Goal: Task Accomplishment & Management: Manage account settings

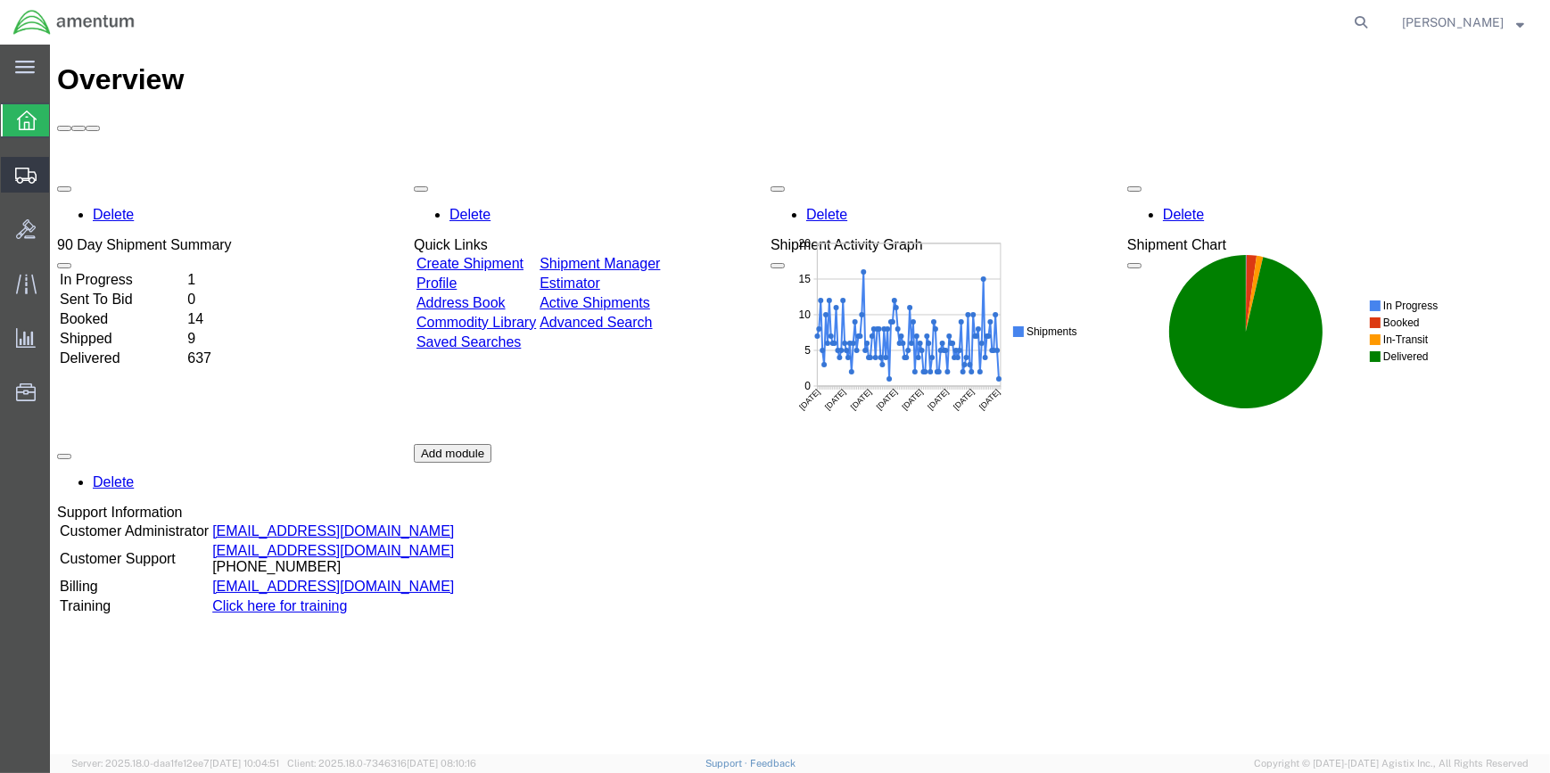
click at [0, 0] on span "Create Shipment" at bounding box center [0, 0] width 0 height 0
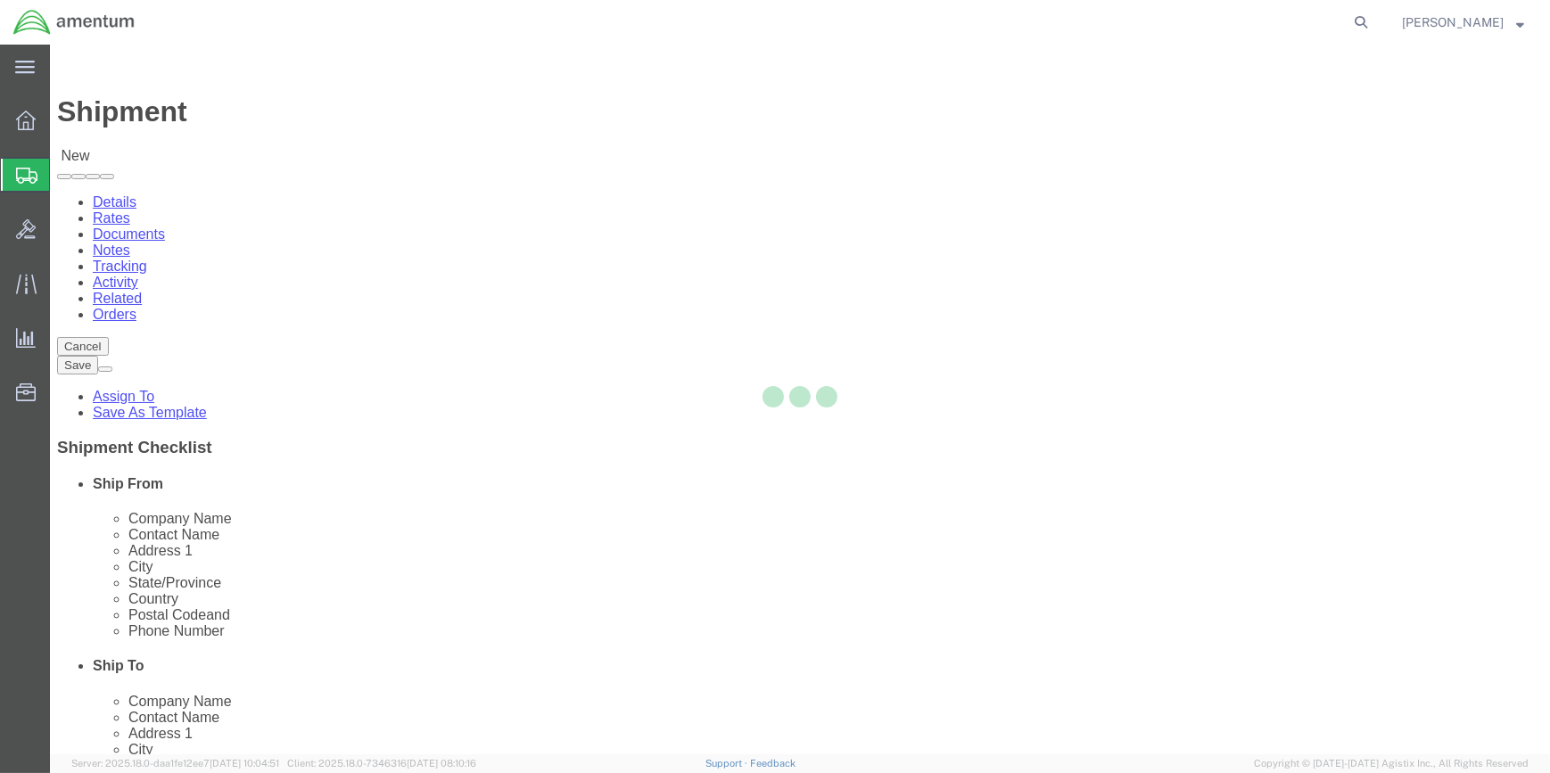
select select
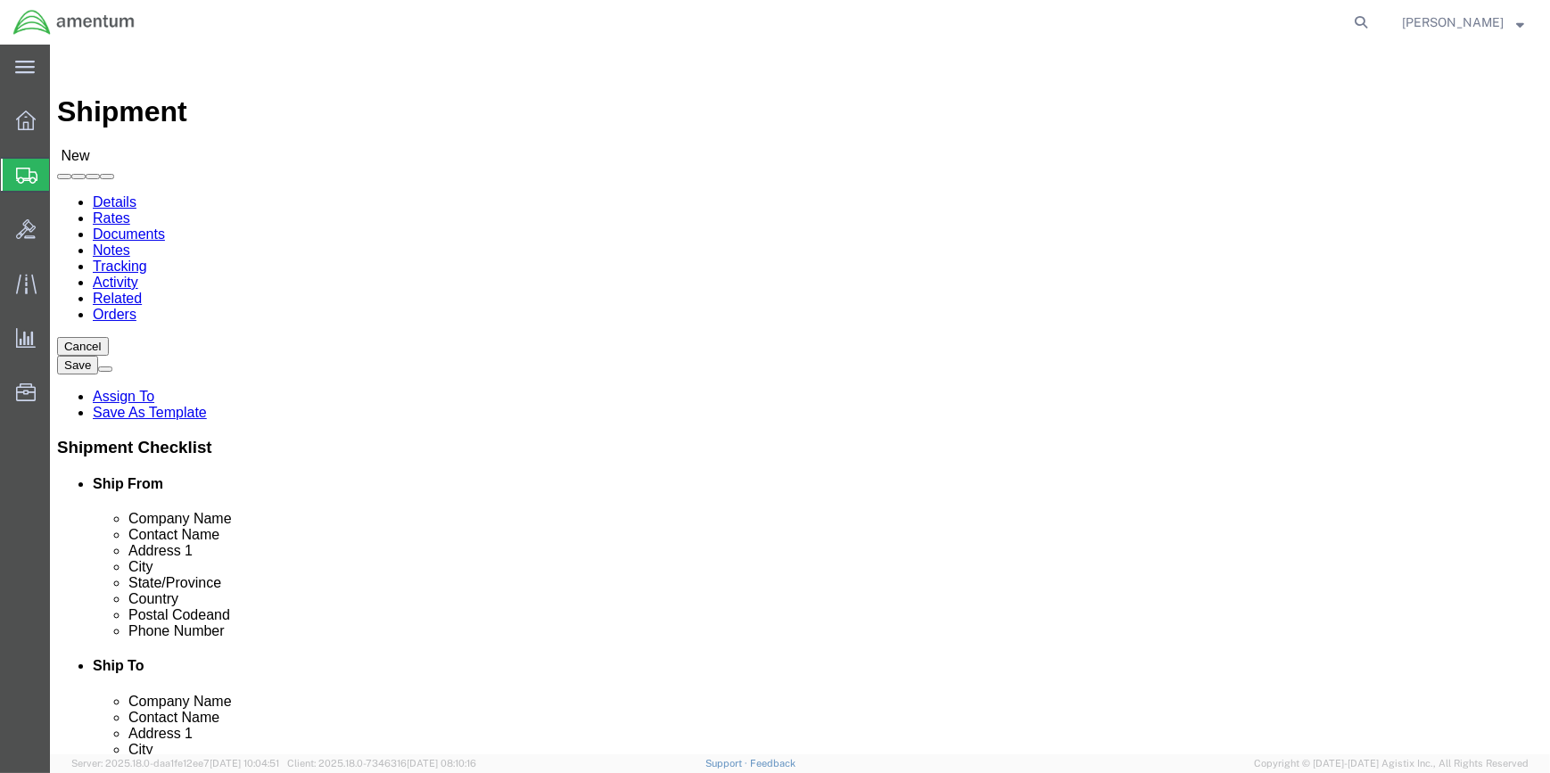
type input "WSA"
select select "49914"
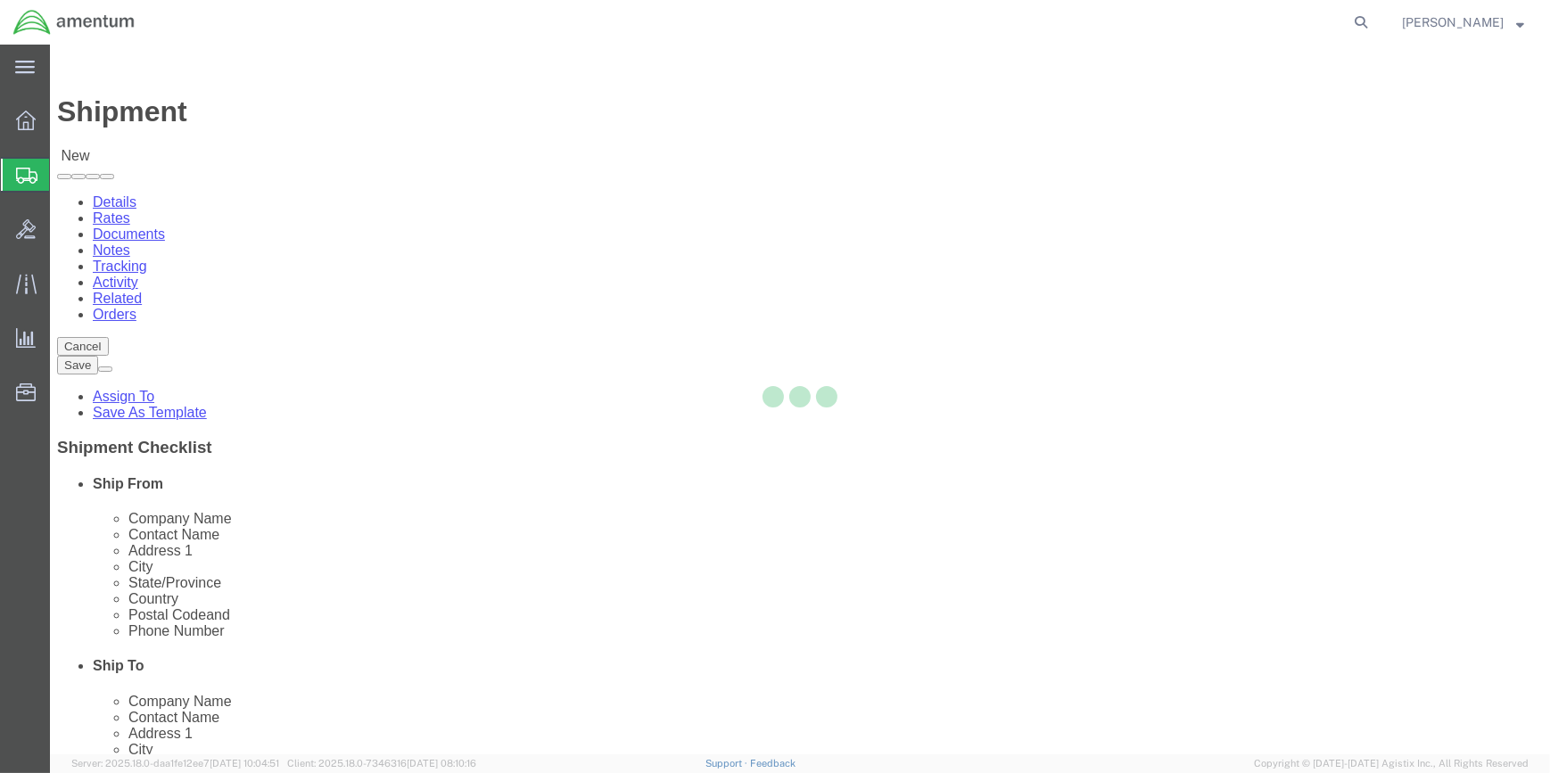
select select "[GEOGRAPHIC_DATA]"
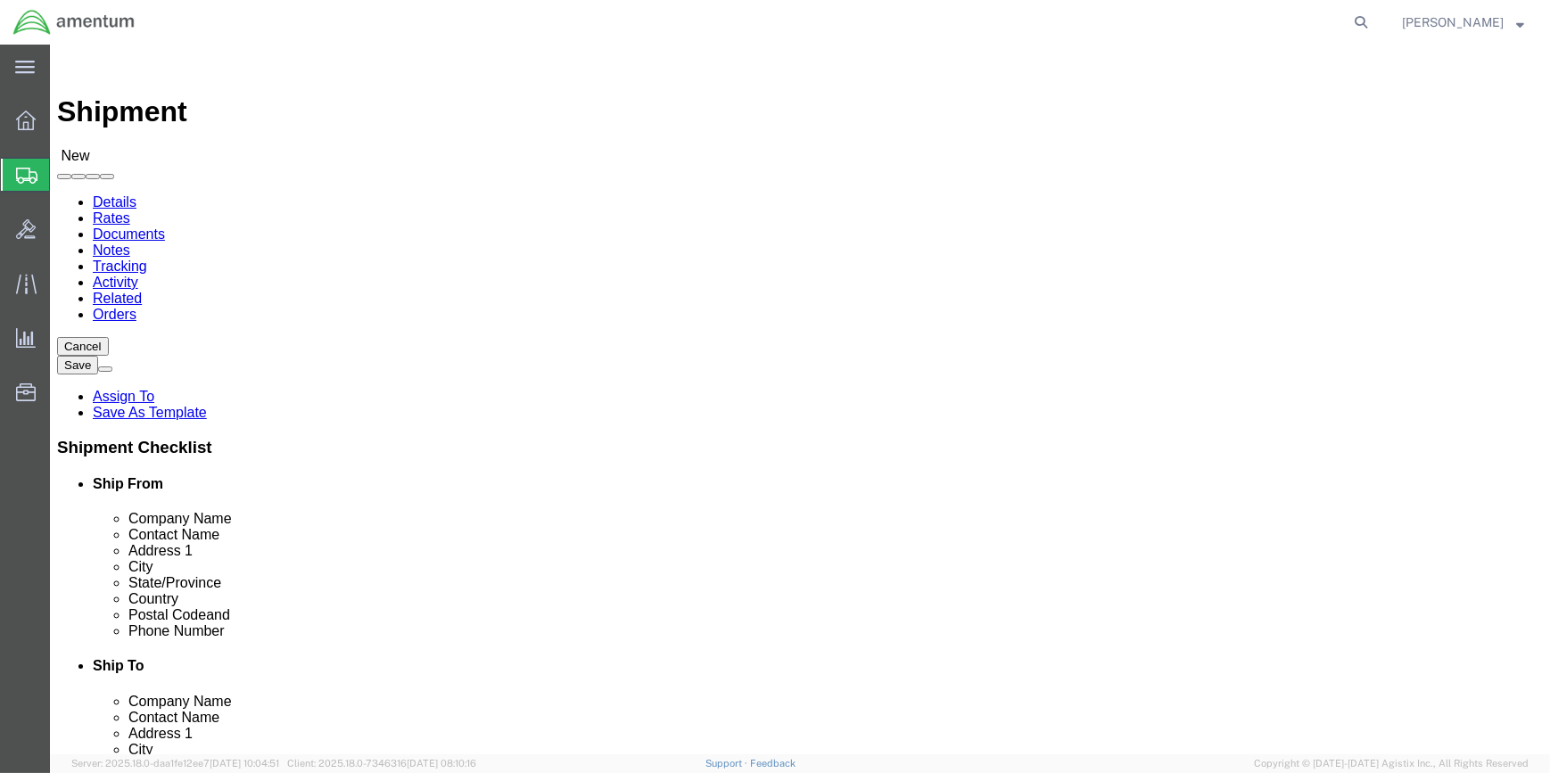
drag, startPoint x: 314, startPoint y: 374, endPoint x: 216, endPoint y: 358, distance: 99.4
click input "text"
type input "[PERSON_NAME]"
type input "[STREET_ADDRESS]"
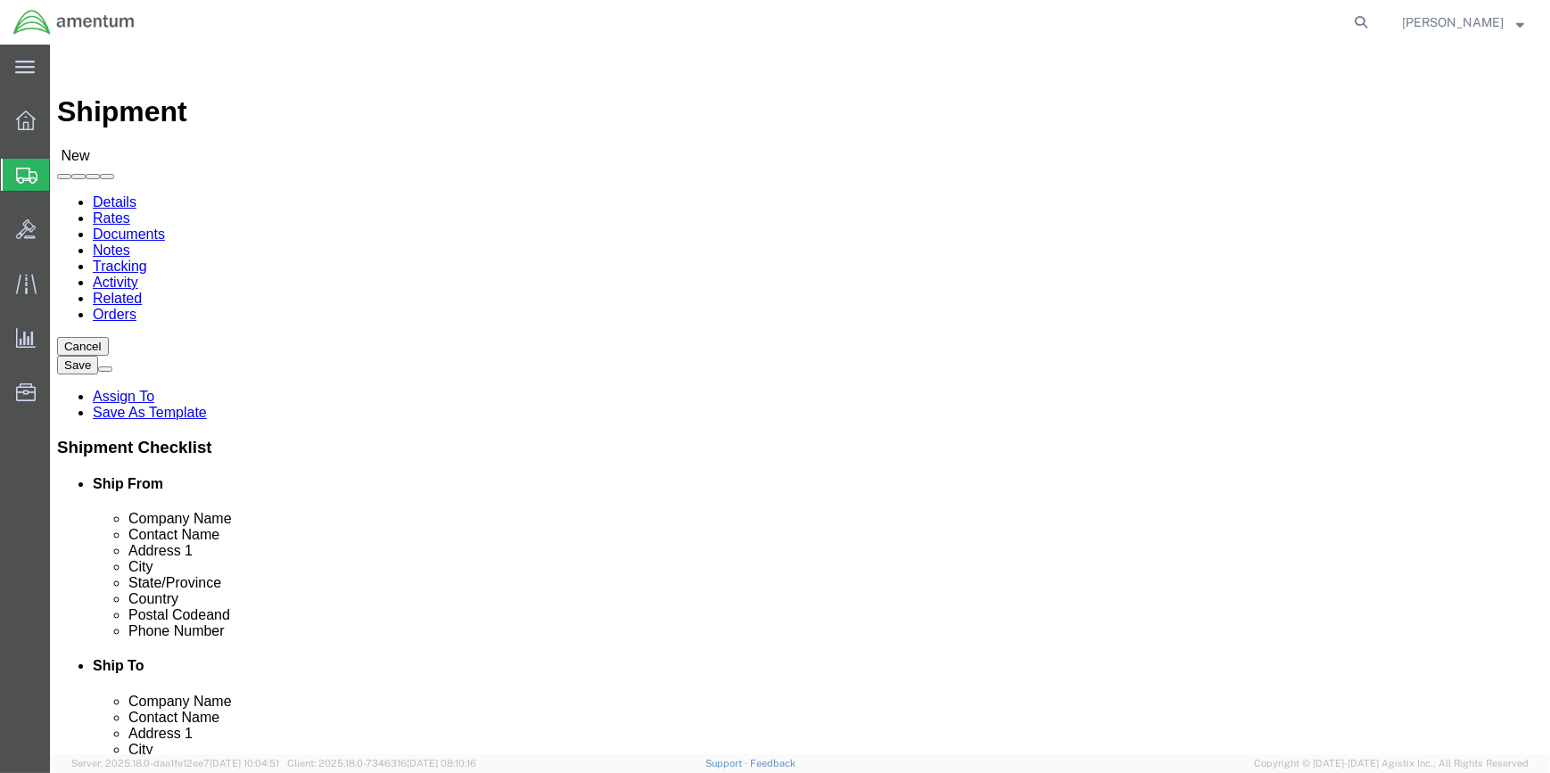
type input "San [PERSON_NAME]"
type input "76904"
click input "[PHONE_NUMBER]"
type input "[PHONE_NUMBER]"
drag, startPoint x: 323, startPoint y: 633, endPoint x: 220, endPoint y: 634, distance: 102.5
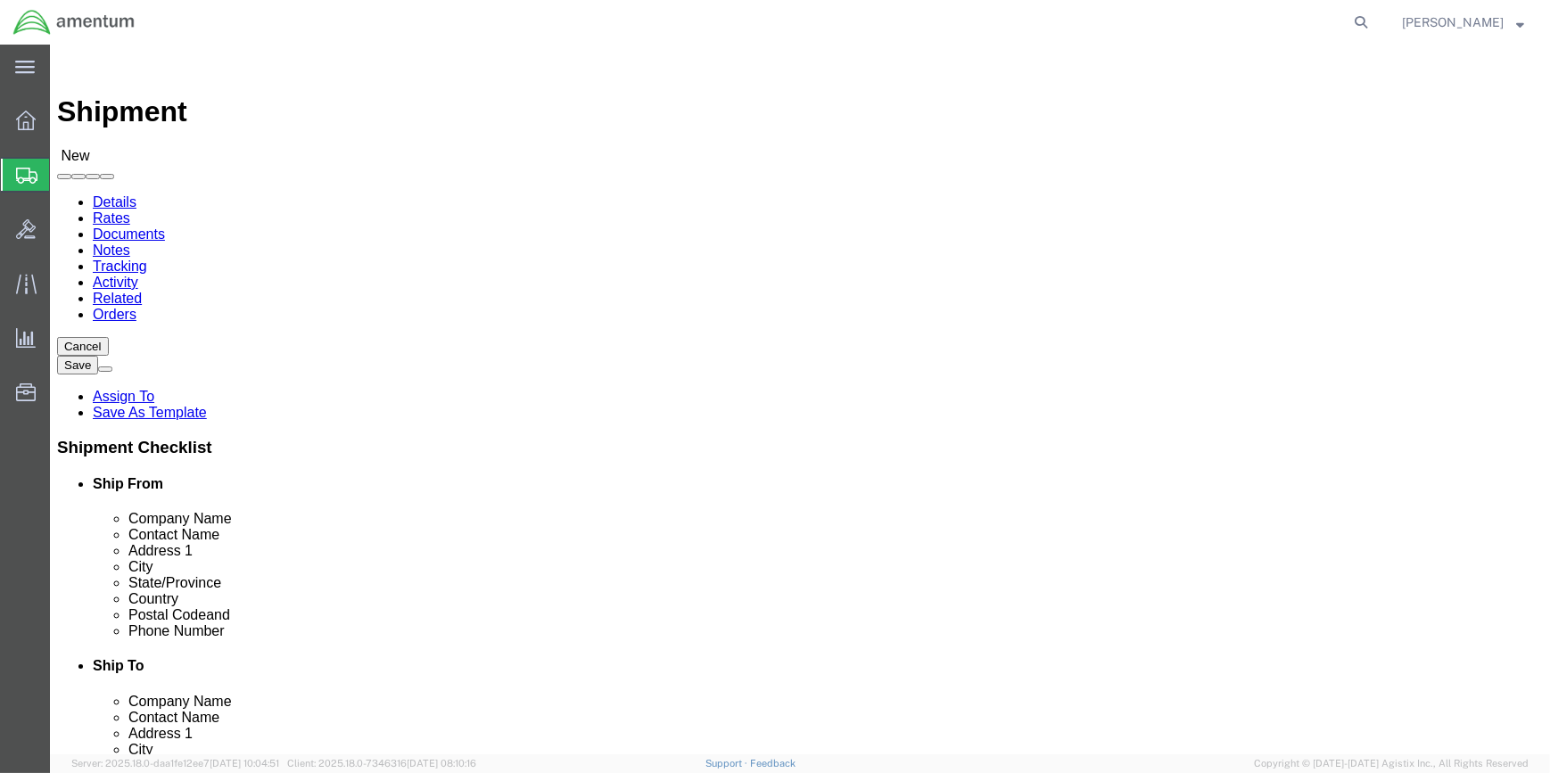
click div
drag, startPoint x: 333, startPoint y: 634, endPoint x: 394, endPoint y: 633, distance: 61.5
click input "[PERSON_NAME][EMAIL_ADDRESS][DOMAIN_NAME]"
type input "[PERSON_NAME][EMAIL_ADDRESS][PERSON_NAME][DOMAIN_NAME]"
type input "a"
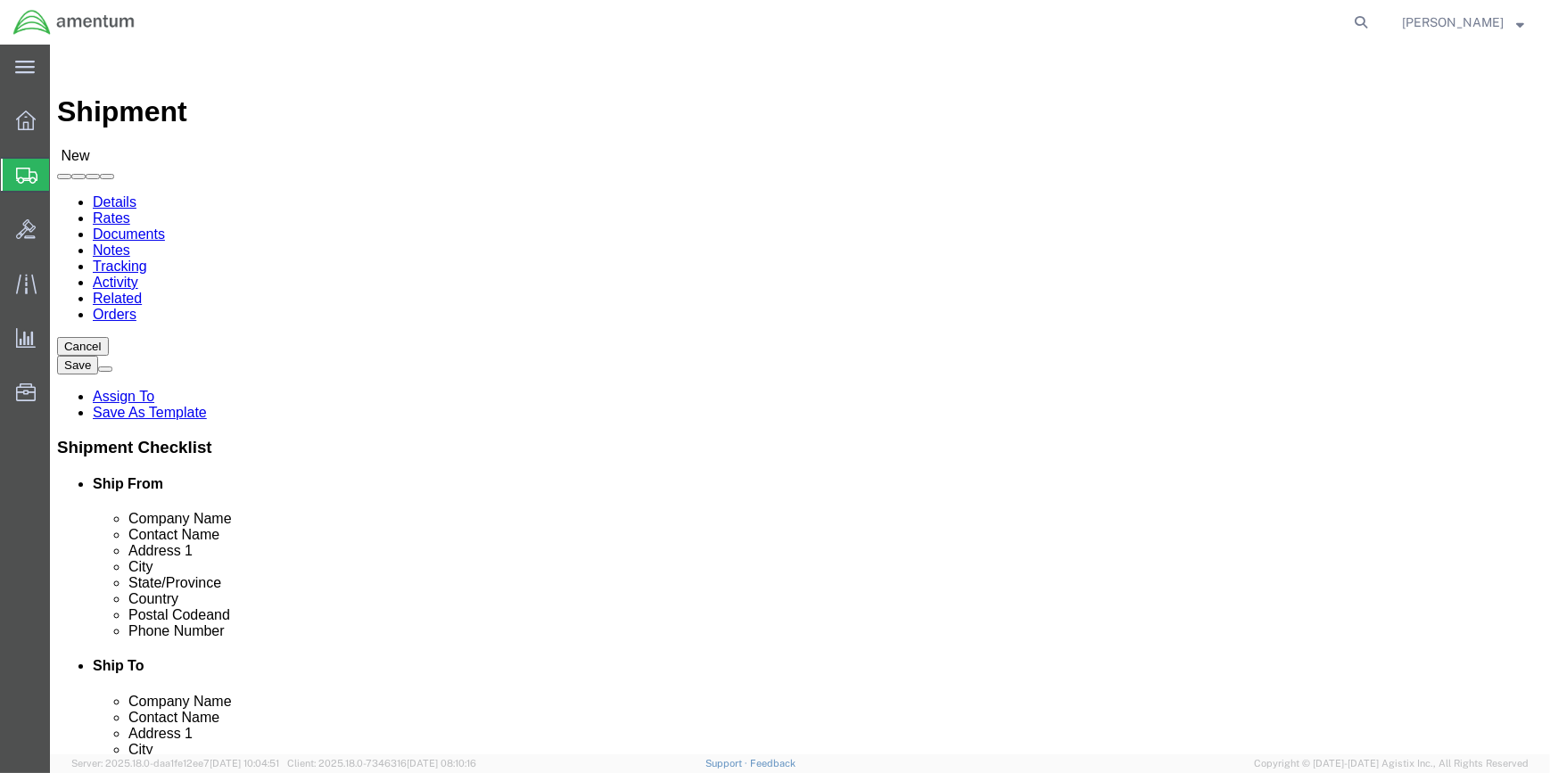
select select "52753"
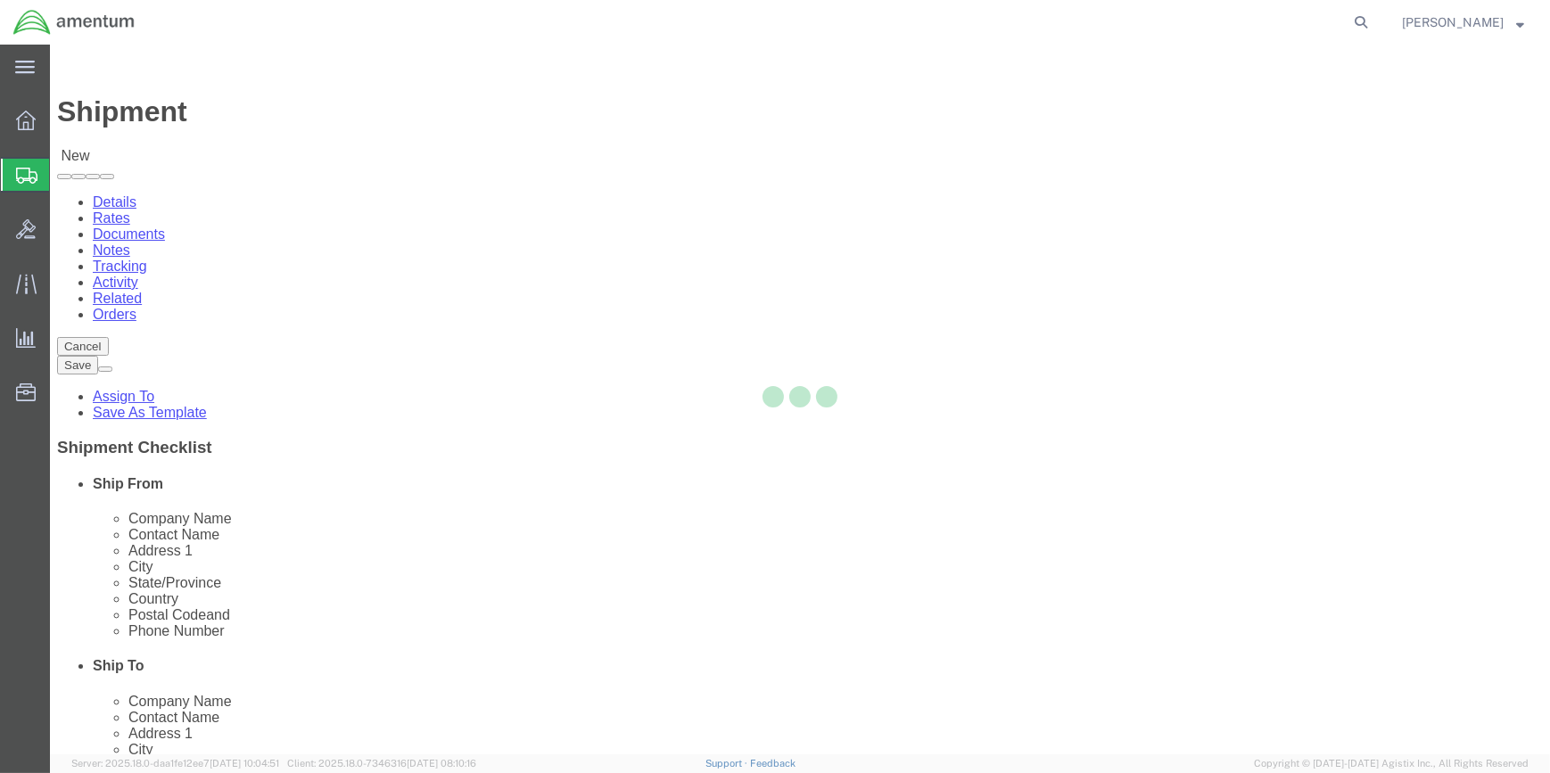
select select "VA"
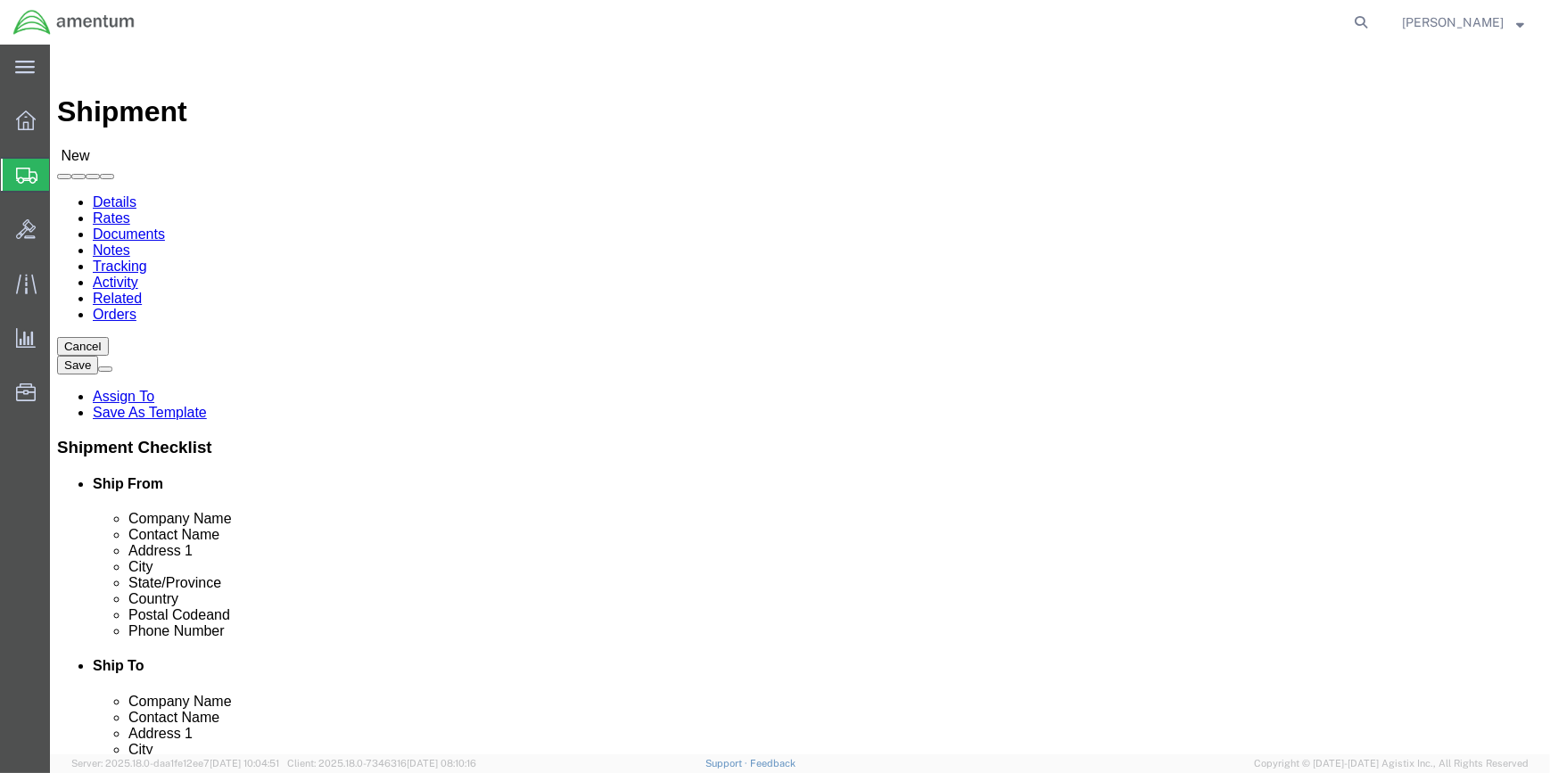
click input "text"
type input "A"
type input "AERO CENTERS [PERSON_NAME] [GEOGRAPHIC_DATA] (PDK)"
drag, startPoint x: 824, startPoint y: 365, endPoint x: 850, endPoint y: 375, distance: 28.0
click input "text"
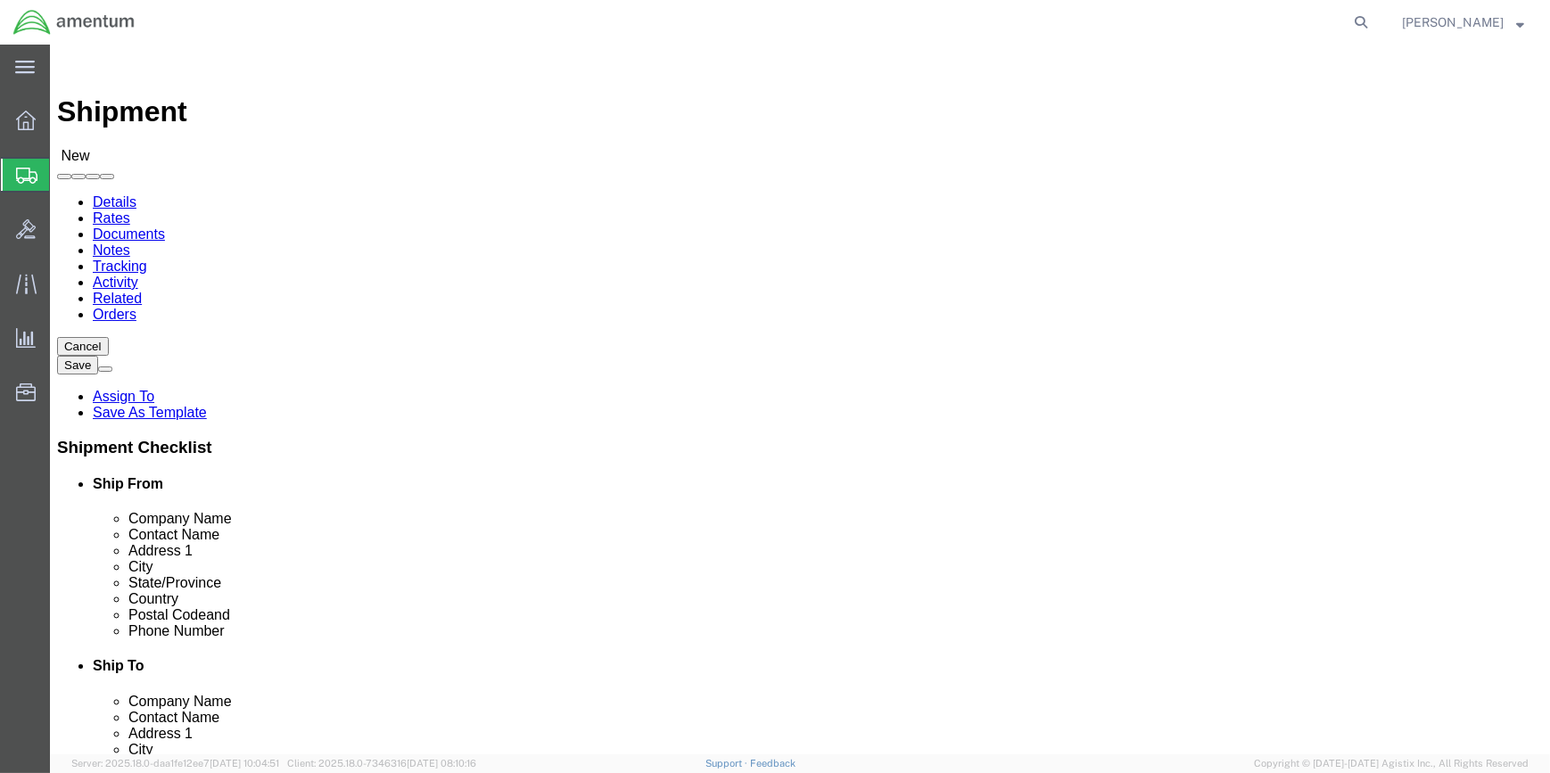
scroll to position [138, 0]
click div "Ship To Location Location [PHONE_NUMBER] My Profile Location [PHONE_NUMBER] [PH…"
click input "RMA"
type input "RMA 25"
click input "text"
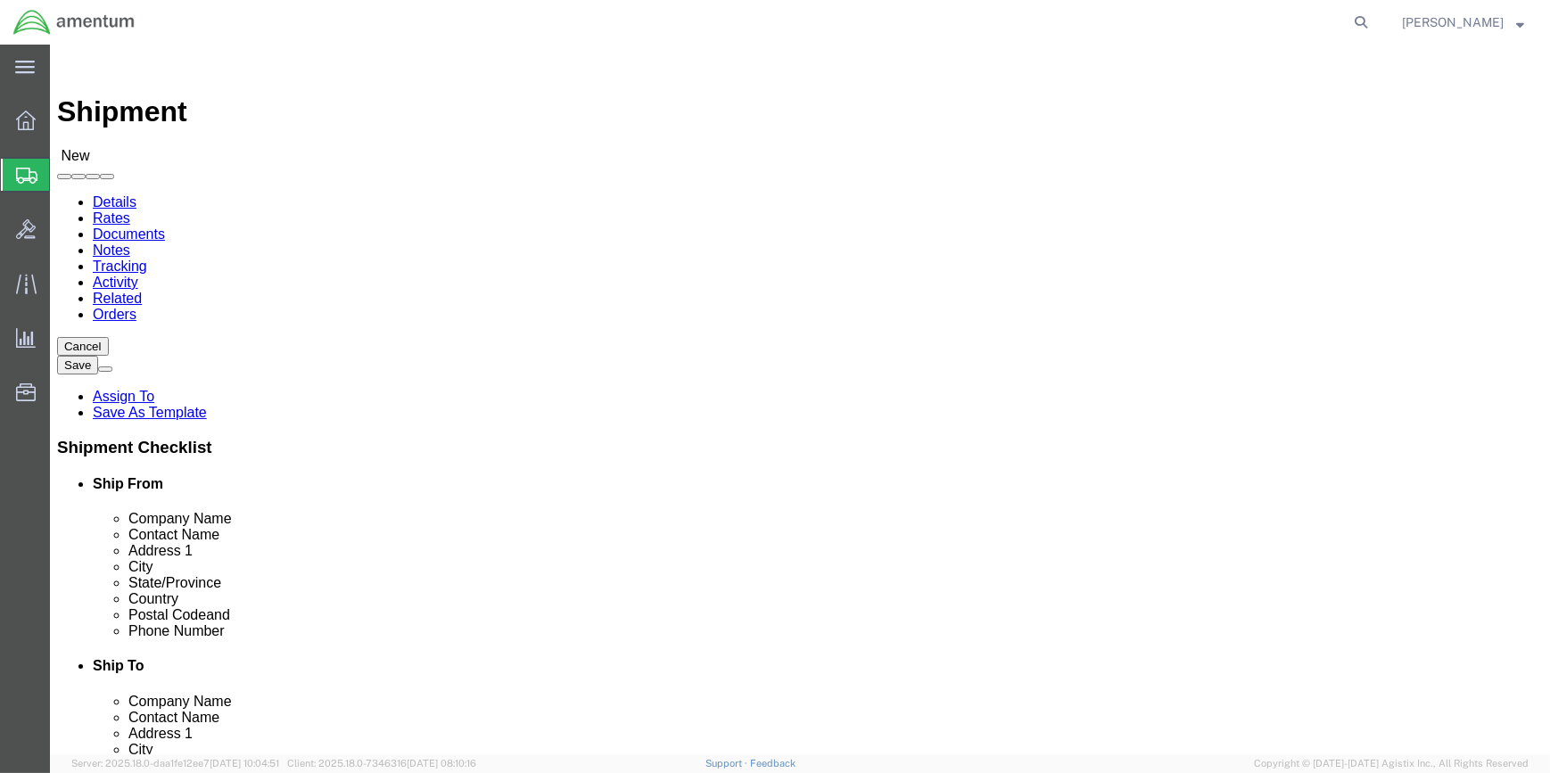
type input "1"
click div "Location [PHONE_NUMBER] My Profile Location [PHONE_NUMBER] [PHONE_NUMBER] [PHON…"
drag, startPoint x: 859, startPoint y: 258, endPoint x: 869, endPoint y: 256, distance: 10.0
drag, startPoint x: 876, startPoint y: 265, endPoint x: 881, endPoint y: 284, distance: 19.5
drag, startPoint x: 788, startPoint y: 399, endPoint x: 1011, endPoint y: 400, distance: 222.9
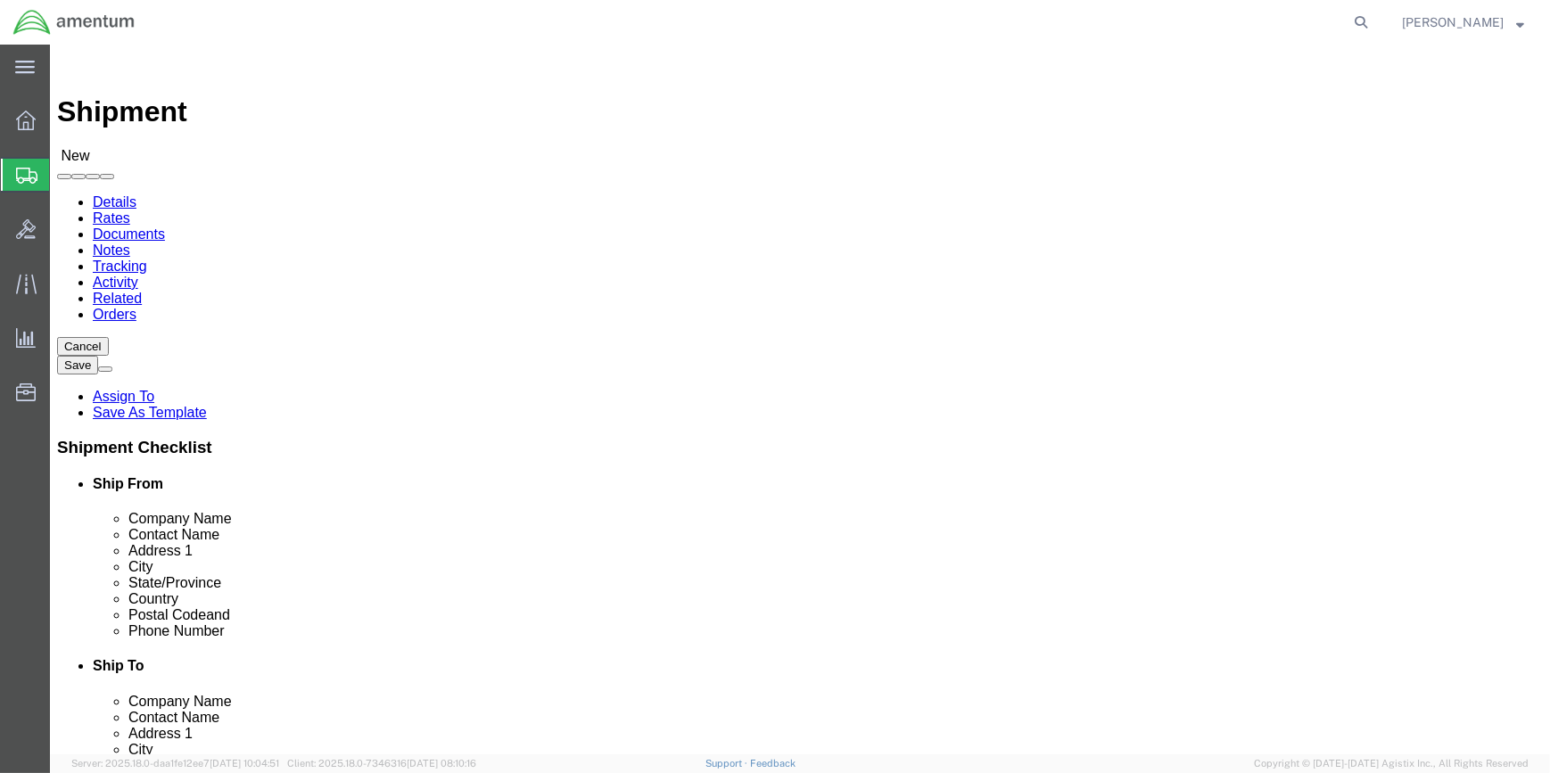
click input "text"
type input "[STREET_ADDRESS]"
type input "1 AVIATION WAY"
select select
click input "text"
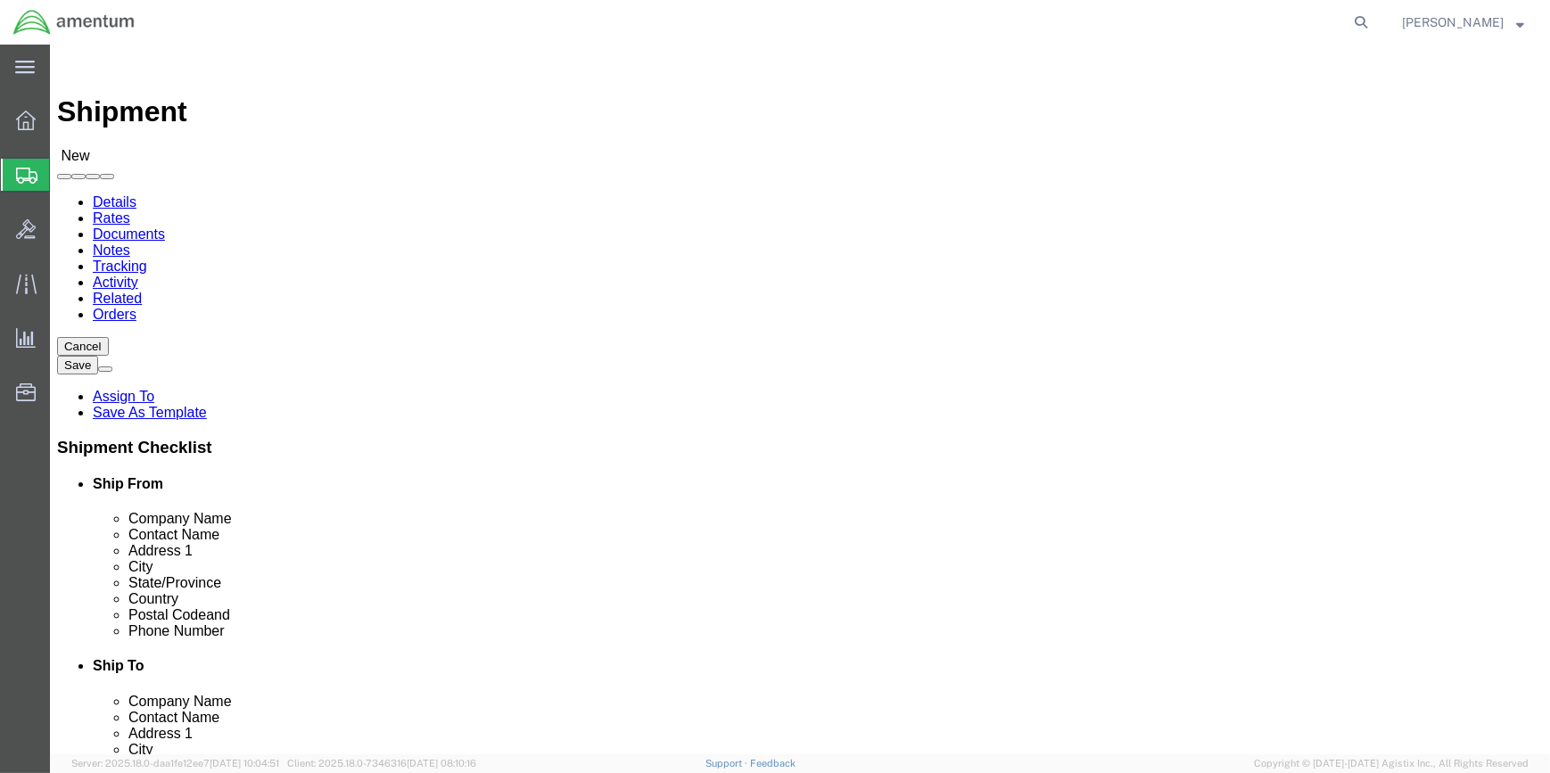
type input "S"
click input "DECALB-[GEOGRAPHIC_DATA]"
type input "DECALB-[GEOGRAPHIC_DATA]"
click input "text"
type input "C"
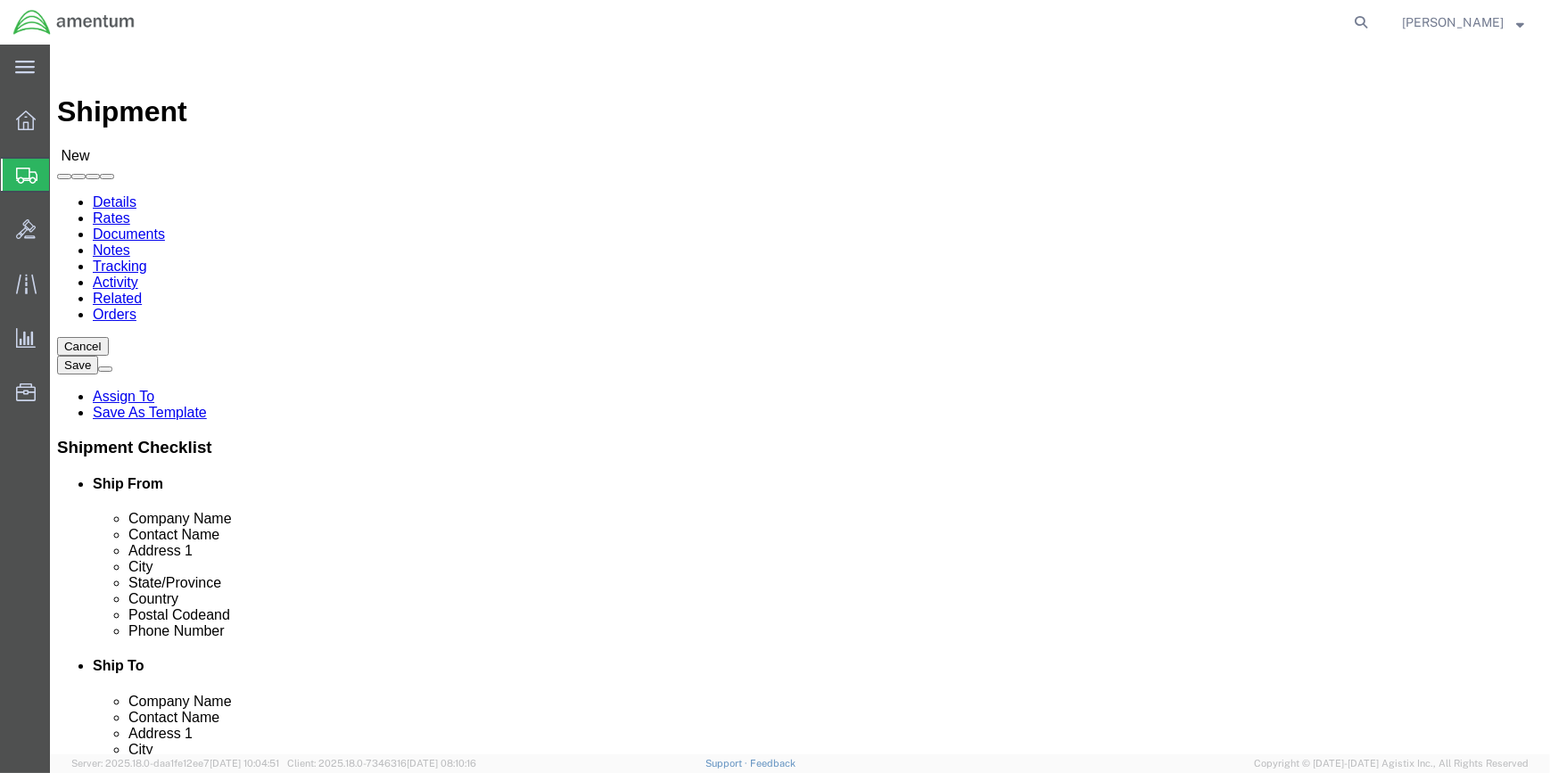
type input "[GEOGRAPHIC_DATA]"
click div "Ship To Location Location My Profile Location [PHONE_NUMBER] [PHONE_NUMBER] [PH…"
select select "GA"
click input "Postal Code"
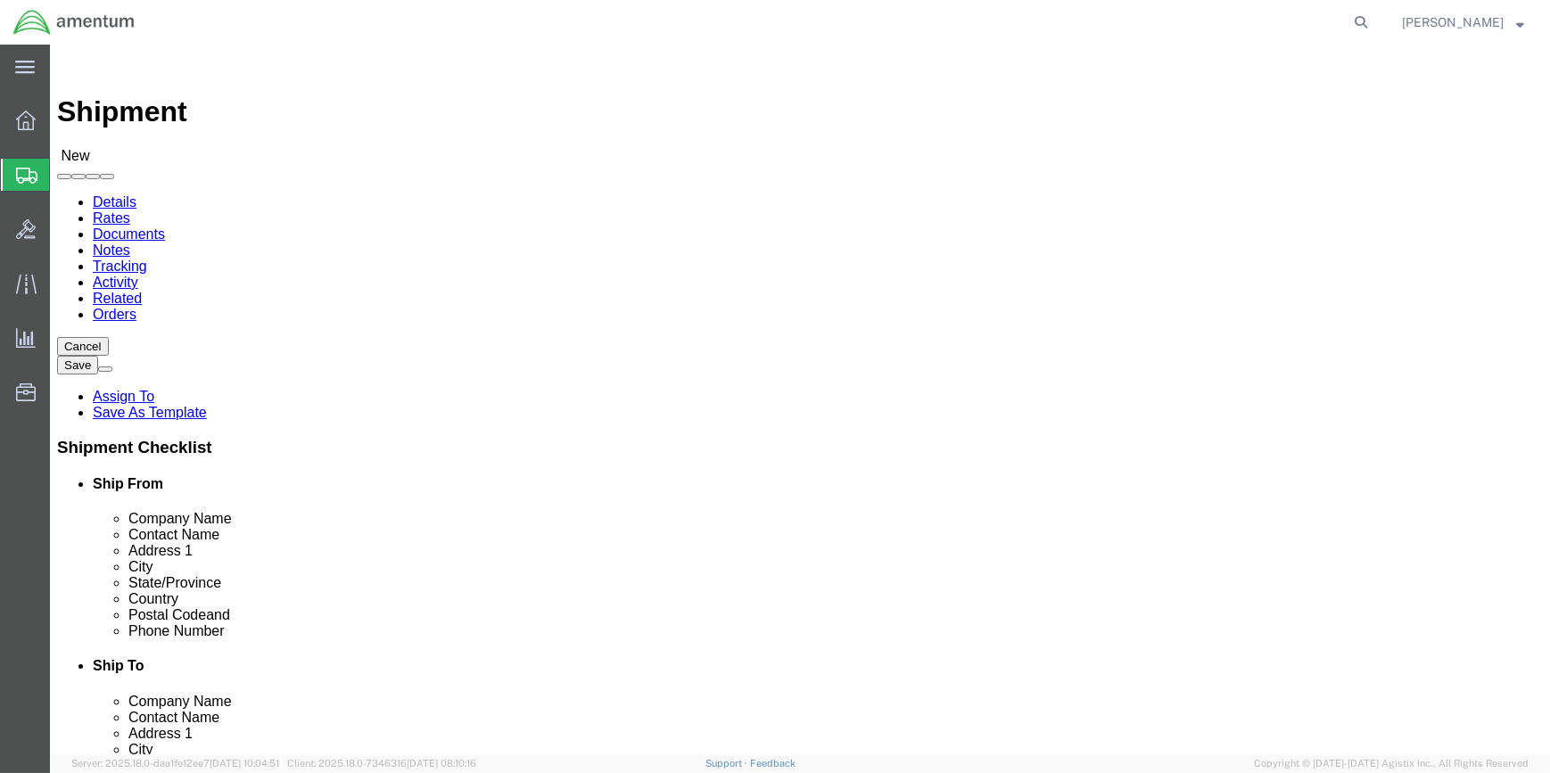
type input "2"
type input "30341"
drag, startPoint x: 864, startPoint y: 605, endPoint x: 1054, endPoint y: 605, distance: 189.9
click input "text"
type input "[PHONE_NUMBER]"
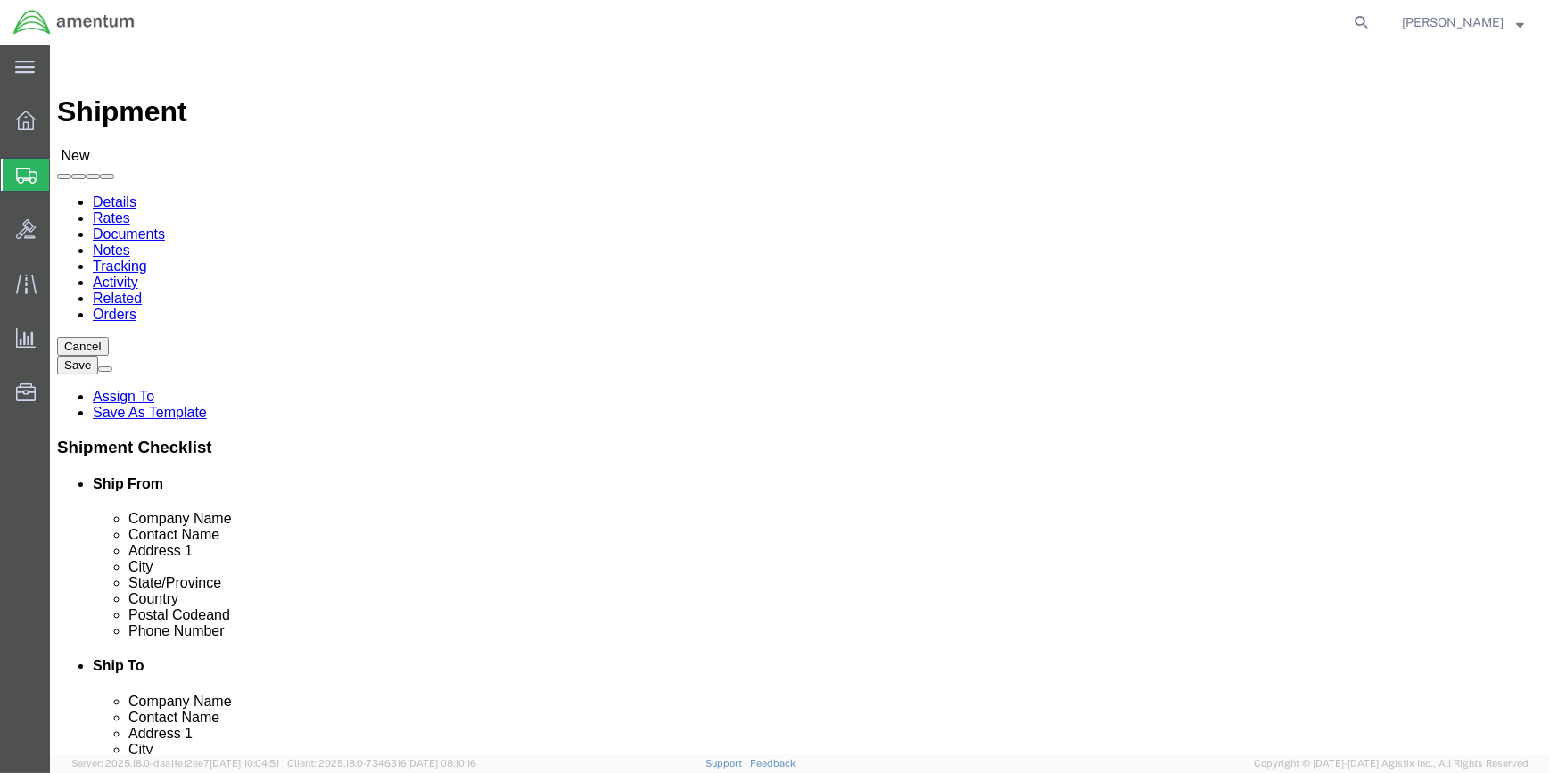
click span
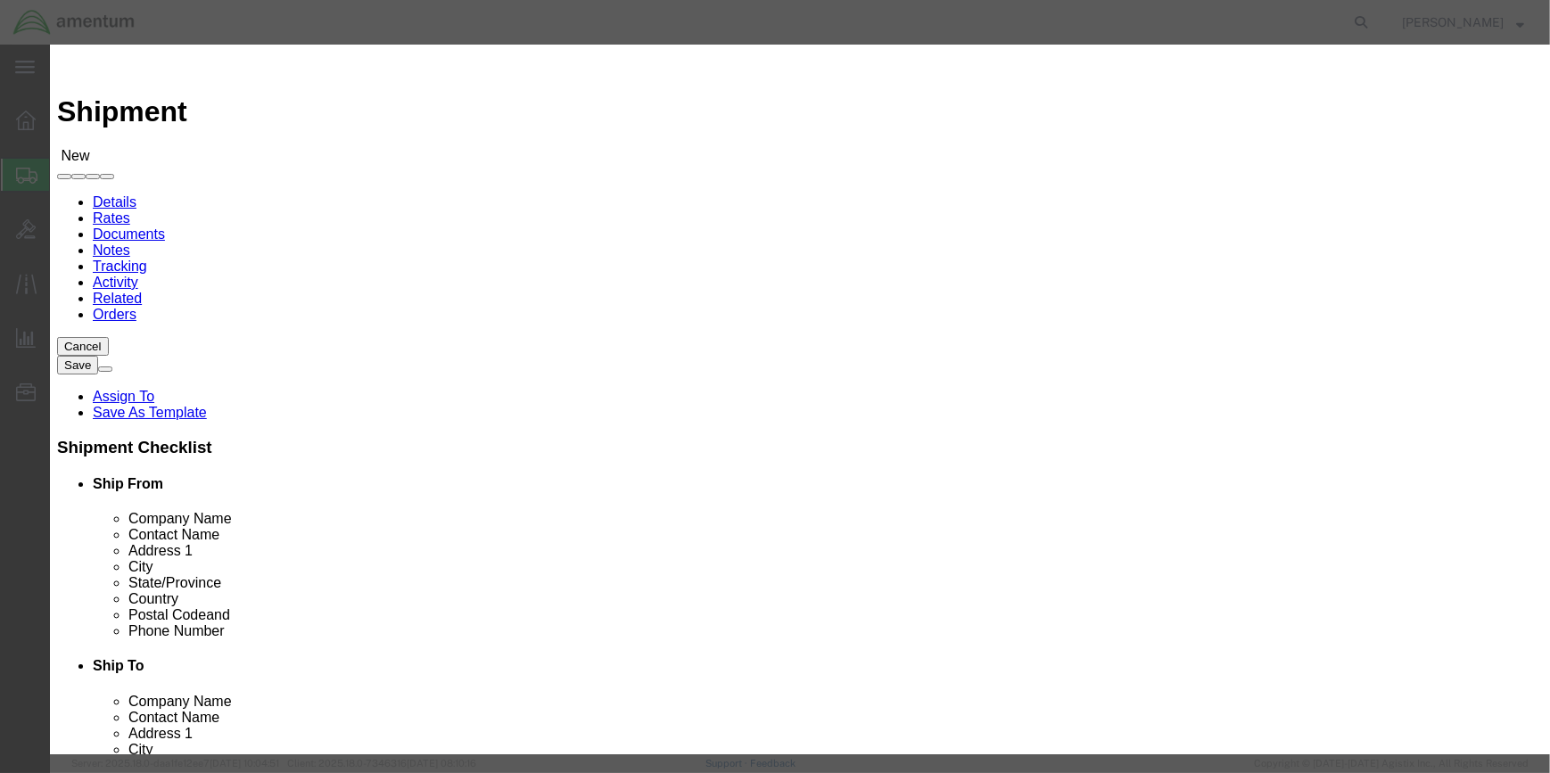
click input "checkbox"
checkbox input "true"
click button "Save"
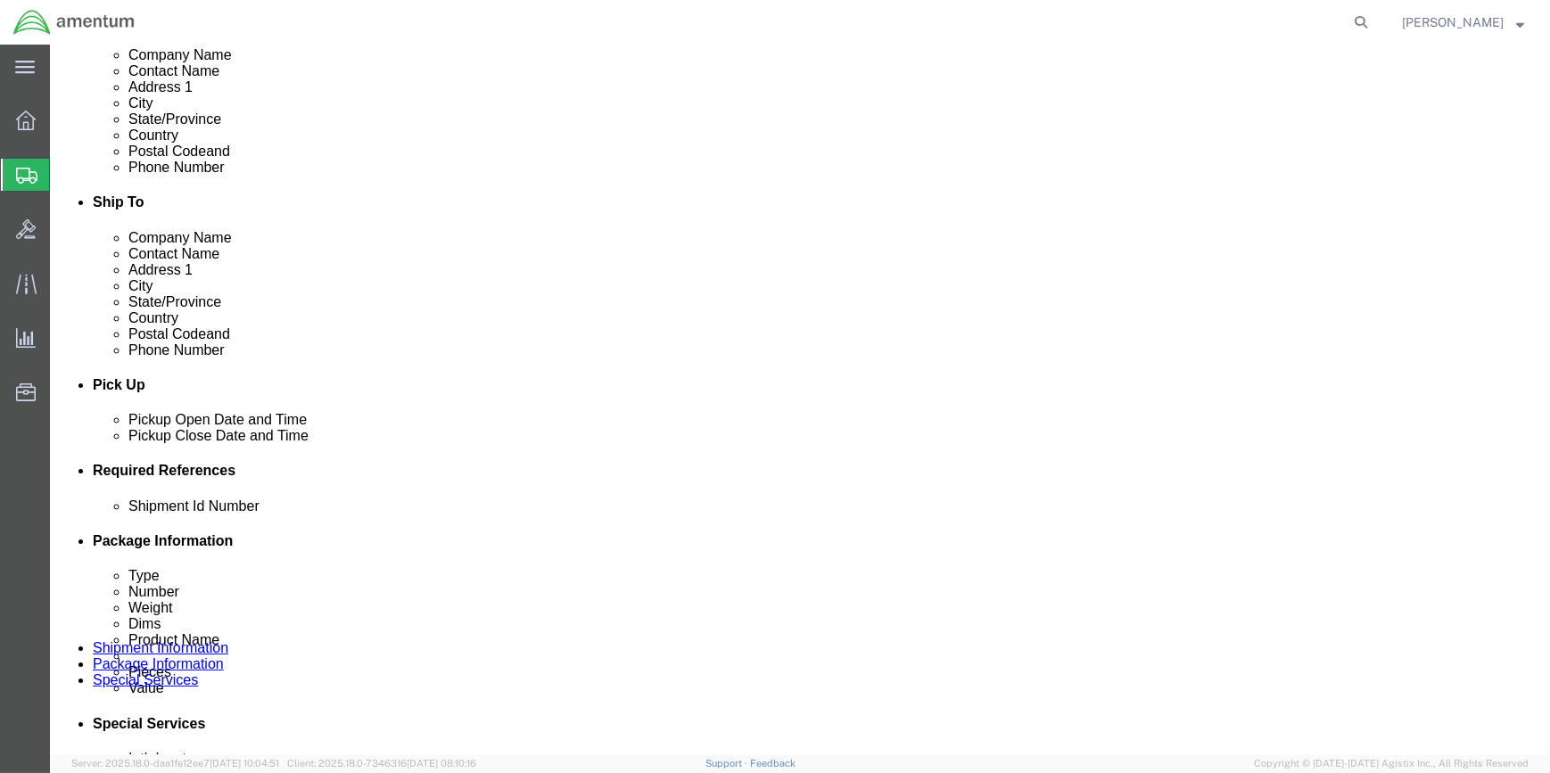
scroll to position [567, 0]
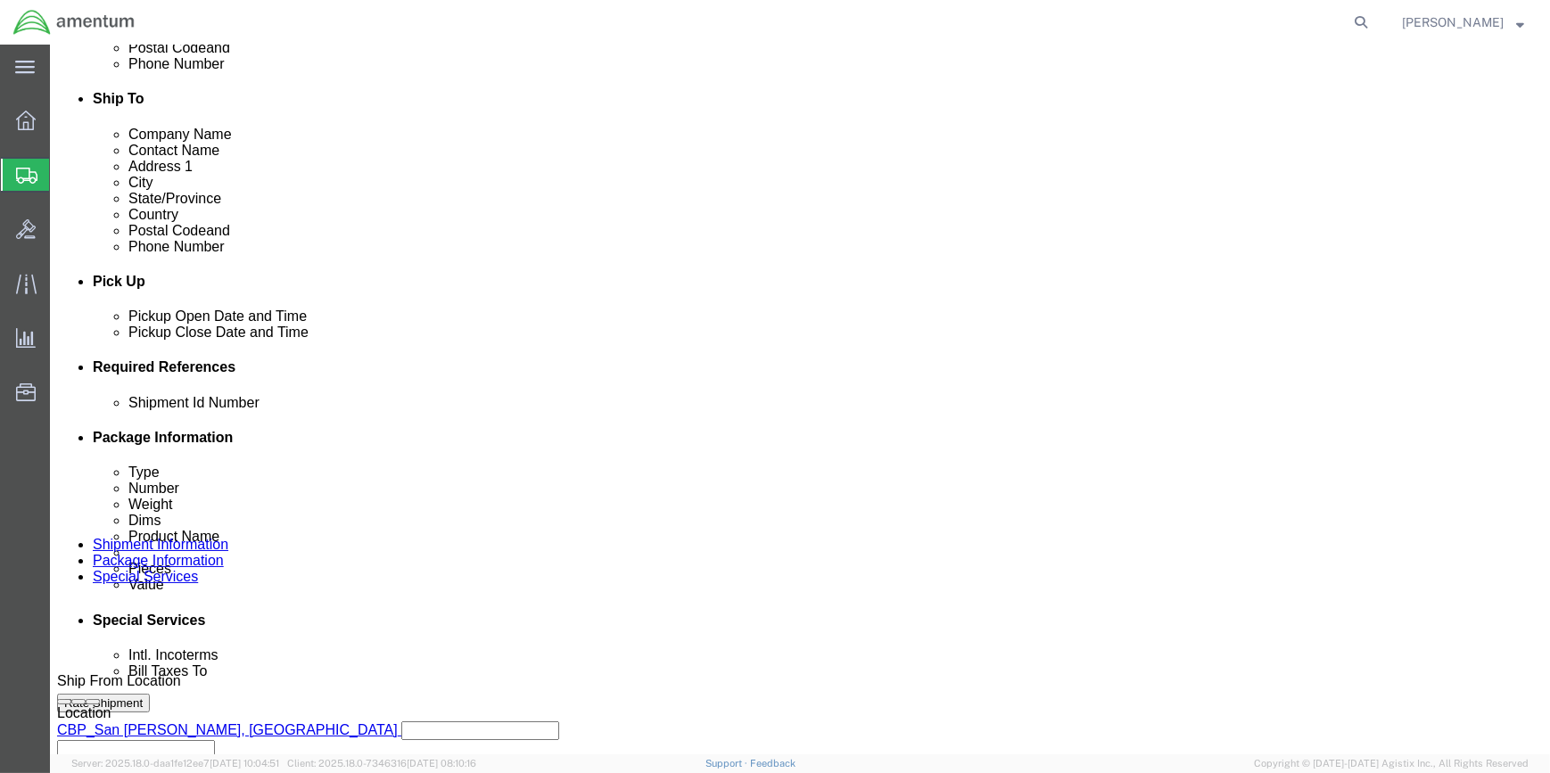
click button "Add reference"
click select "Select Account Type Activity ID Airline Appointment Number ASN Batch Request # …"
select select "CUSTREF"
click select "Select Account Type Activity ID Airline Appointment Number ASN Batch Request # …"
drag, startPoint x: 610, startPoint y: 526, endPoint x: 643, endPoint y: 526, distance: 33.0
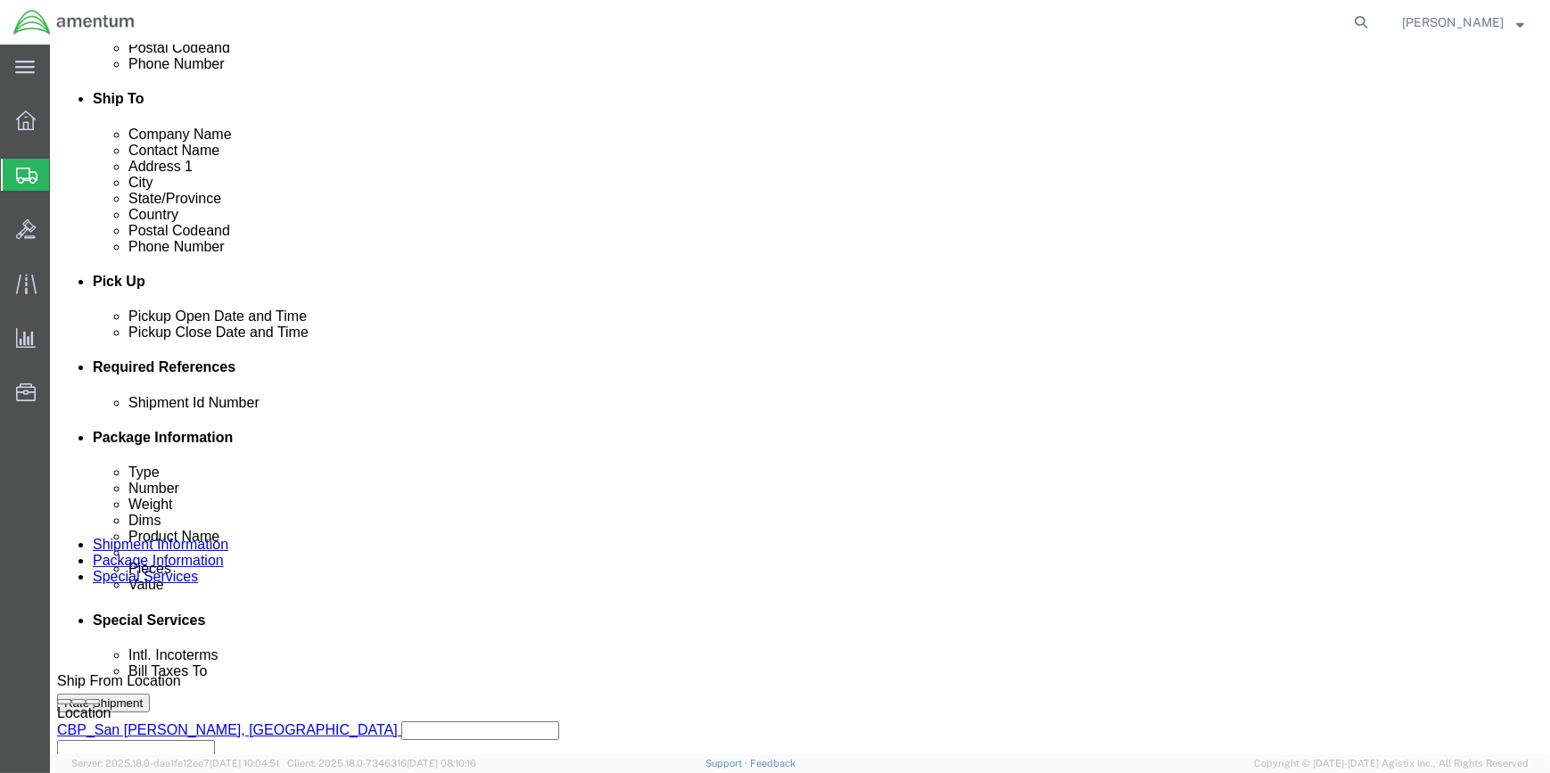
click input "text"
type input "RMA 25"
click button "Add reference"
click select "Select Account Type Activity ID Airline Appointment Number ASN Batch Request # …"
select select "DEPT"
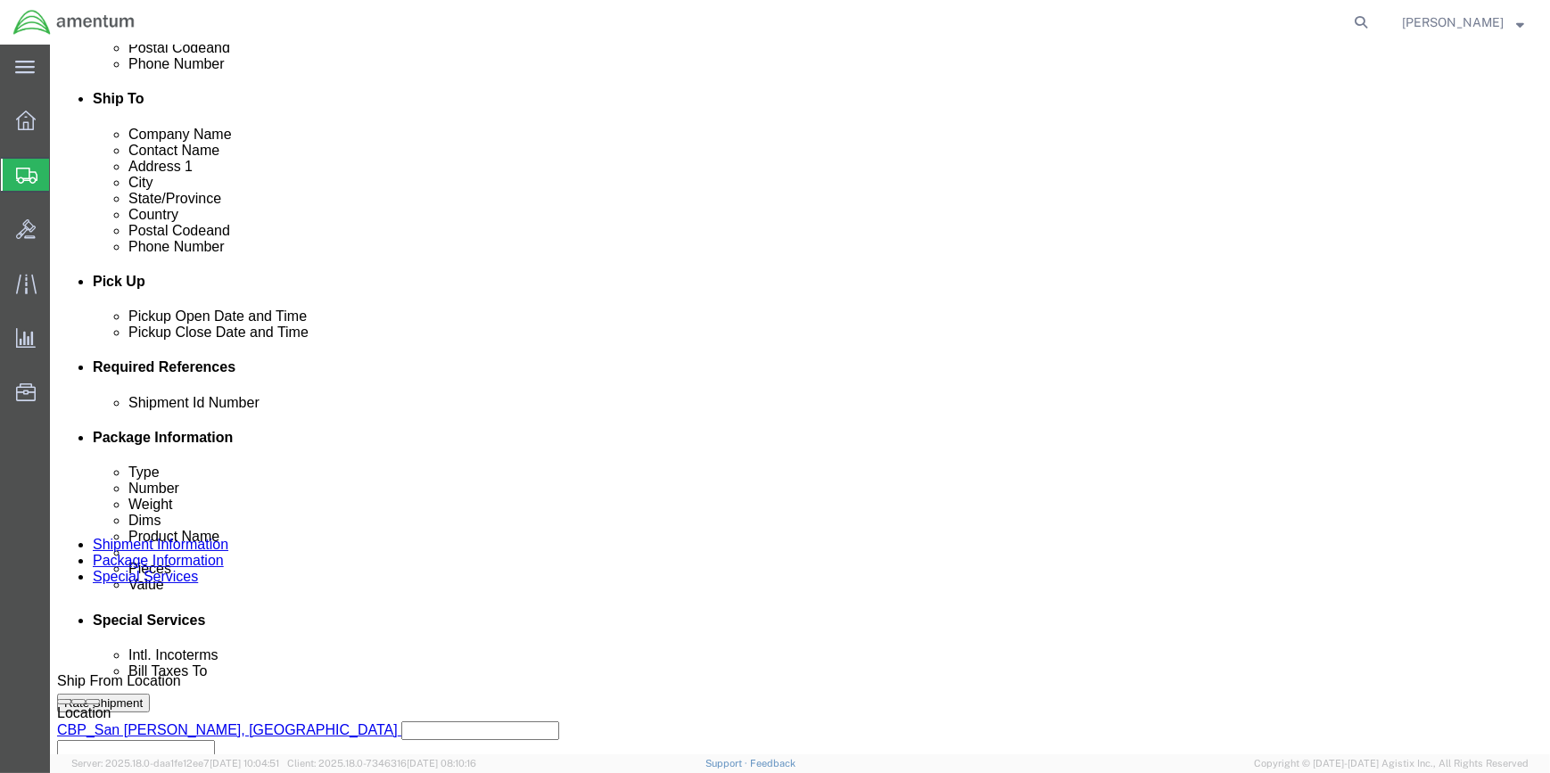
click select "Select Account Type Activity ID Airline Appointment Number ASN Batch Request # …"
click input "text"
type input "CBP"
drag, startPoint x: 1029, startPoint y: 465, endPoint x: 752, endPoint y: 383, distance: 288.9
click button "Add reference"
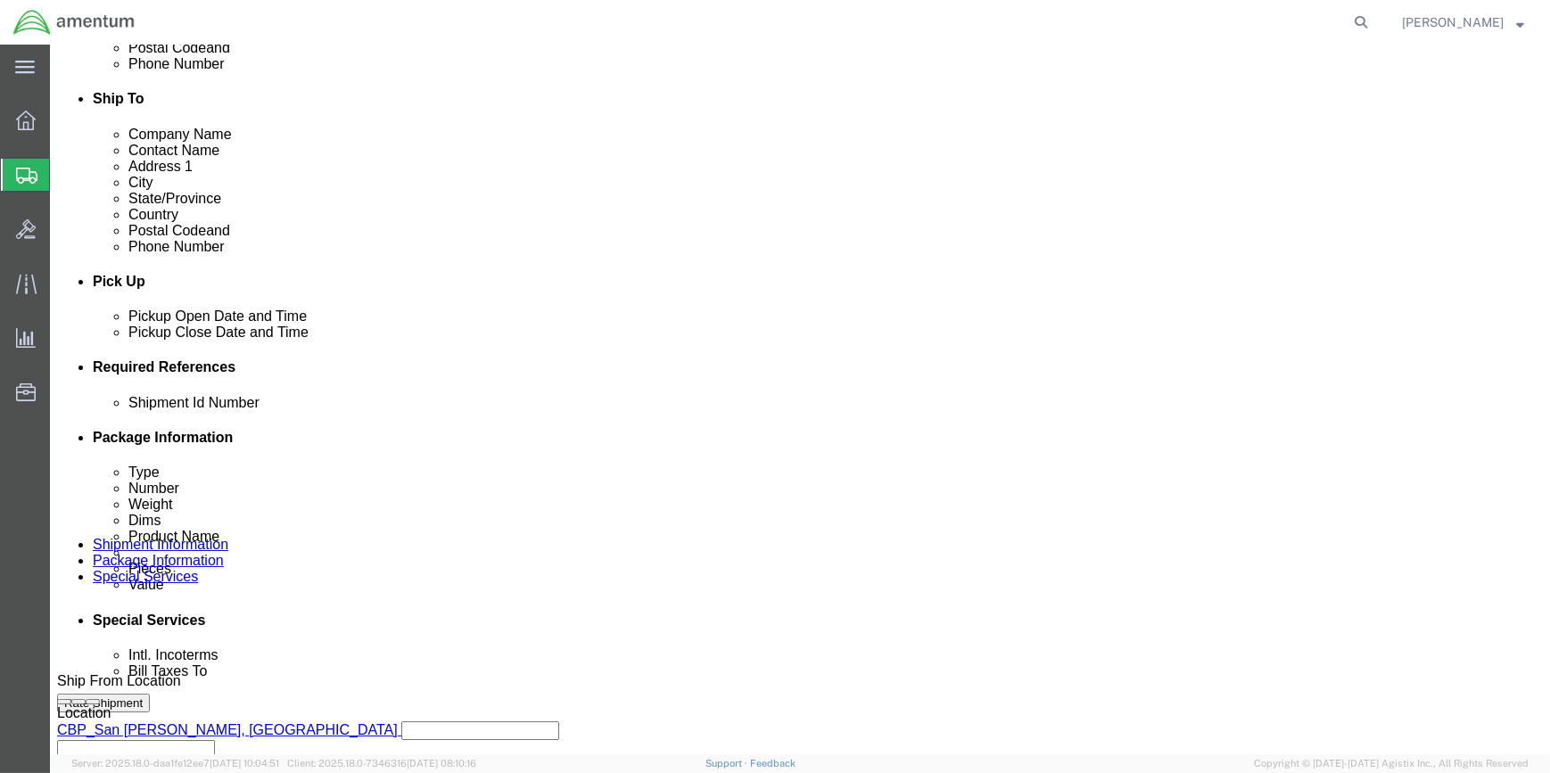
click select "Select Account Type Activity ID Airline Appointment Number ASN Batch Request # …"
select select "PROJNUM"
click select "Select Account Type Activity ID Airline Appointment Number ASN Batch Request # …"
drag, startPoint x: 266, startPoint y: 568, endPoint x: 267, endPoint y: 542, distance: 25.9
click input "text"
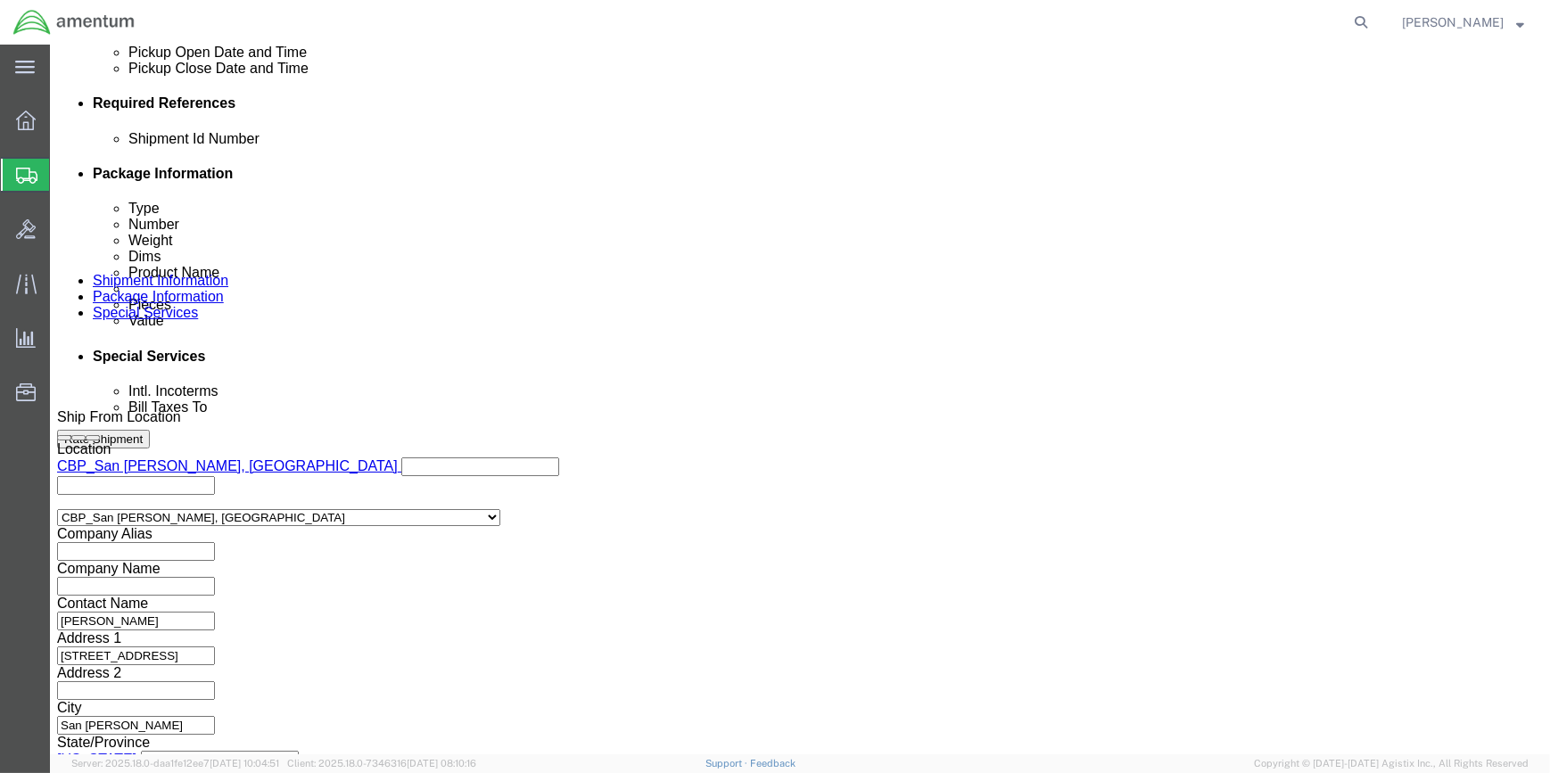
scroll to position [854, 0]
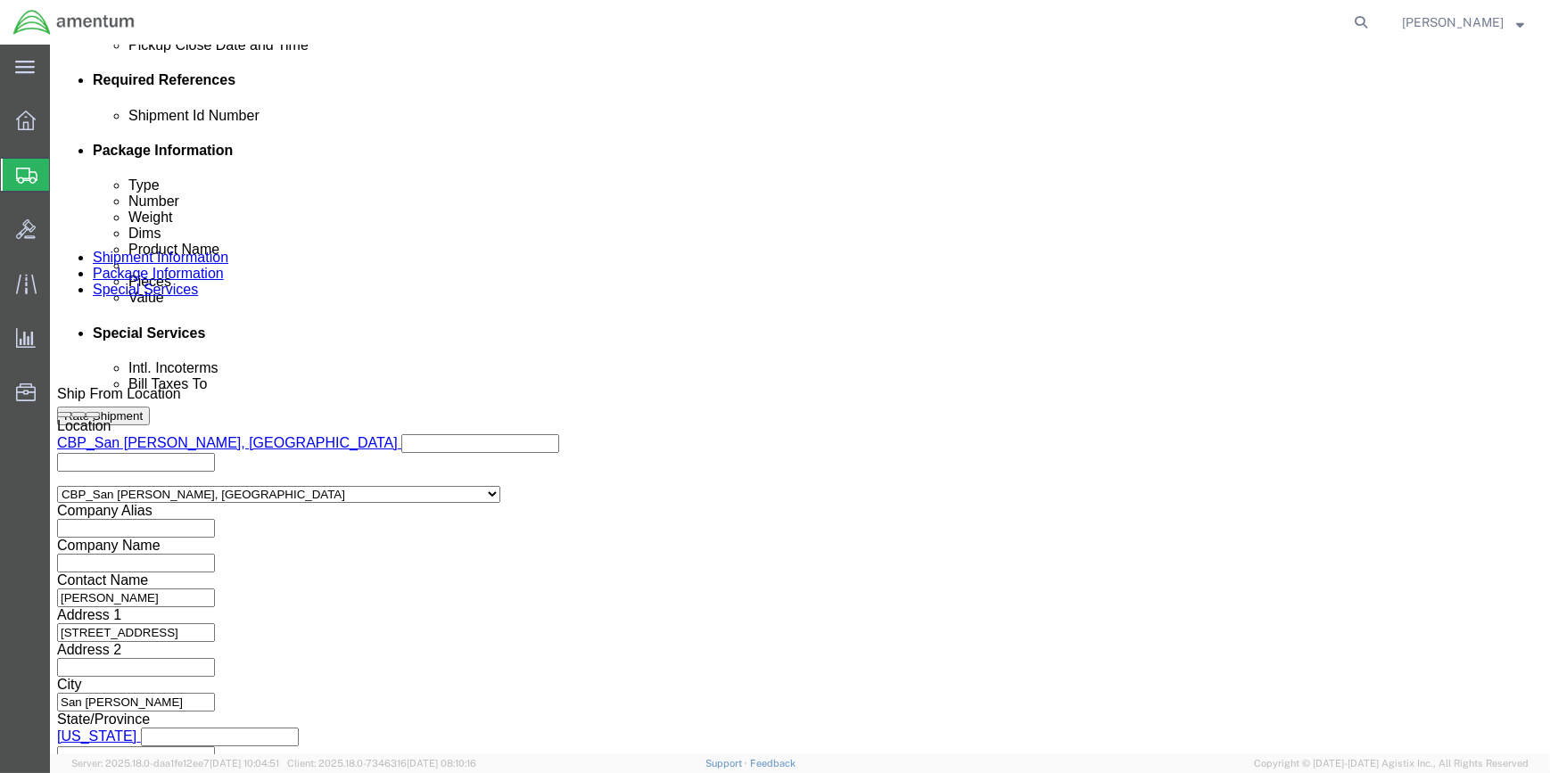
type input "6118.03.03.2219.000.WSA.0000"
click button "Continue"
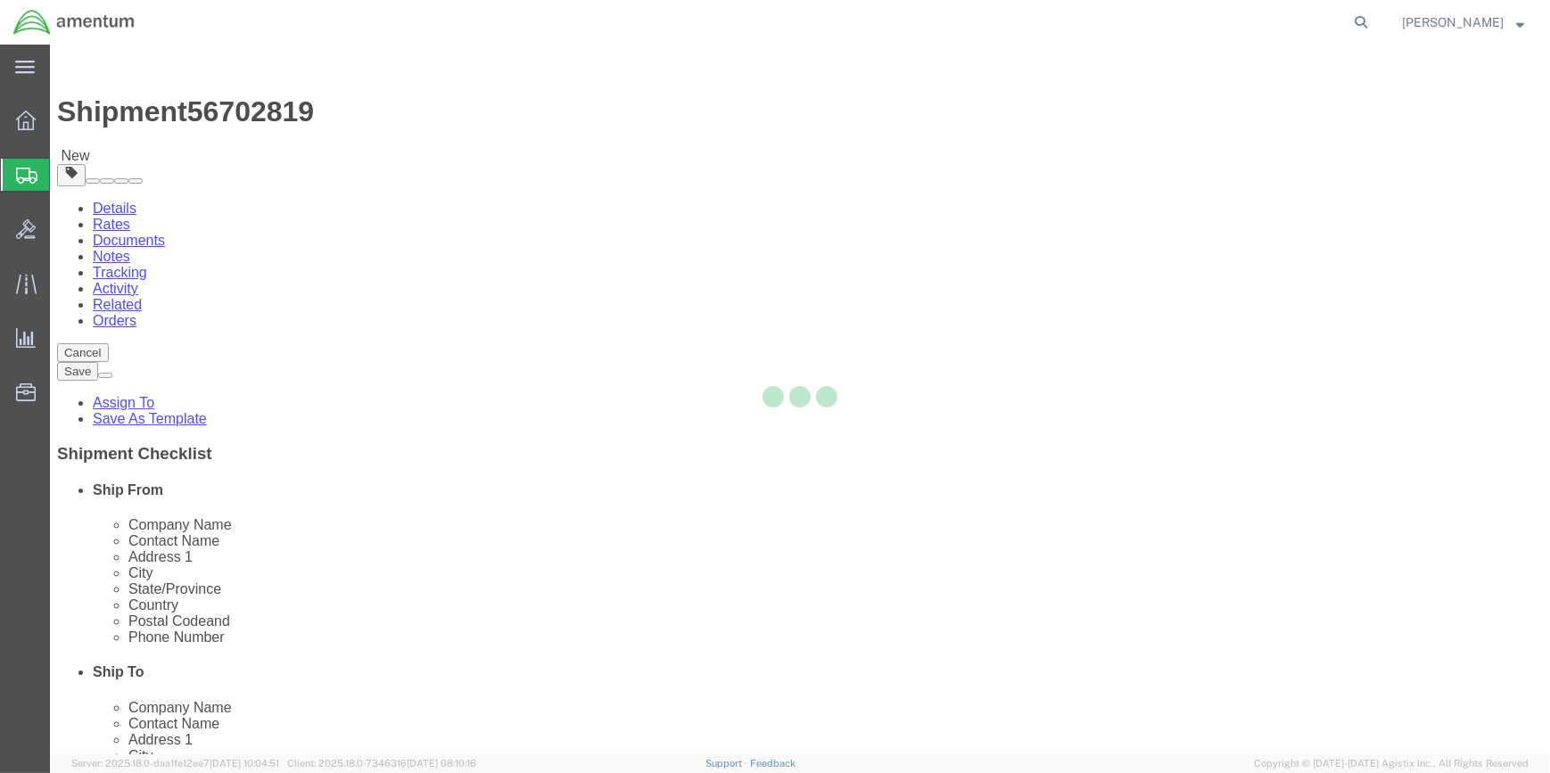
select select "CBOX"
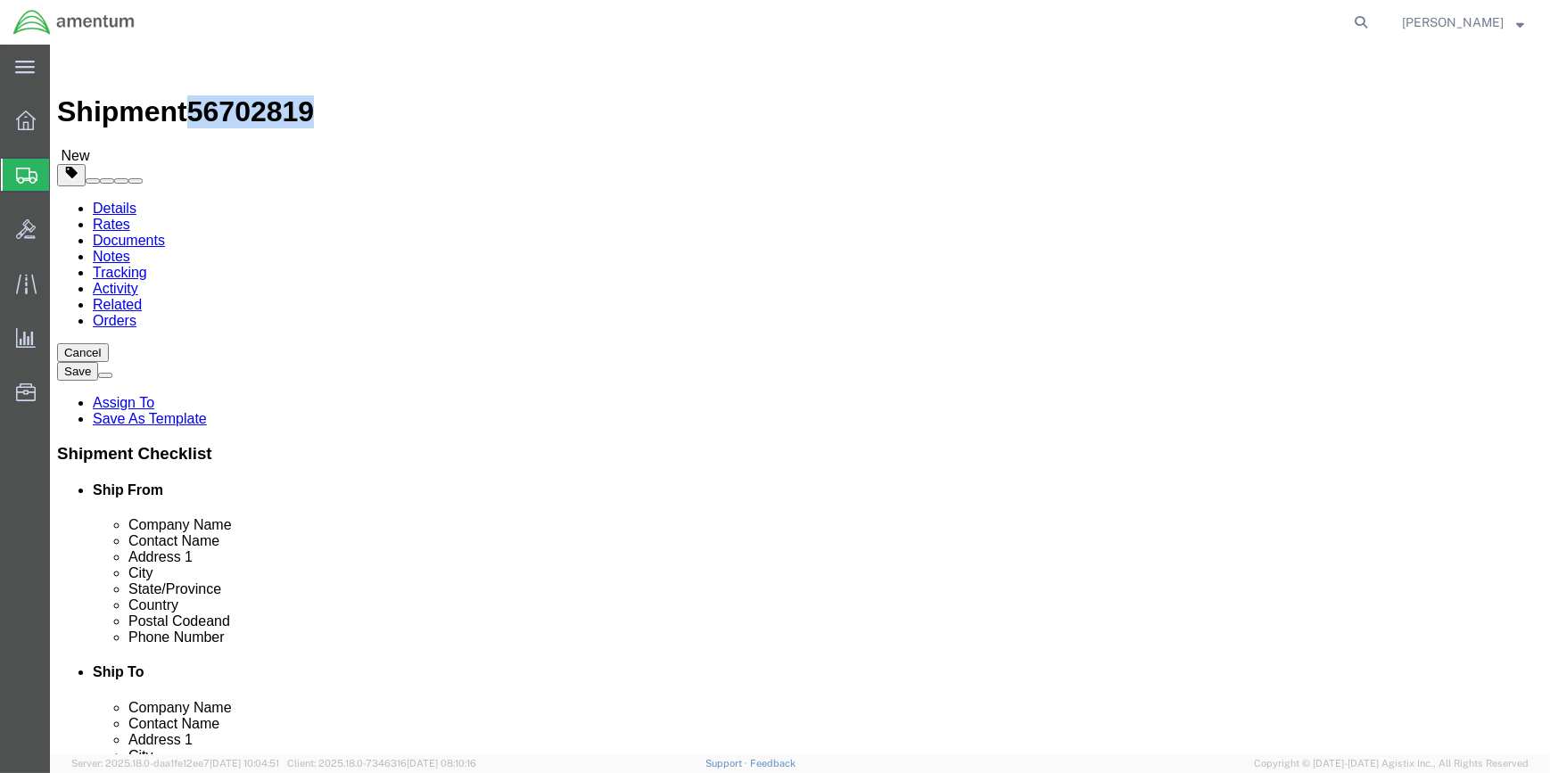
drag, startPoint x: 154, startPoint y: 18, endPoint x: 241, endPoint y: 22, distance: 86.6
click span "56702819"
copy span "56702819"
drag, startPoint x: 77, startPoint y: 119, endPoint x: 119, endPoint y: 137, distance: 46.7
click icon
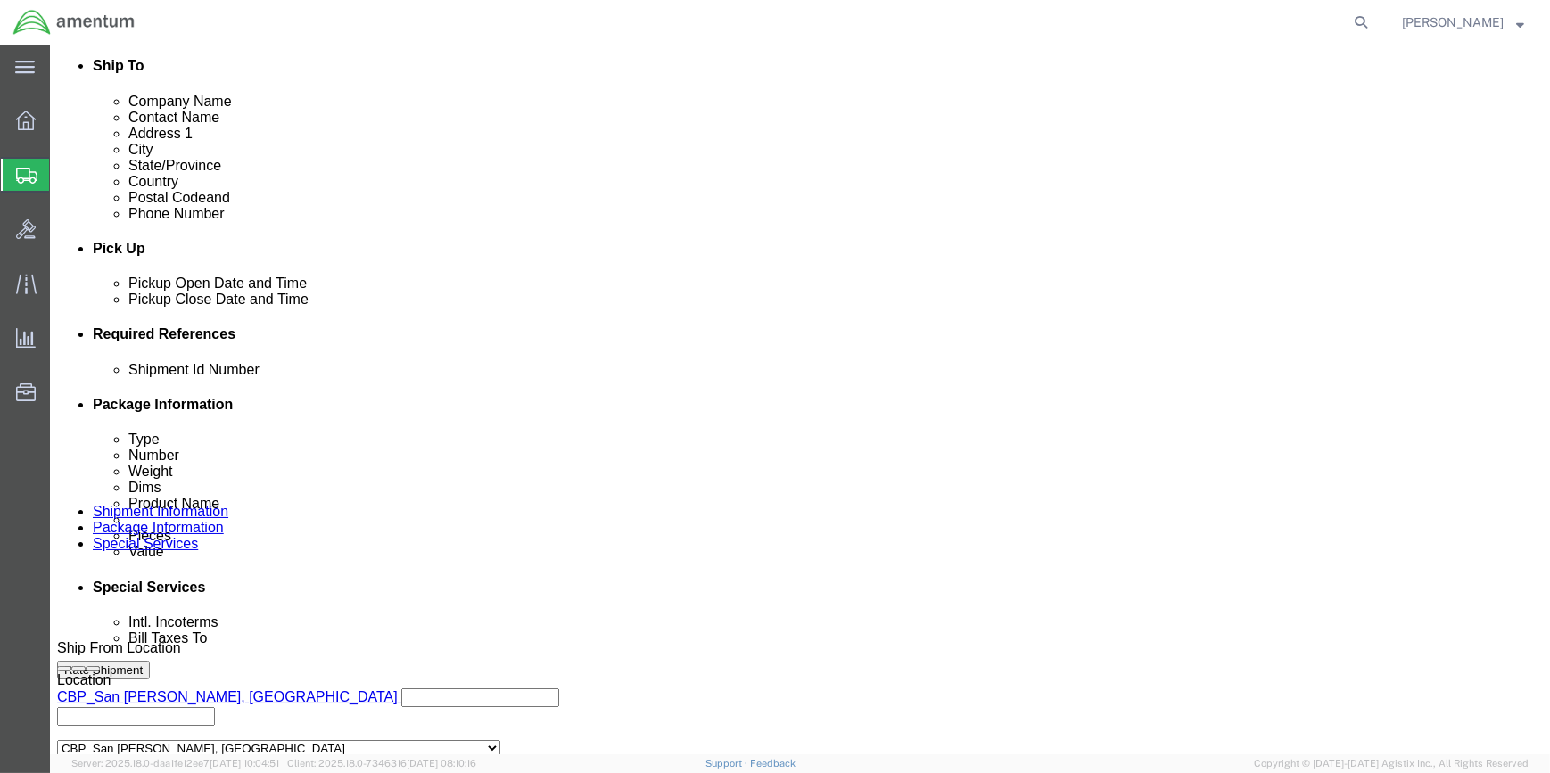
scroll to position [729, 0]
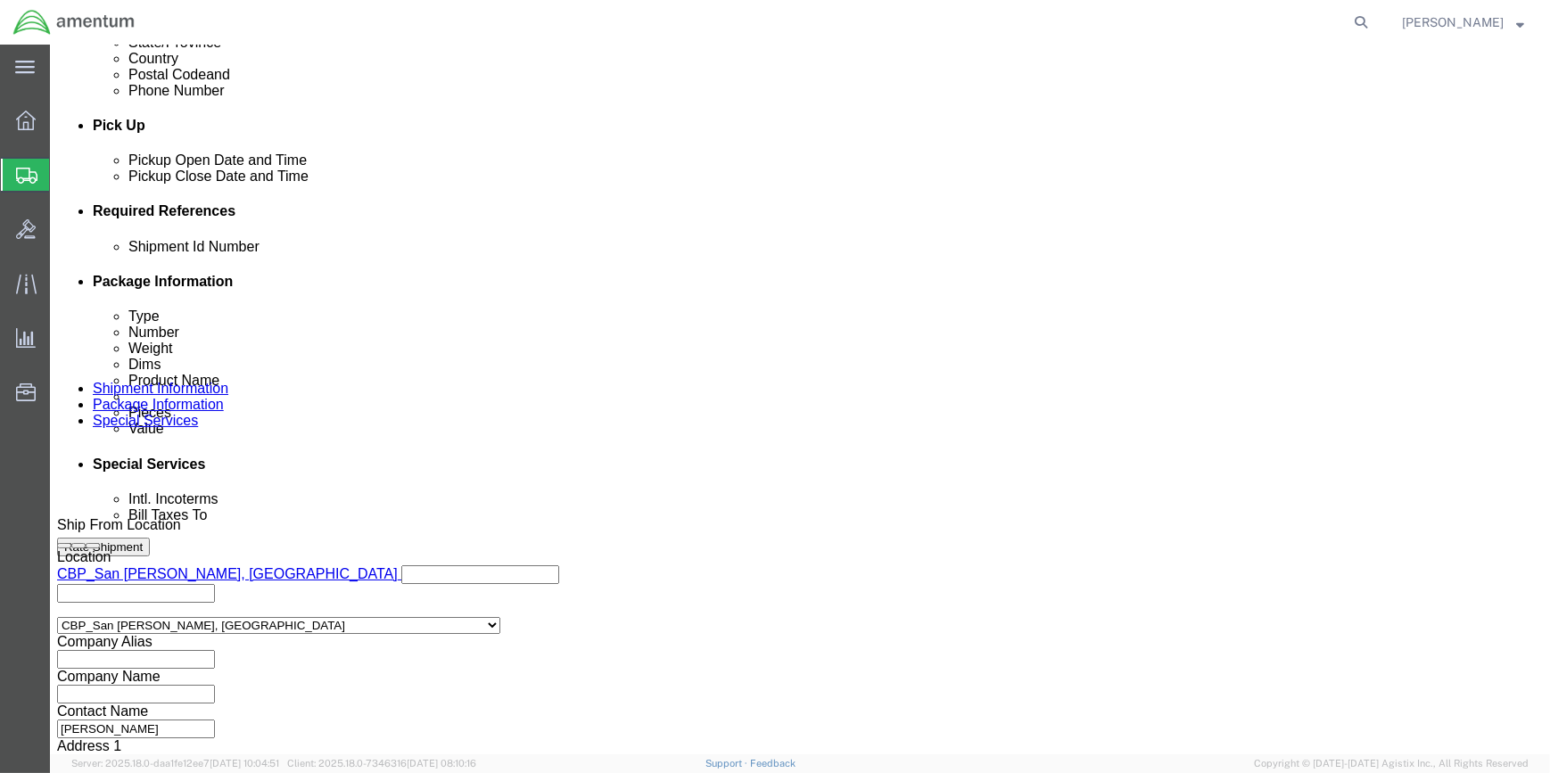
click input "text"
paste input "56702819"
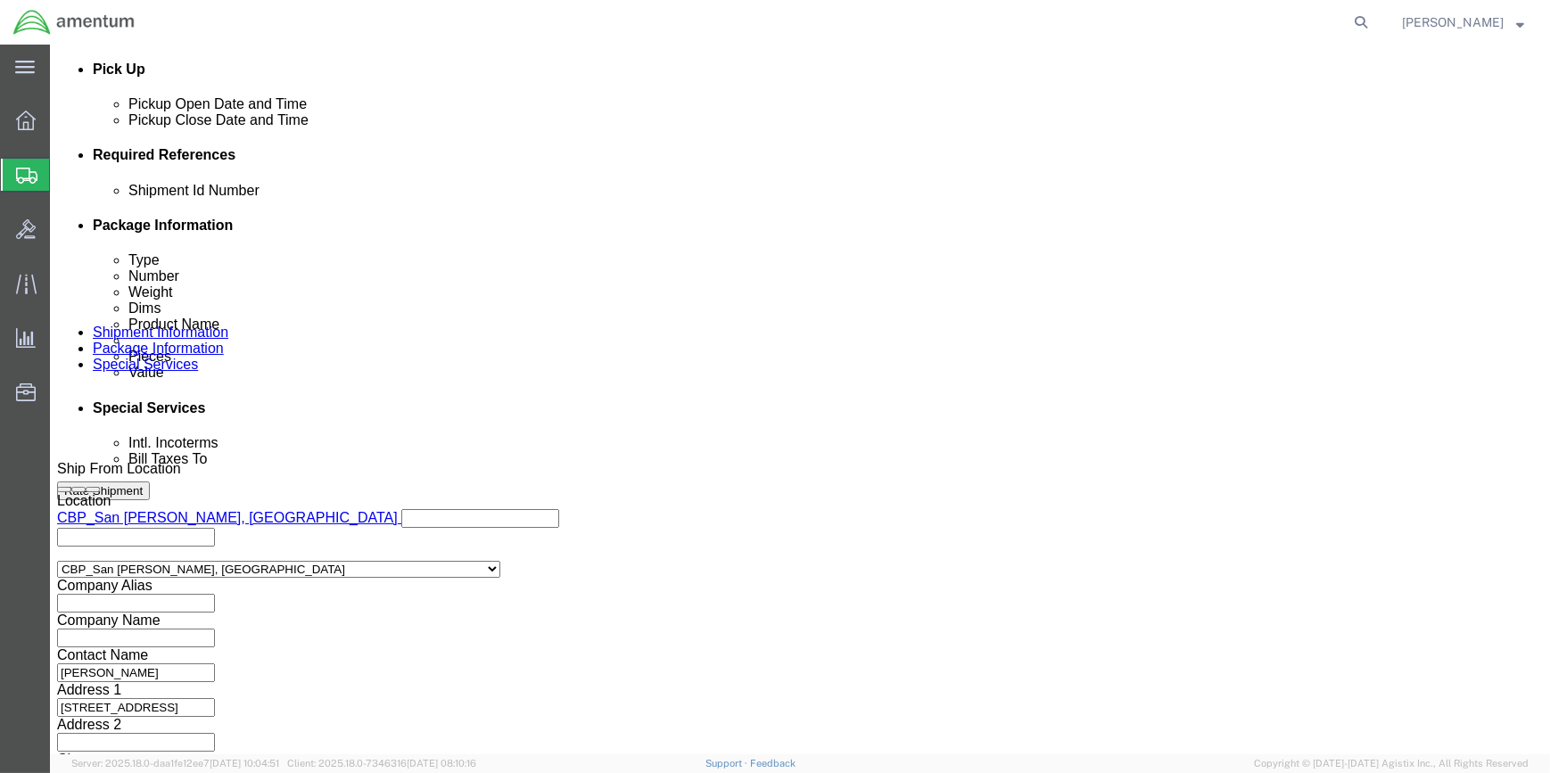
scroll to position [854, 0]
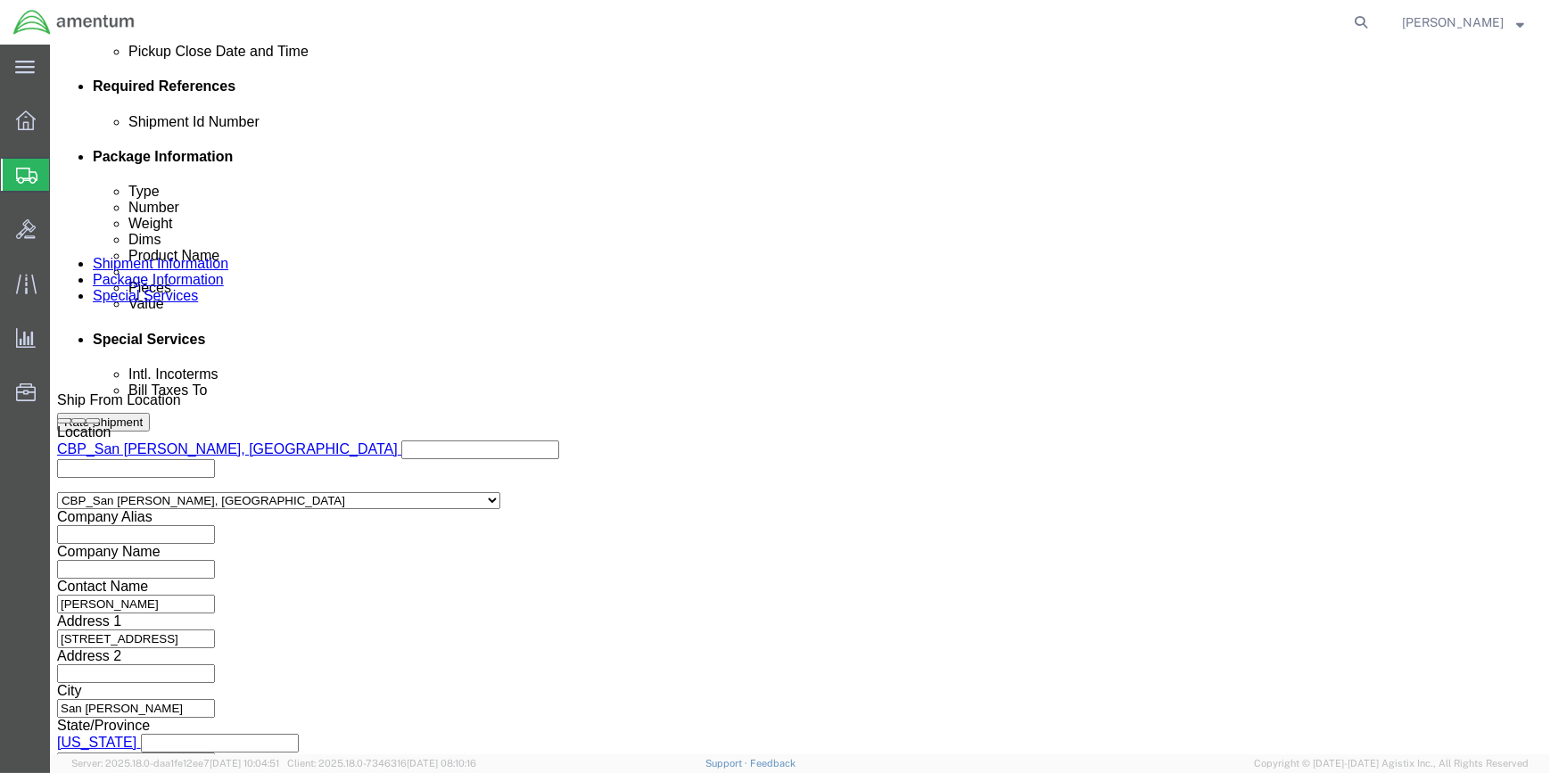
type input "56702819"
click button "Continue"
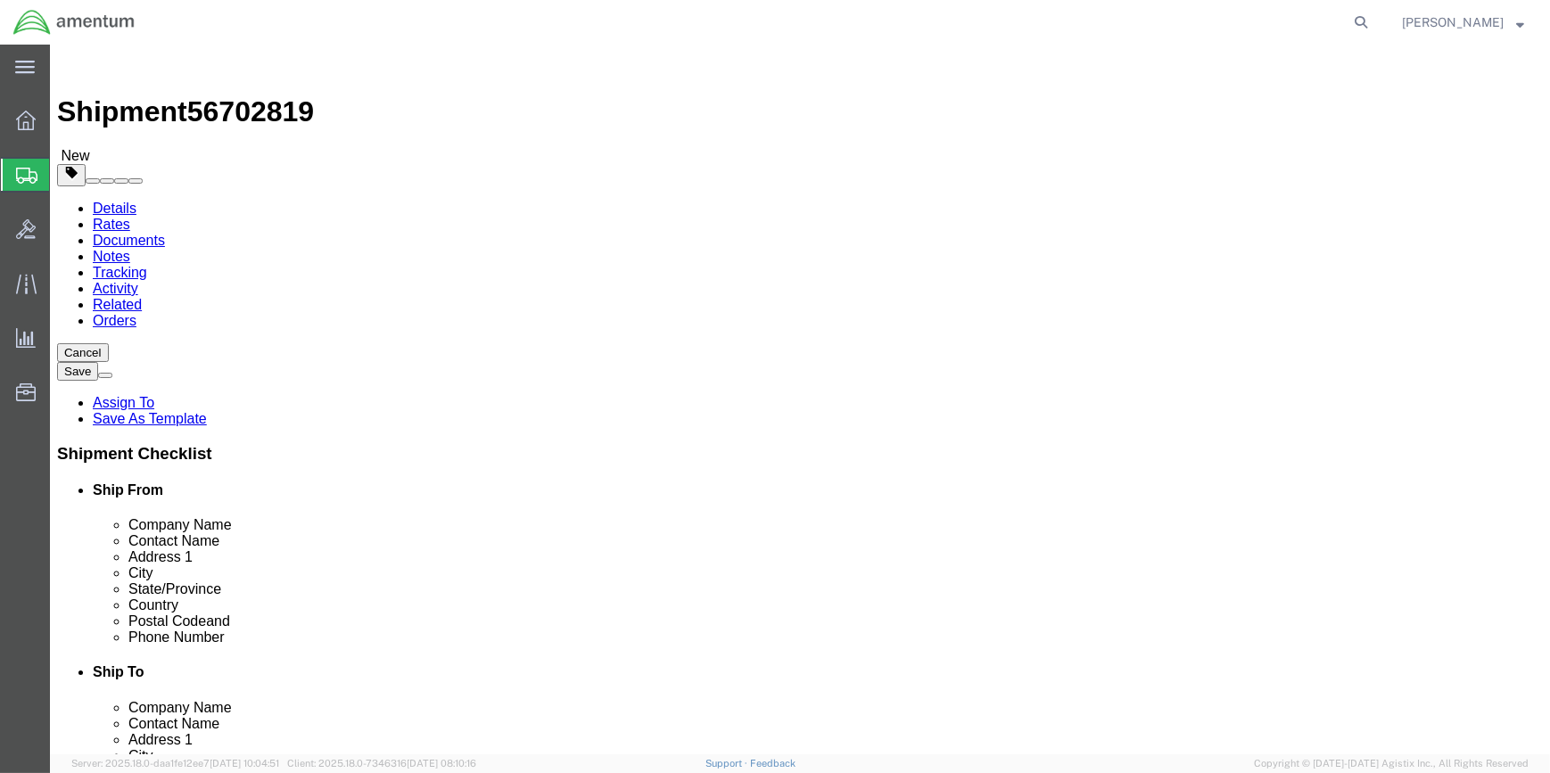
drag, startPoint x: 262, startPoint y: 387, endPoint x: 282, endPoint y: 383, distance: 19.9
click input "text"
type input "20"
type input "16"
type input "12"
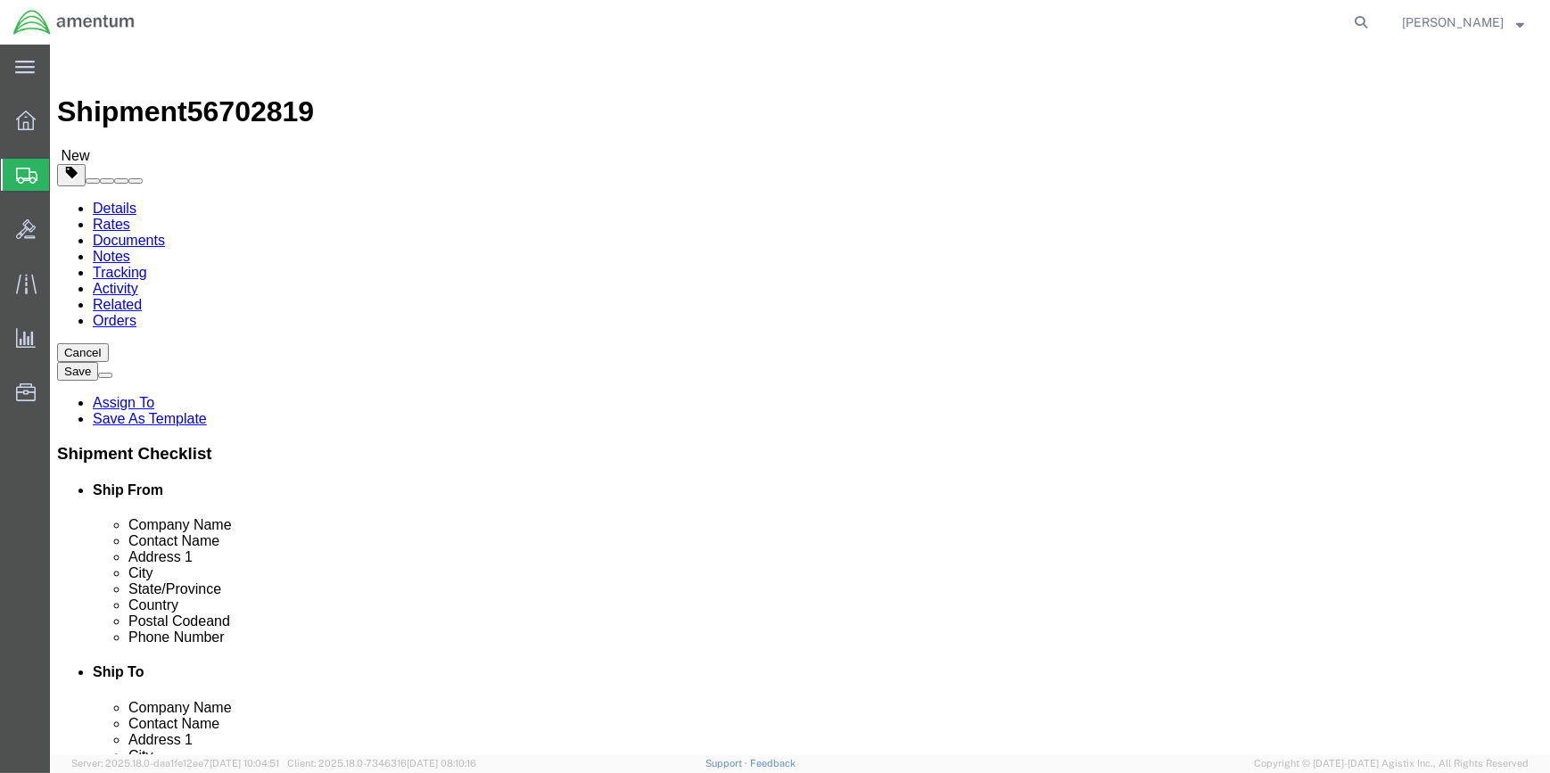
click input "0.00"
type input "0"
type input "16"
click link "Add Content"
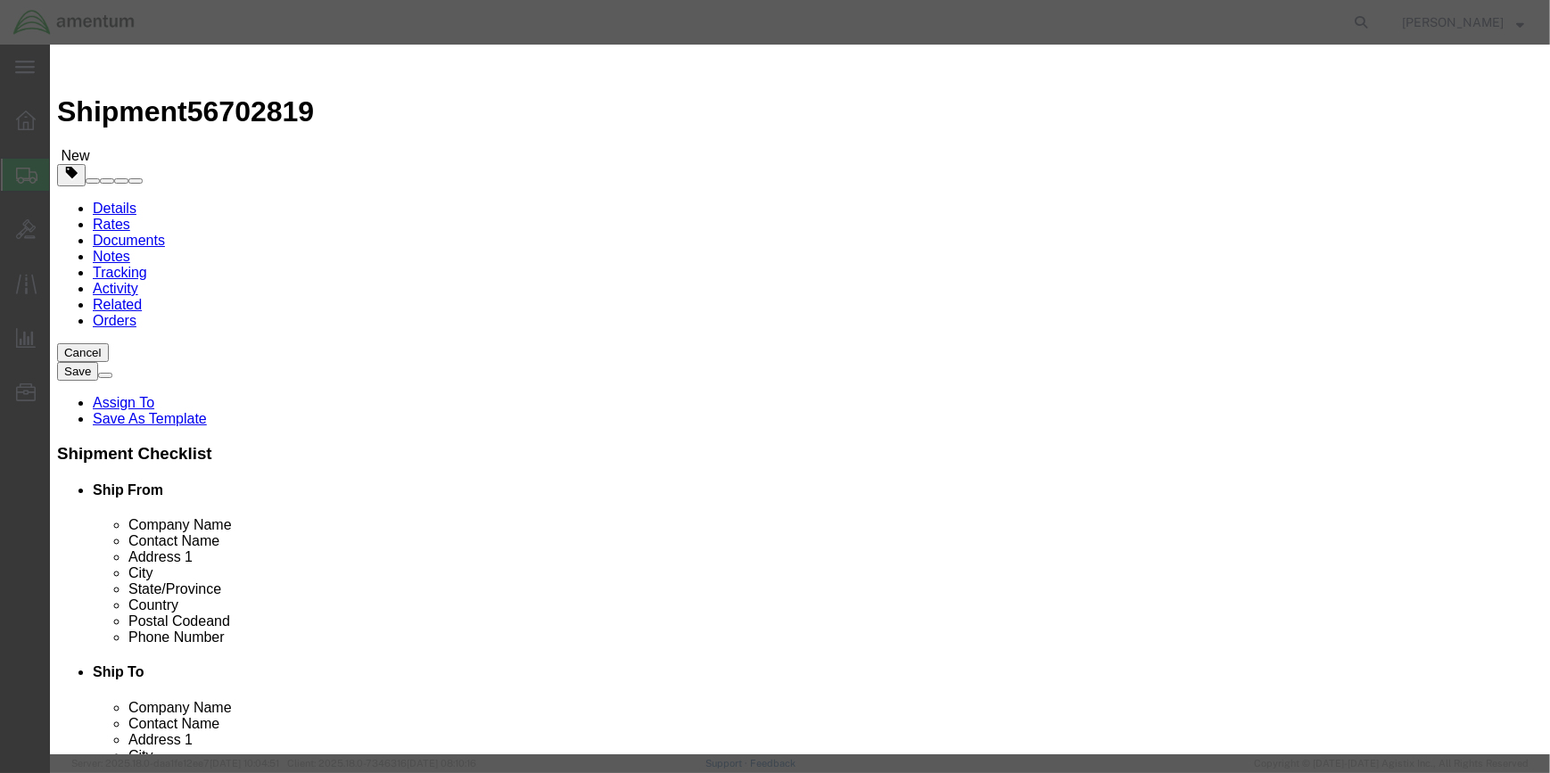
click input "text"
type input "AHAR UNITS"
click input "0"
type input "2"
click textarea
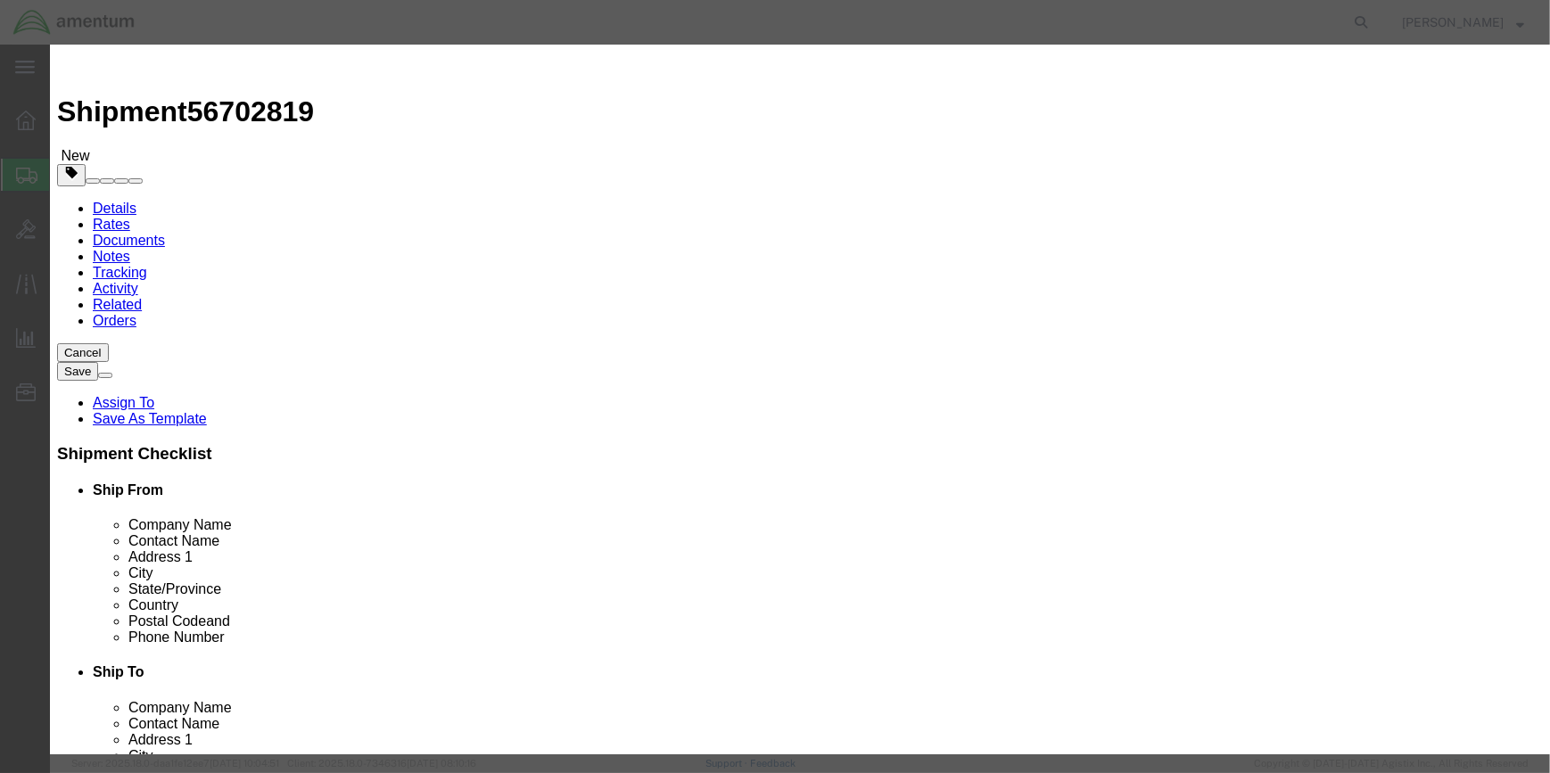
click input "text"
type input "1386, 1244"
click input "text"
type input "500"
click input "AHAR UNITS"
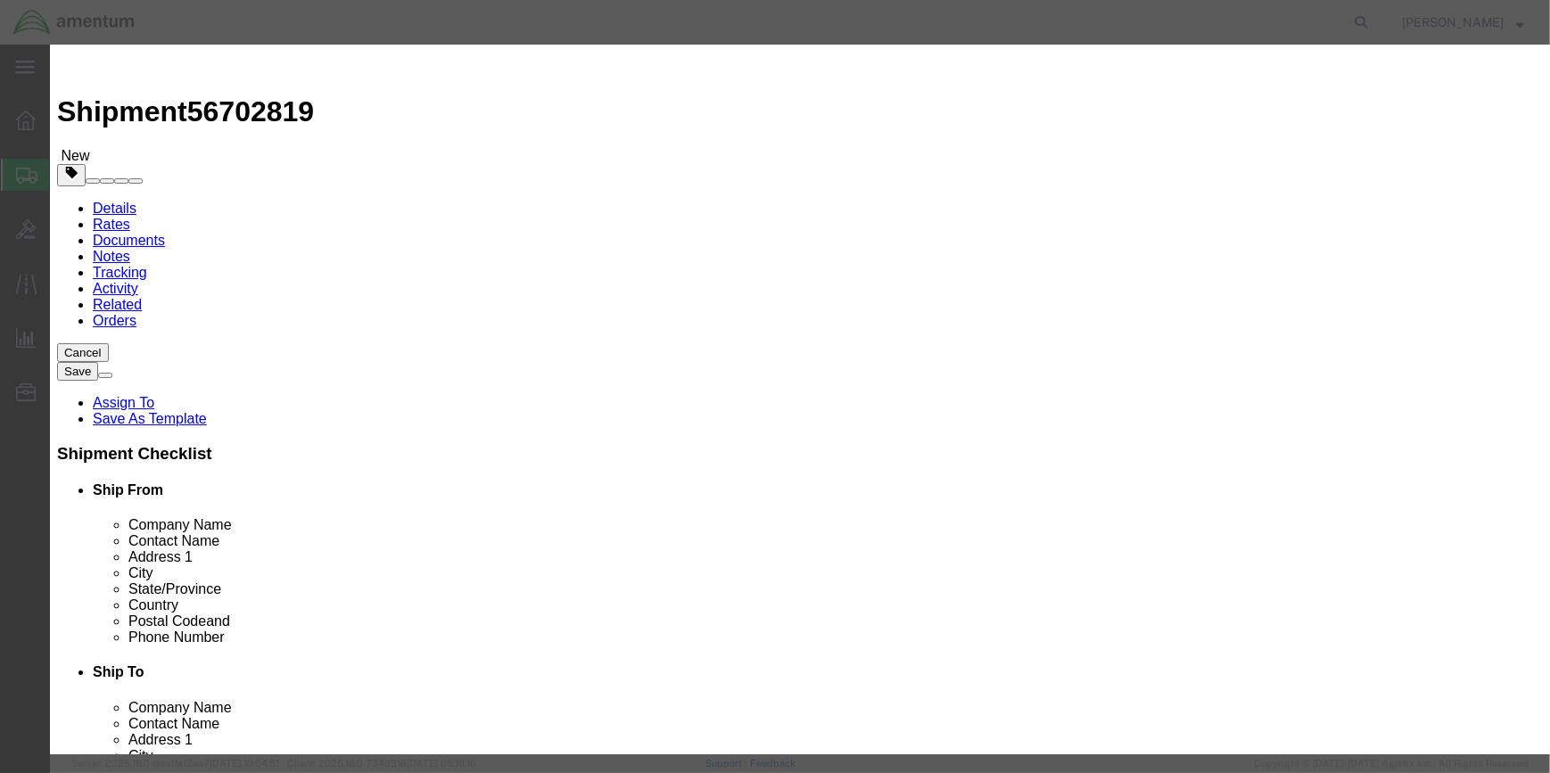
type input "AHAR UNIT"
click button "Save & Close"
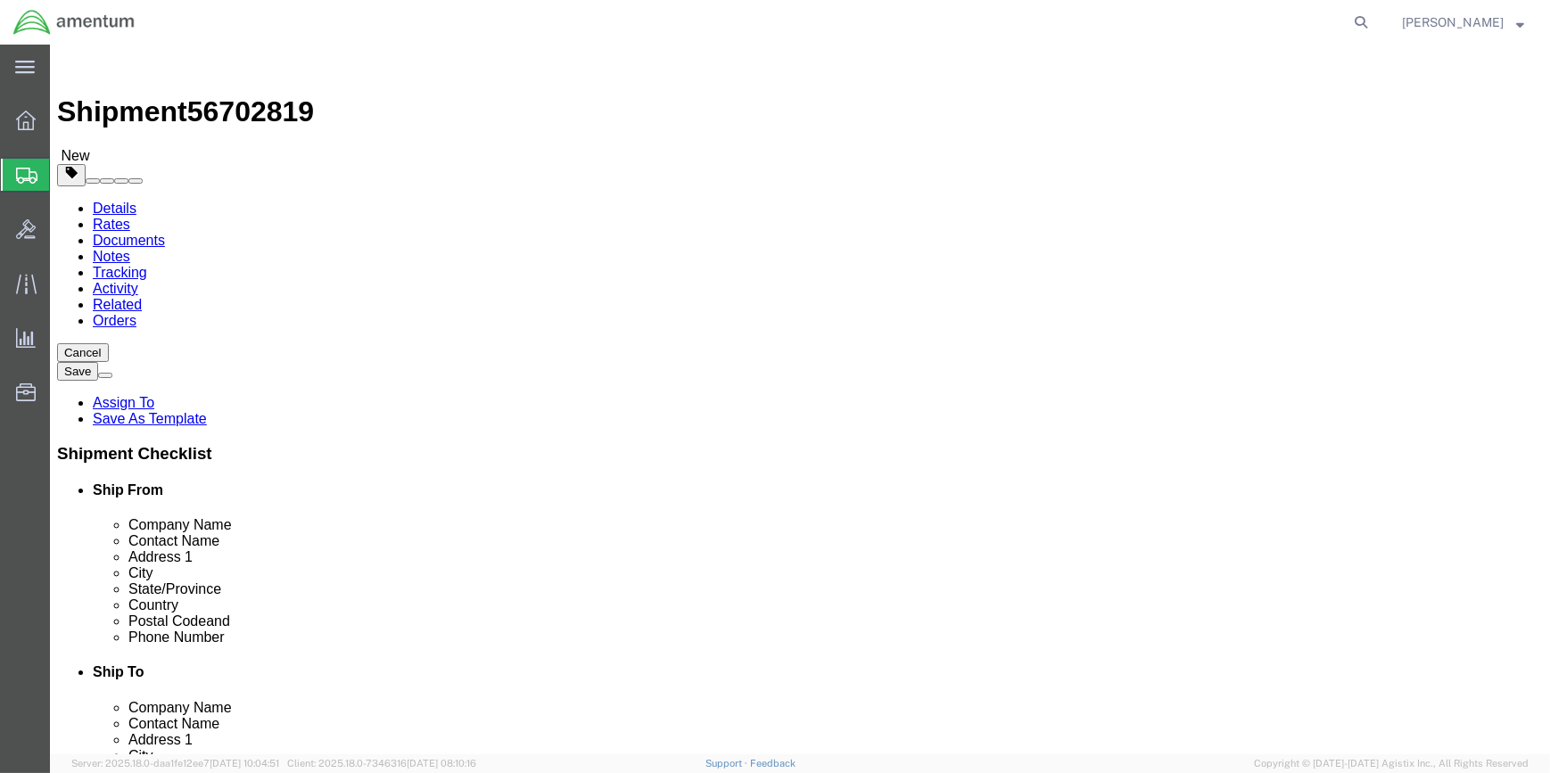
click button "Rate Shipment"
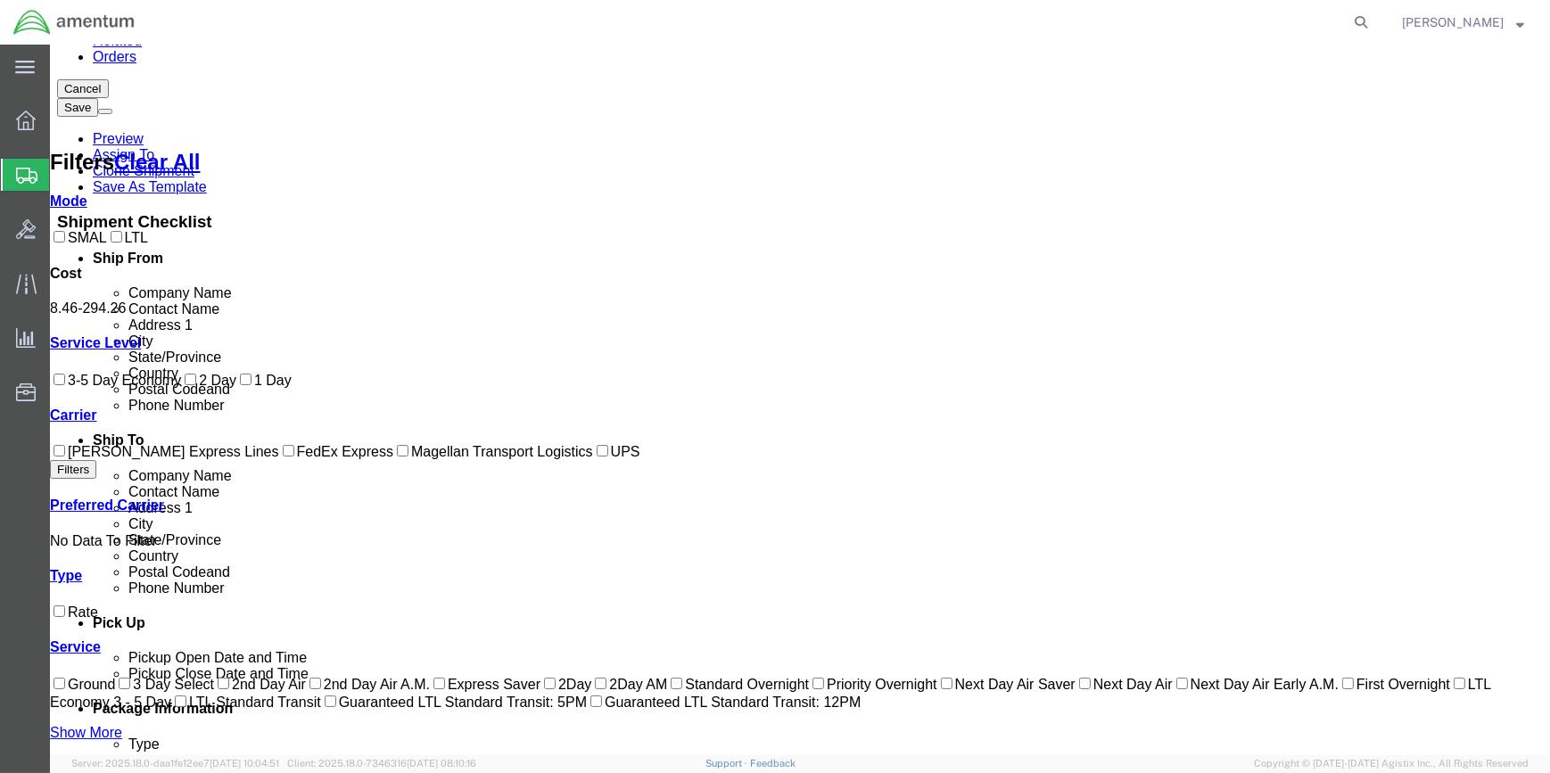
scroll to position [290, 0]
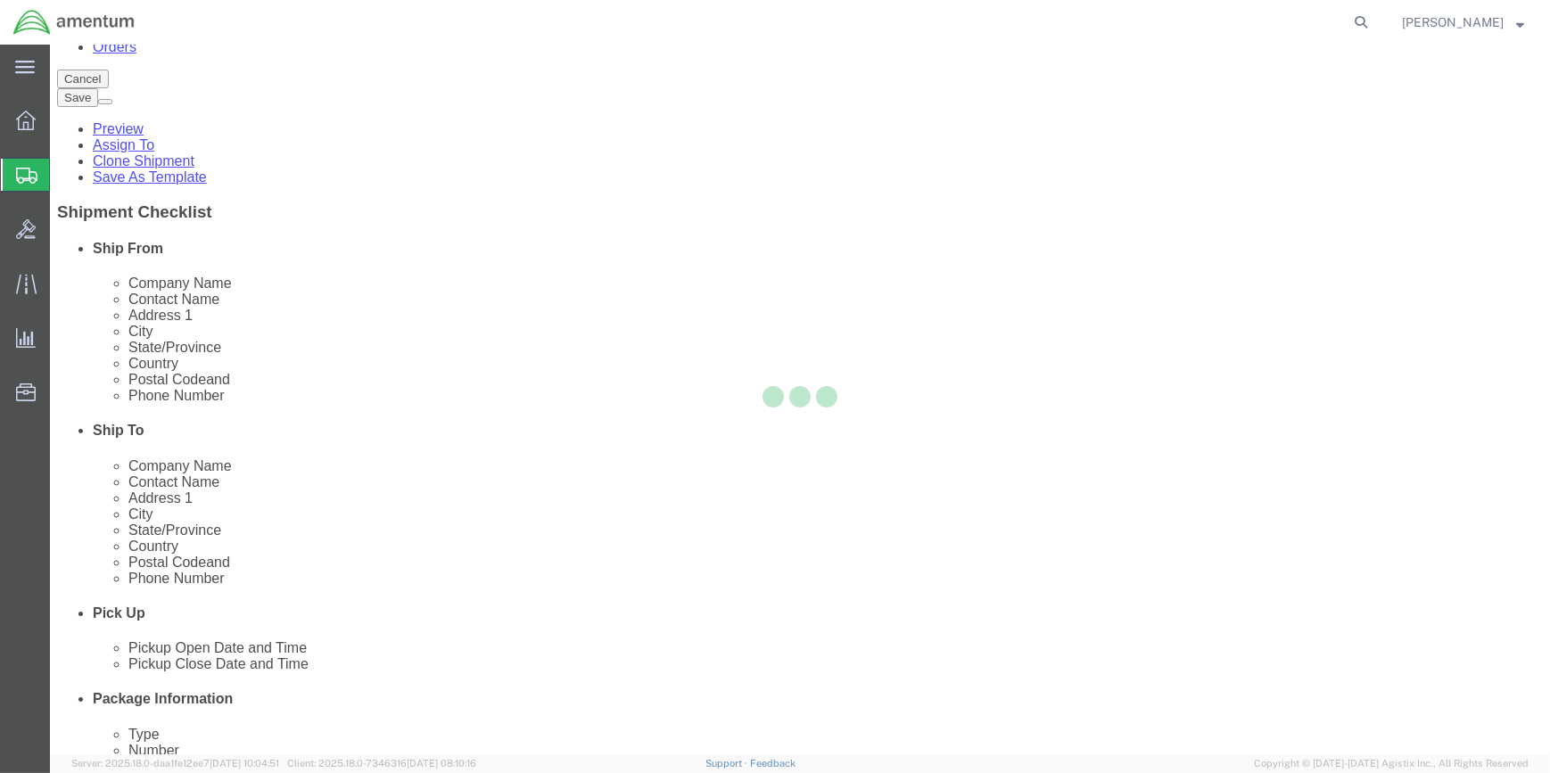
scroll to position [0, 0]
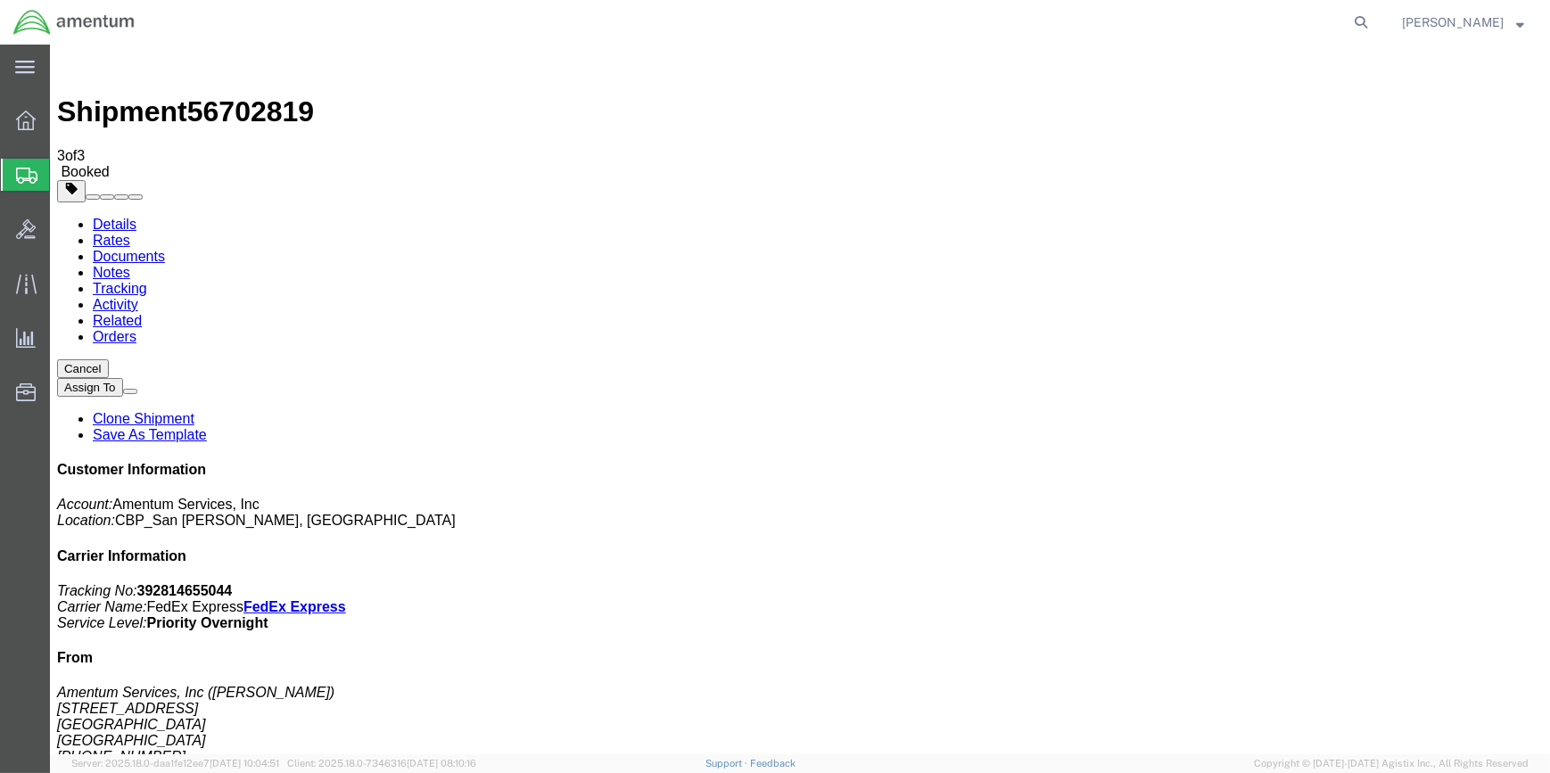
drag, startPoint x: 116, startPoint y: 105, endPoint x: 187, endPoint y: 142, distance: 80.1
click at [116, 217] on link "Details" at bounding box center [115, 224] width 44 height 15
click span "button"
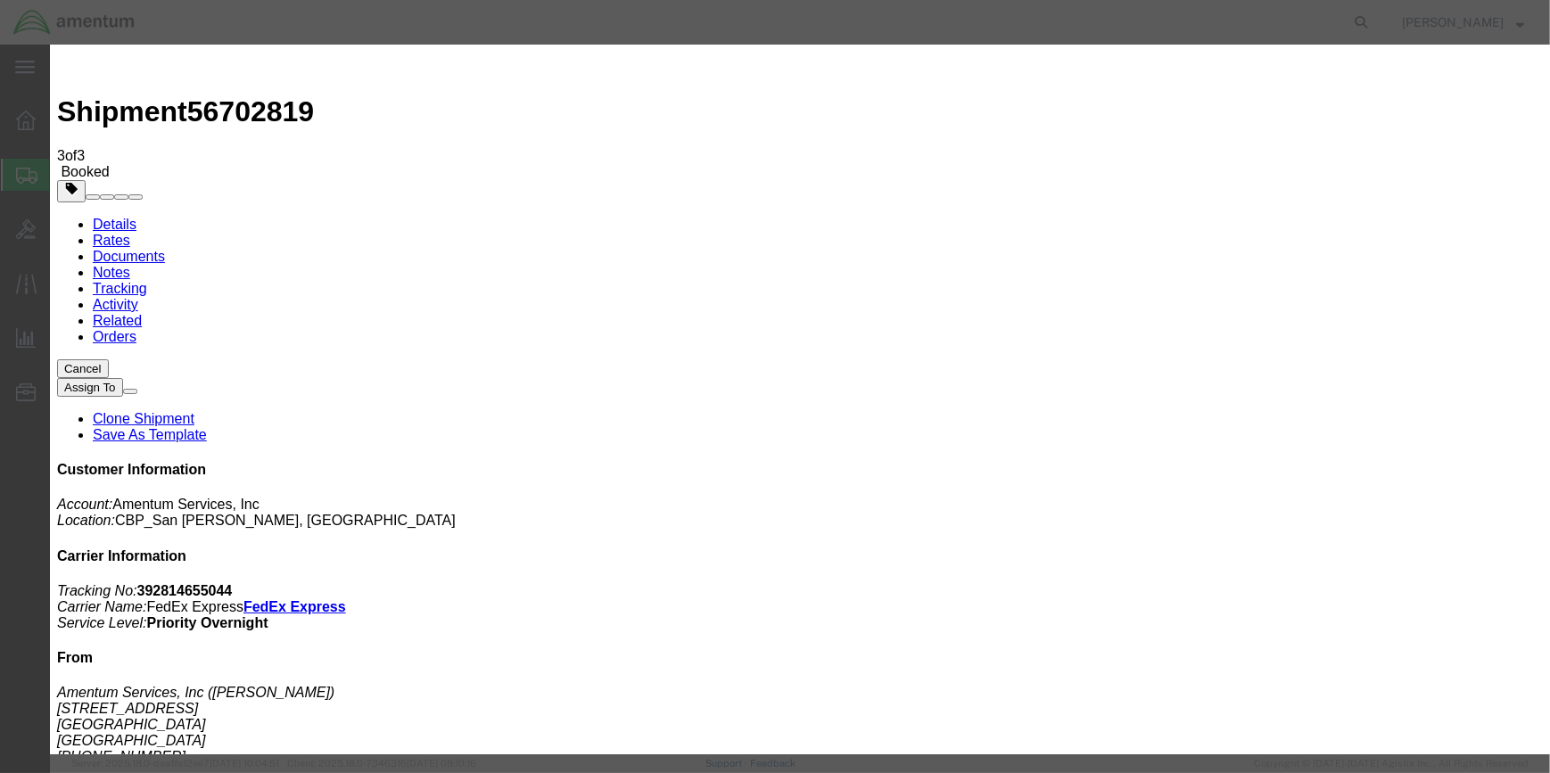
click button "Cancel"
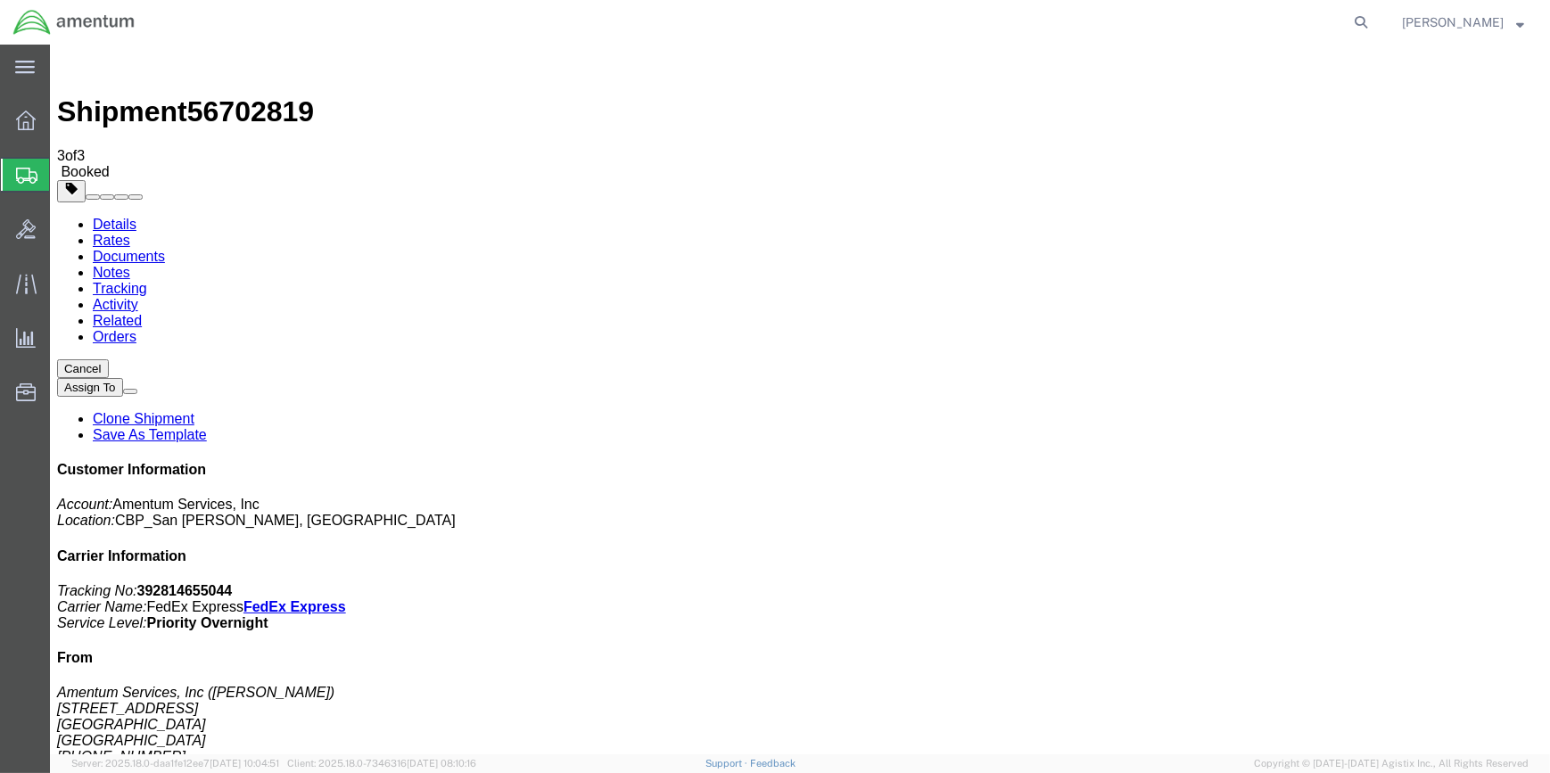
click address "AERO CENTERS [PERSON_NAME] [GEOGRAPHIC_DATA] (PDK) (RMA 25) 1 AVIATION WAY DECA…"
drag, startPoint x: 338, startPoint y: 183, endPoint x: 367, endPoint y: 185, distance: 29.5
click address "AERO CENTERS [PERSON_NAME] [GEOGRAPHIC_DATA] (PDK) (RMA 25) 1 AVIATION WAY DECA…"
click img
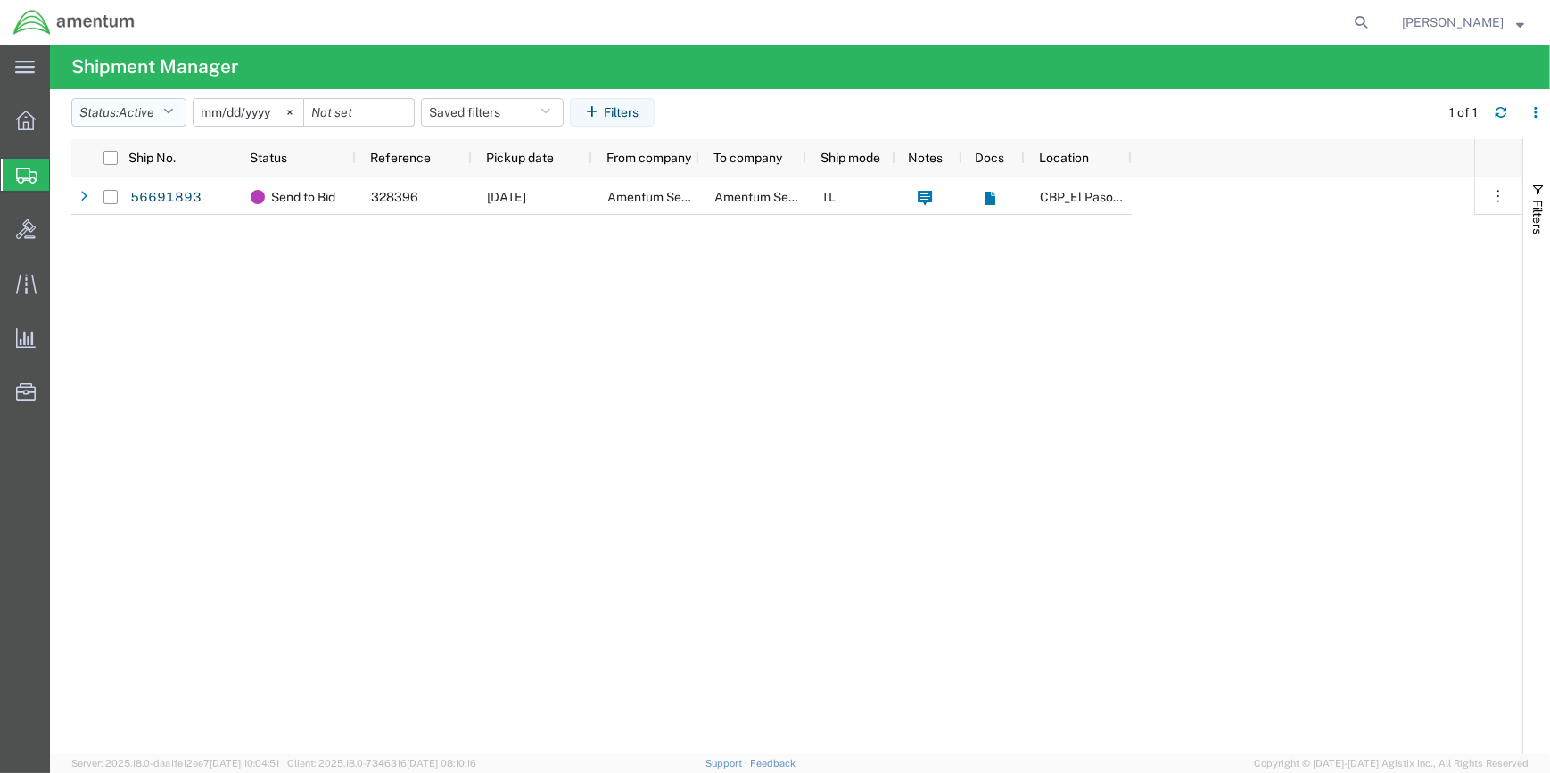
click at [169, 106] on icon "button" at bounding box center [168, 112] width 10 height 12
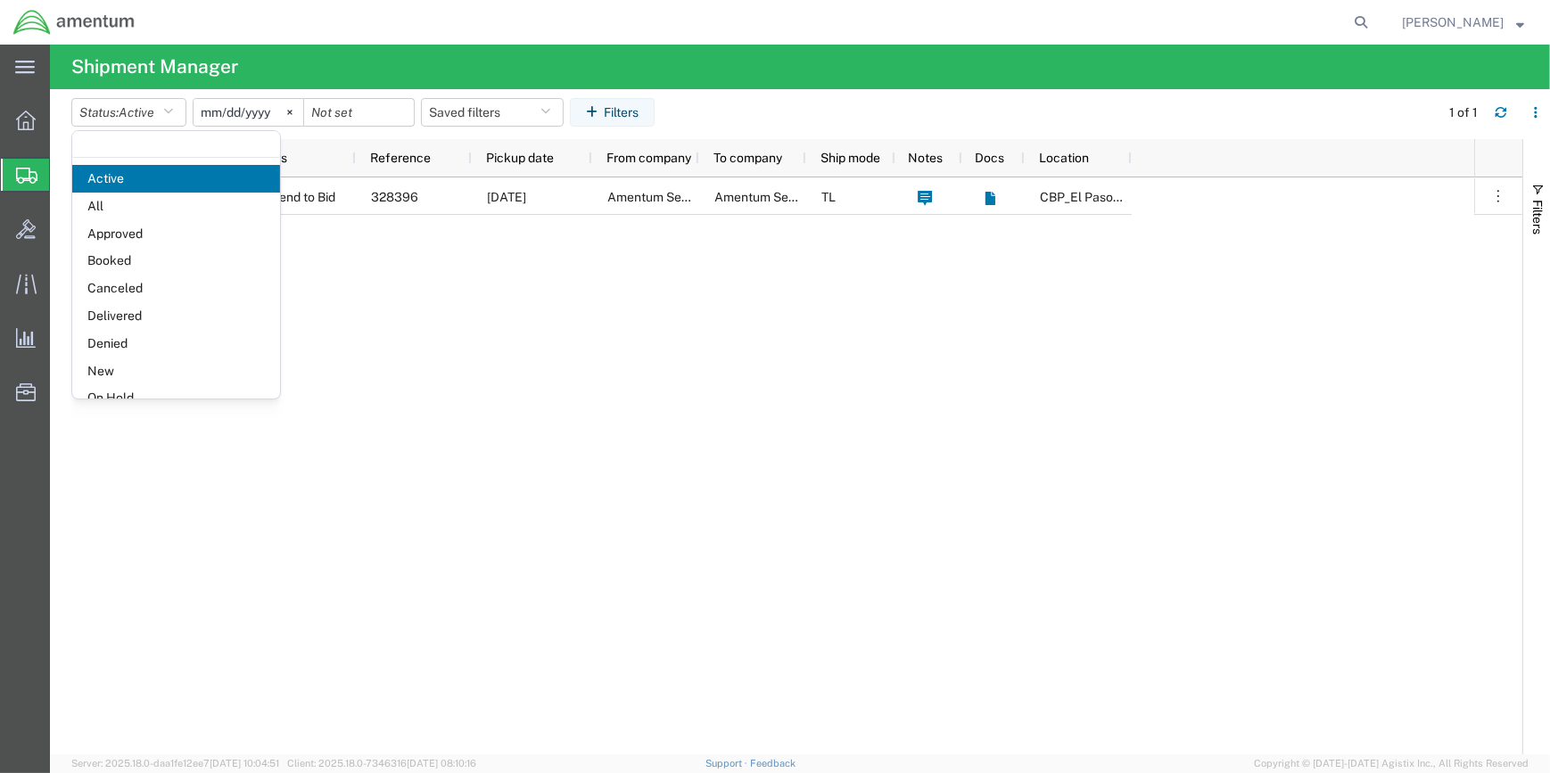
drag, startPoint x: 112, startPoint y: 257, endPoint x: 127, endPoint y: 255, distance: 15.3
click at [113, 256] on span "Booked" at bounding box center [176, 261] width 208 height 28
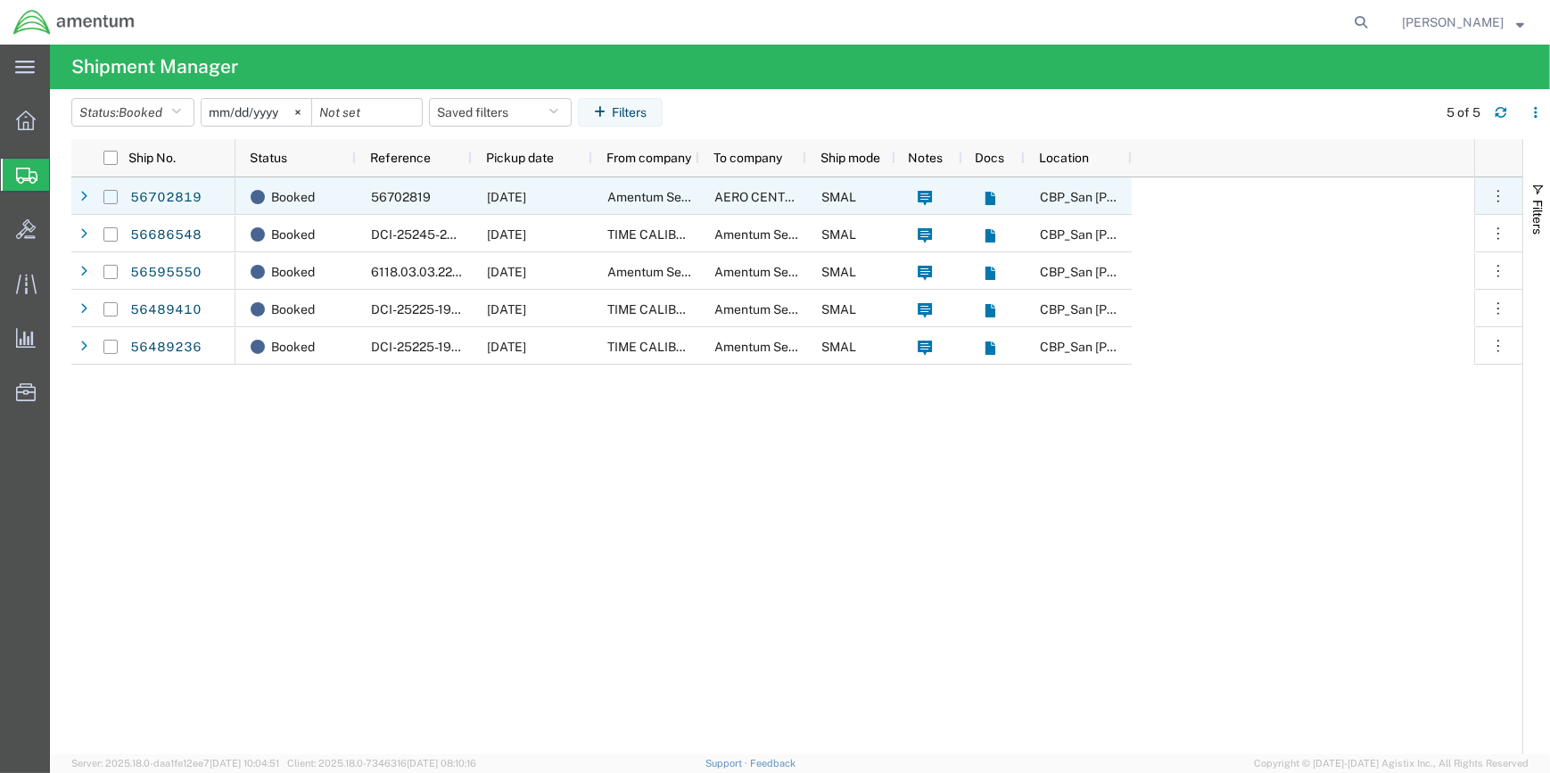
click at [106, 195] on input "Press Space to toggle row selection (unchecked)" at bounding box center [110, 197] width 14 height 14
checkbox input "true"
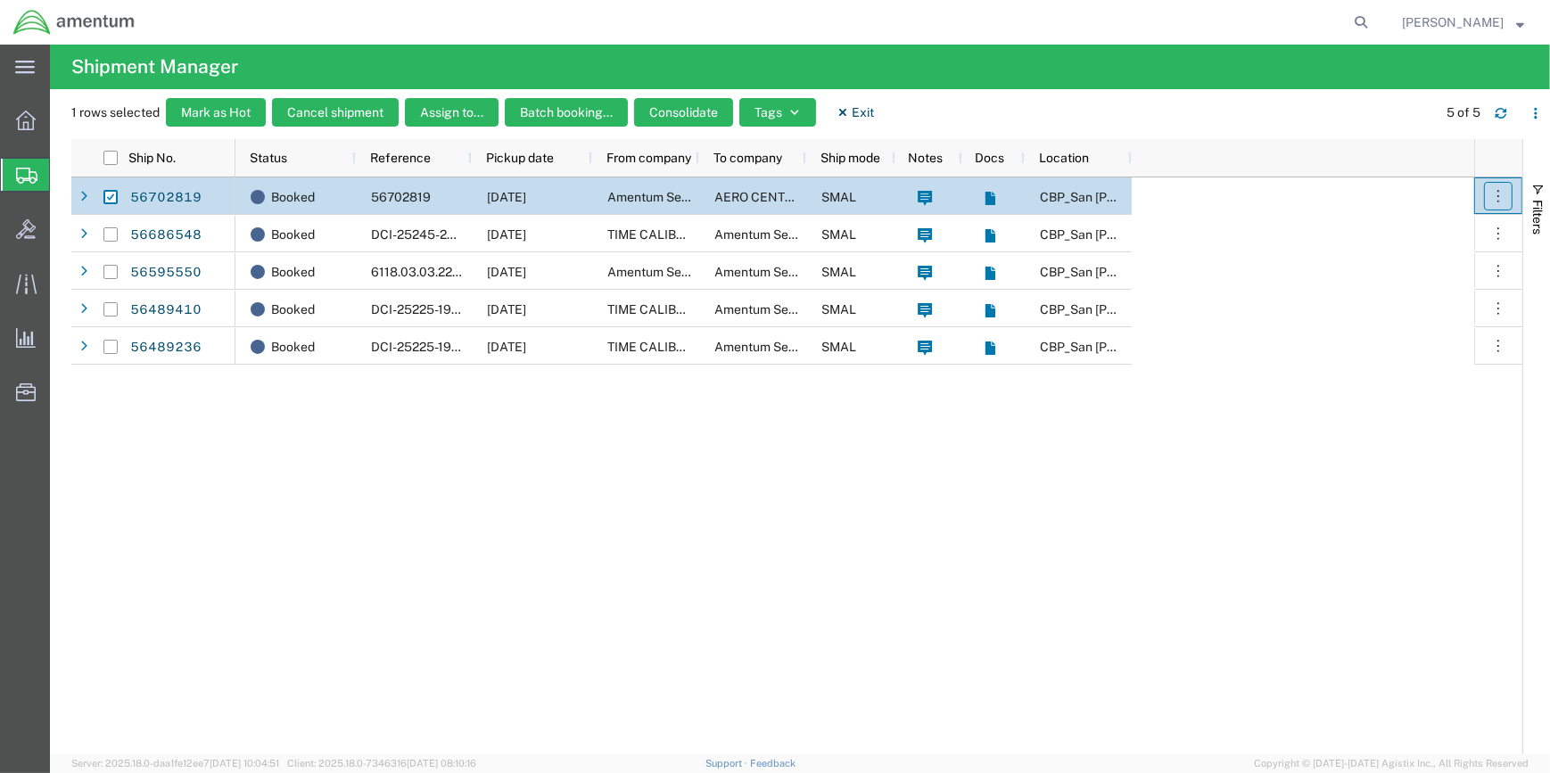
click at [1509, 204] on button "button" at bounding box center [1498, 196] width 29 height 29
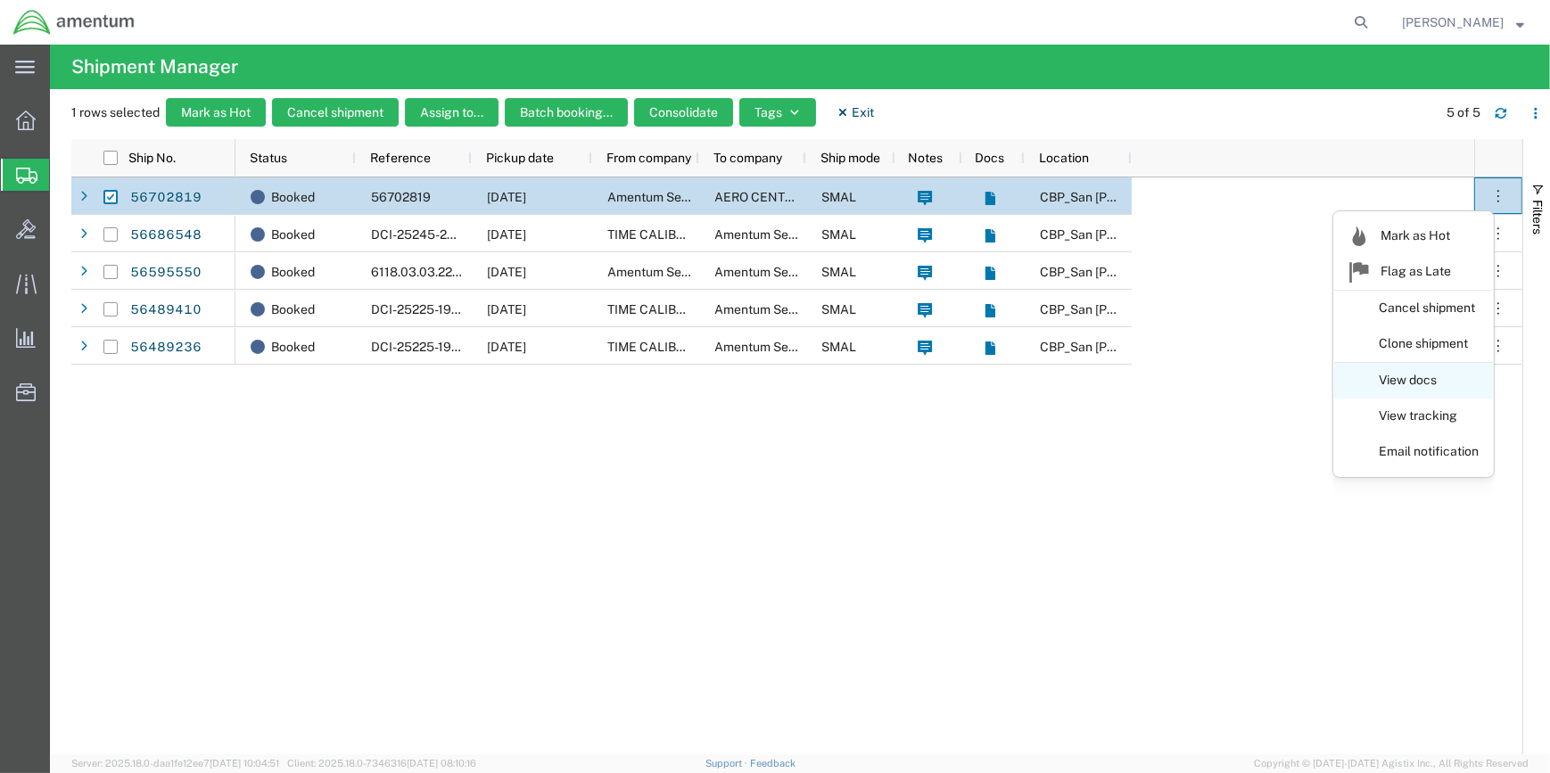
click at [1406, 379] on link "View docs" at bounding box center [1413, 381] width 159 height 32
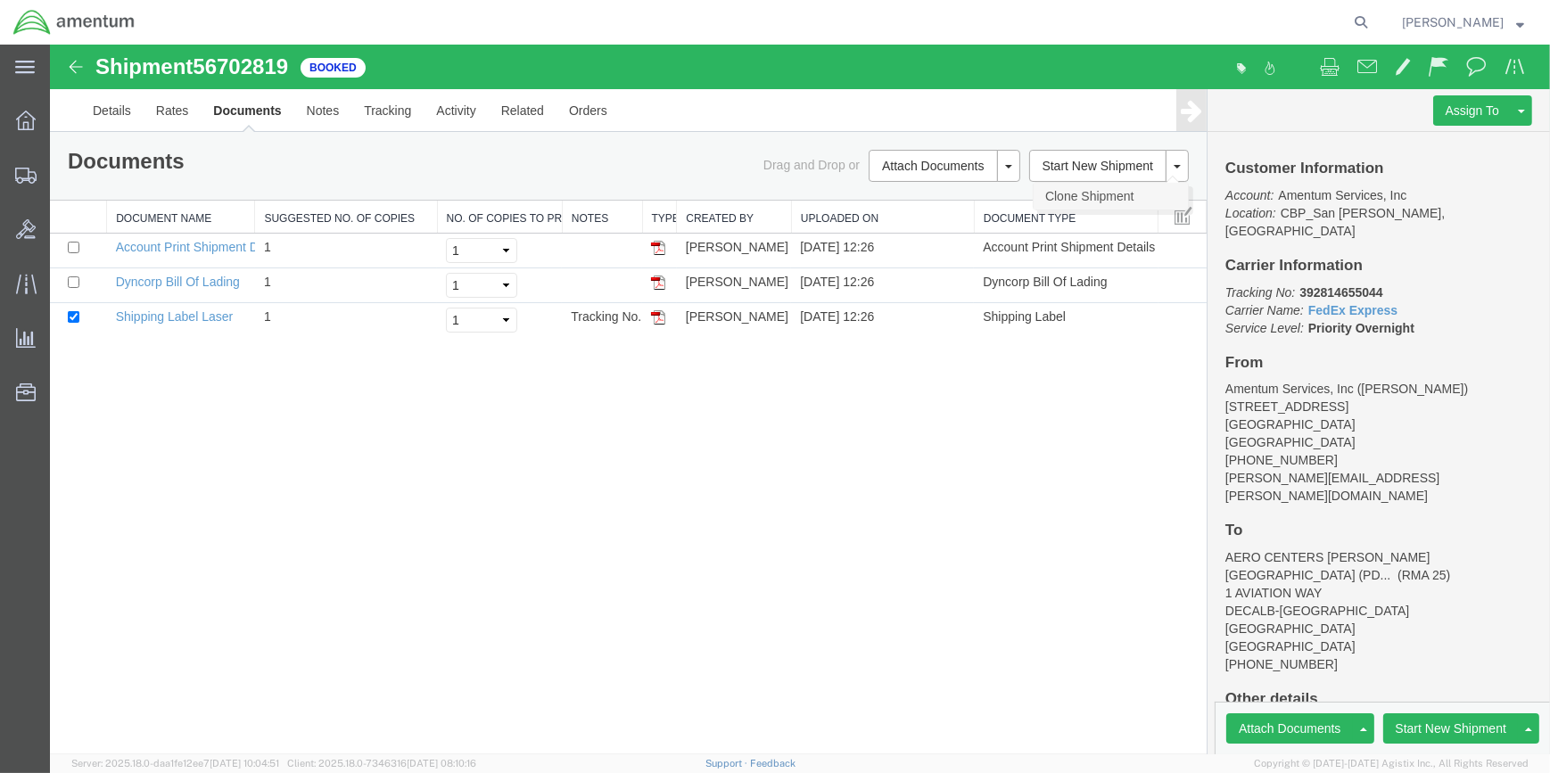
click at [1106, 192] on link "Clone Shipment" at bounding box center [1110, 196] width 154 height 27
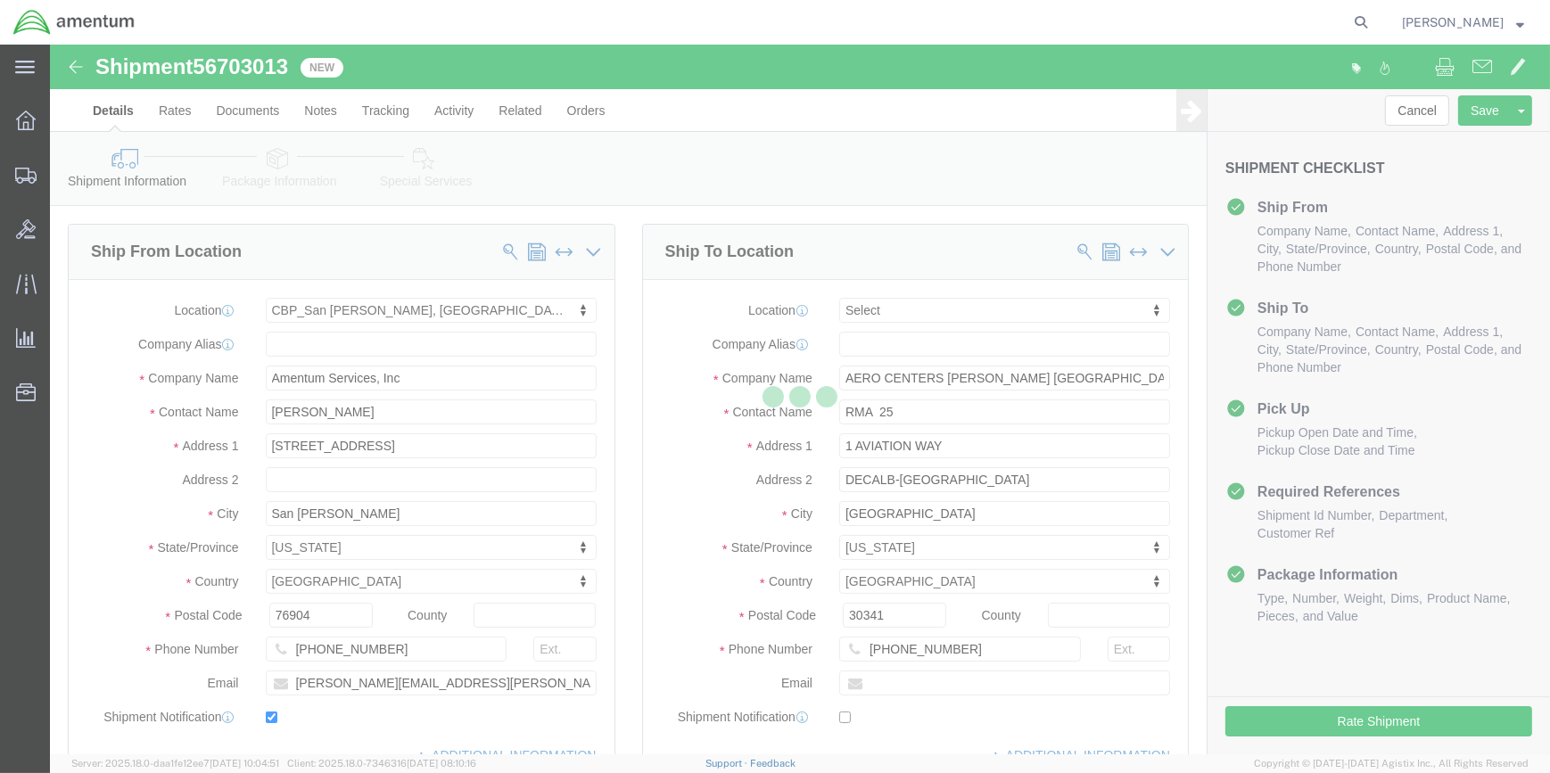
select select "49914"
select select
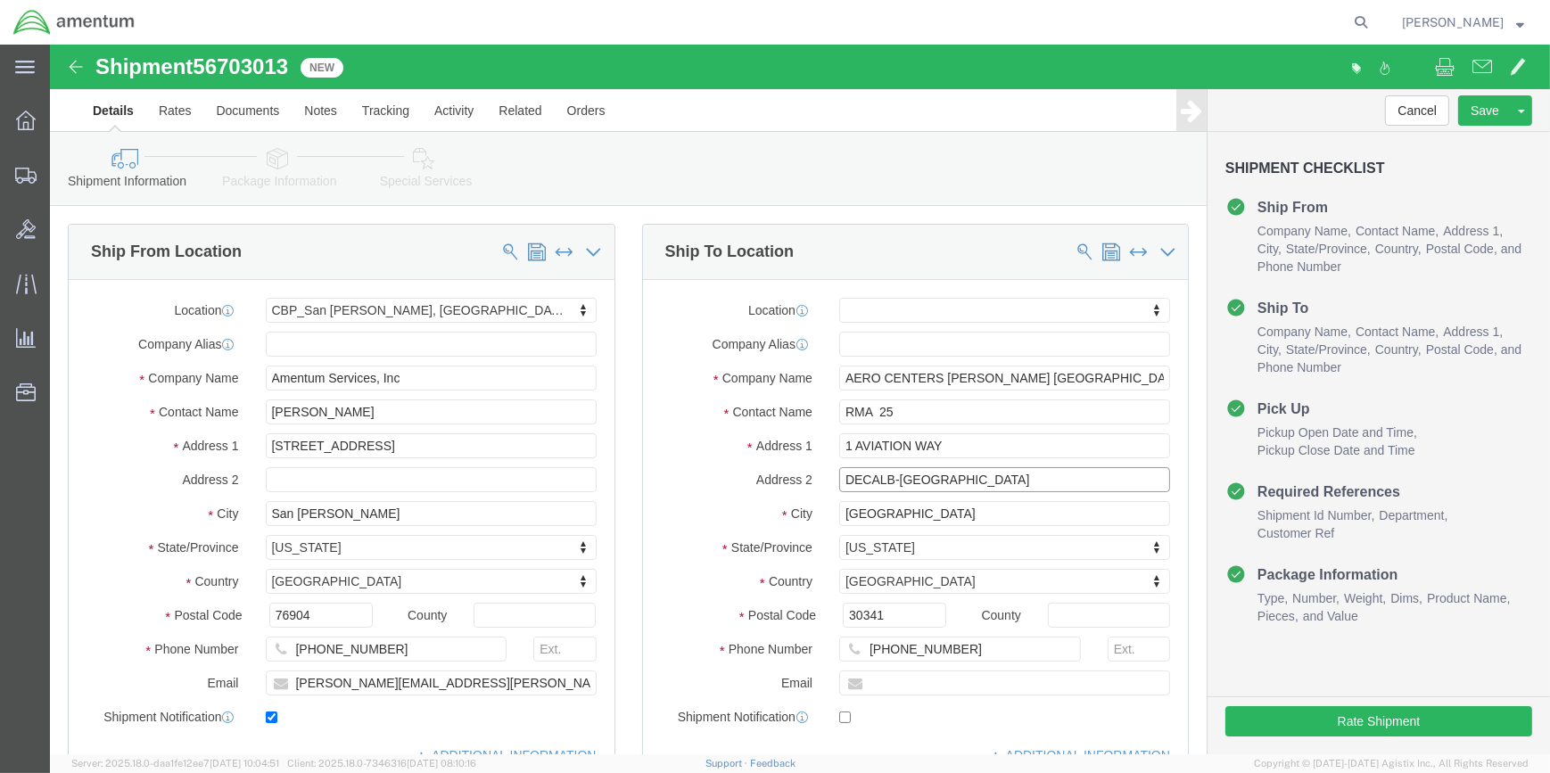
click input "DECALB-[GEOGRAPHIC_DATA]"
drag, startPoint x: 1025, startPoint y: 438, endPoint x: 1189, endPoint y: 453, distance: 164.7
click input "DEKALB-[GEOGRAPHIC_DATA]"
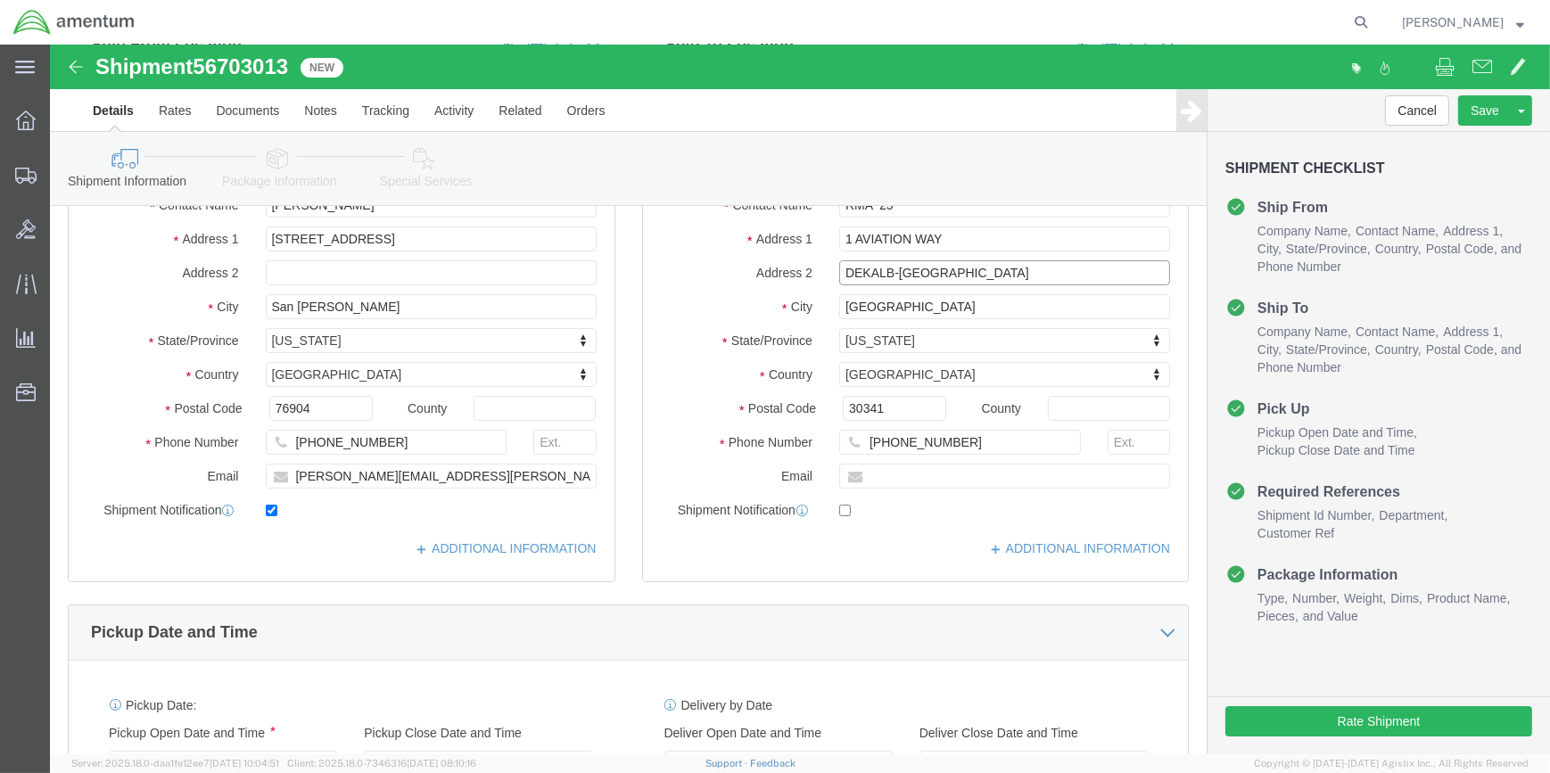
scroll to position [243, 0]
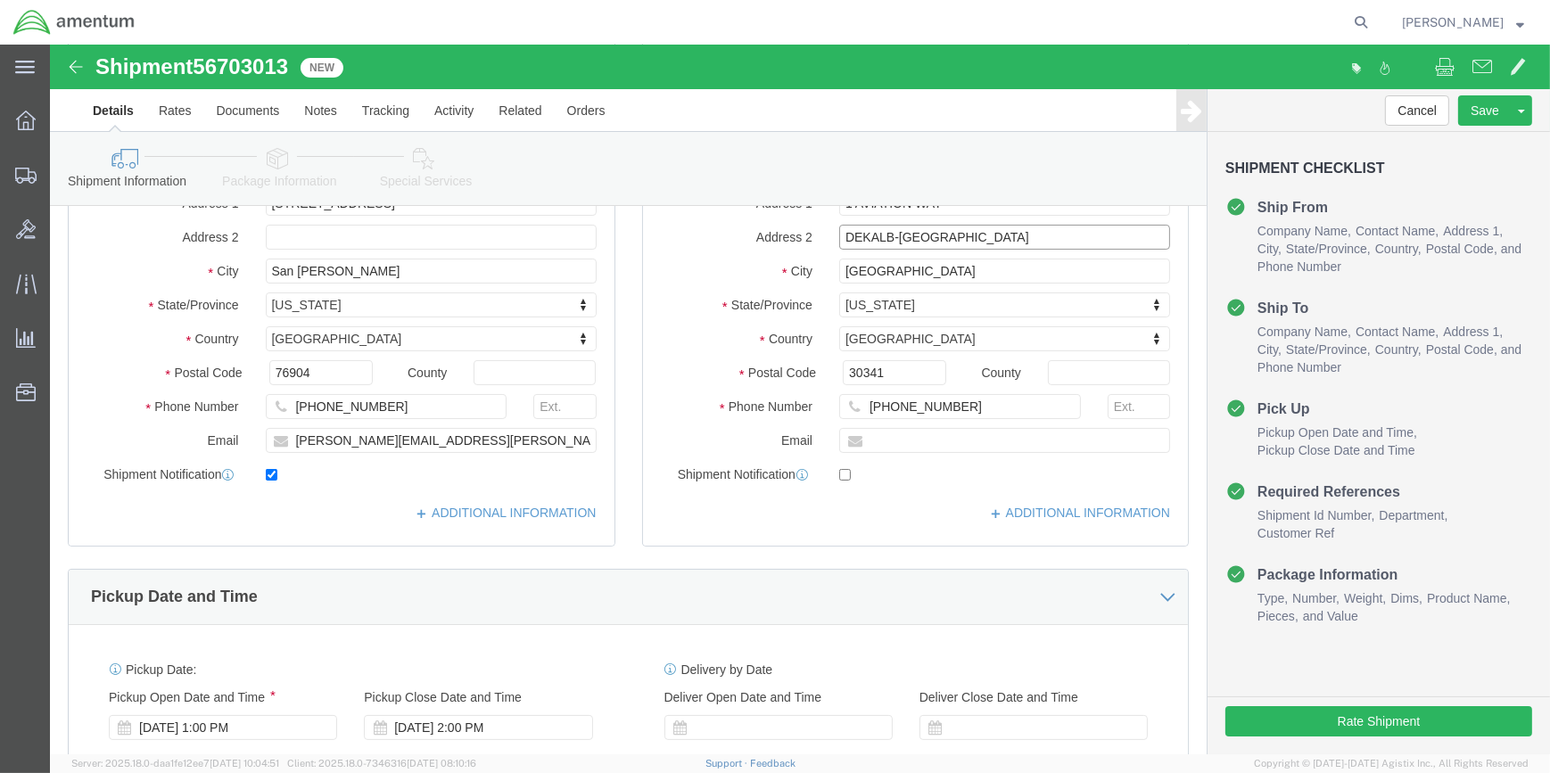
type input "DEKALB-[GEOGRAPHIC_DATA]"
click icon
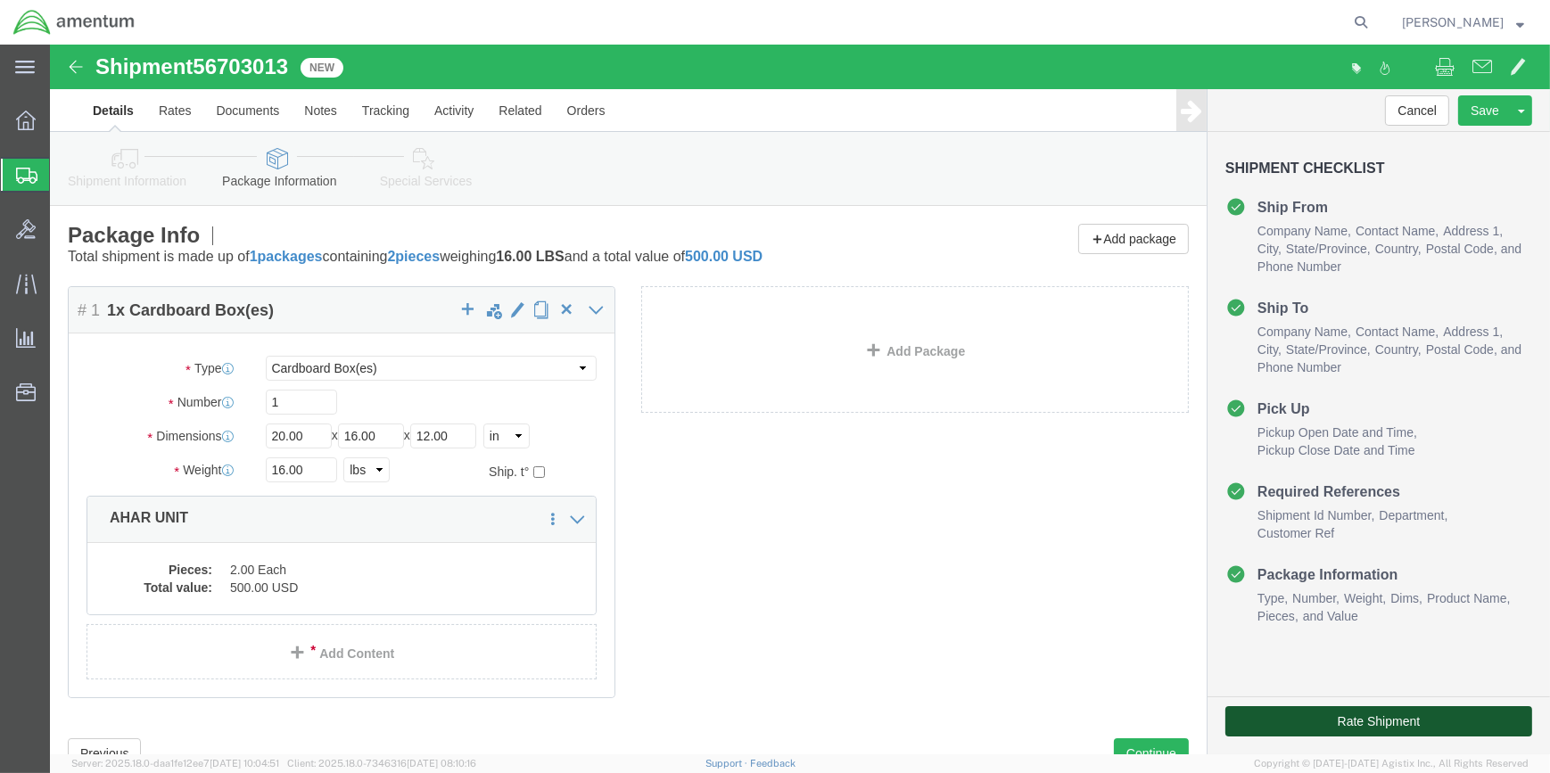
click button "Rate Shipment"
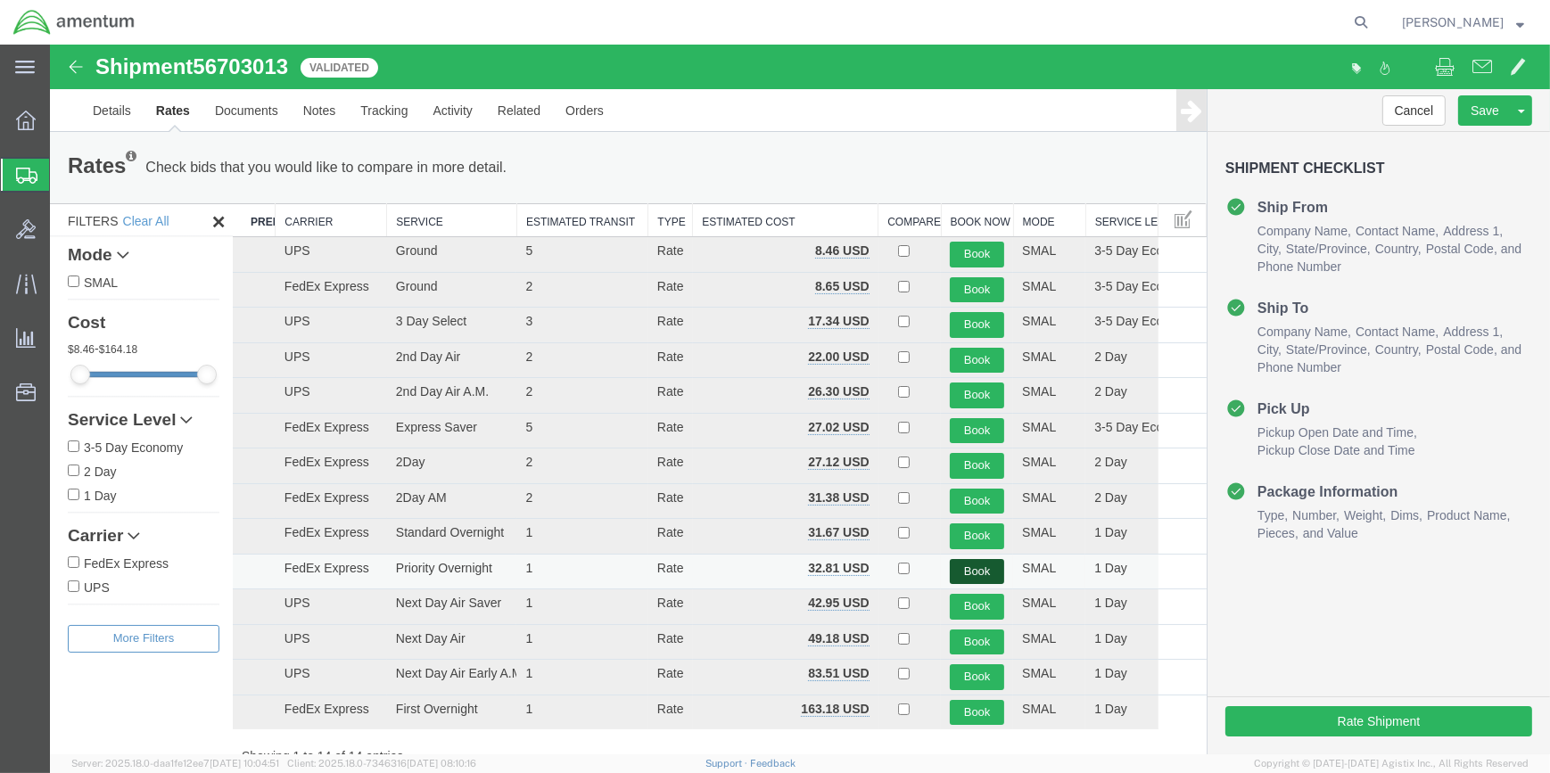
click at [968, 567] on button "Book" at bounding box center [977, 572] width 54 height 26
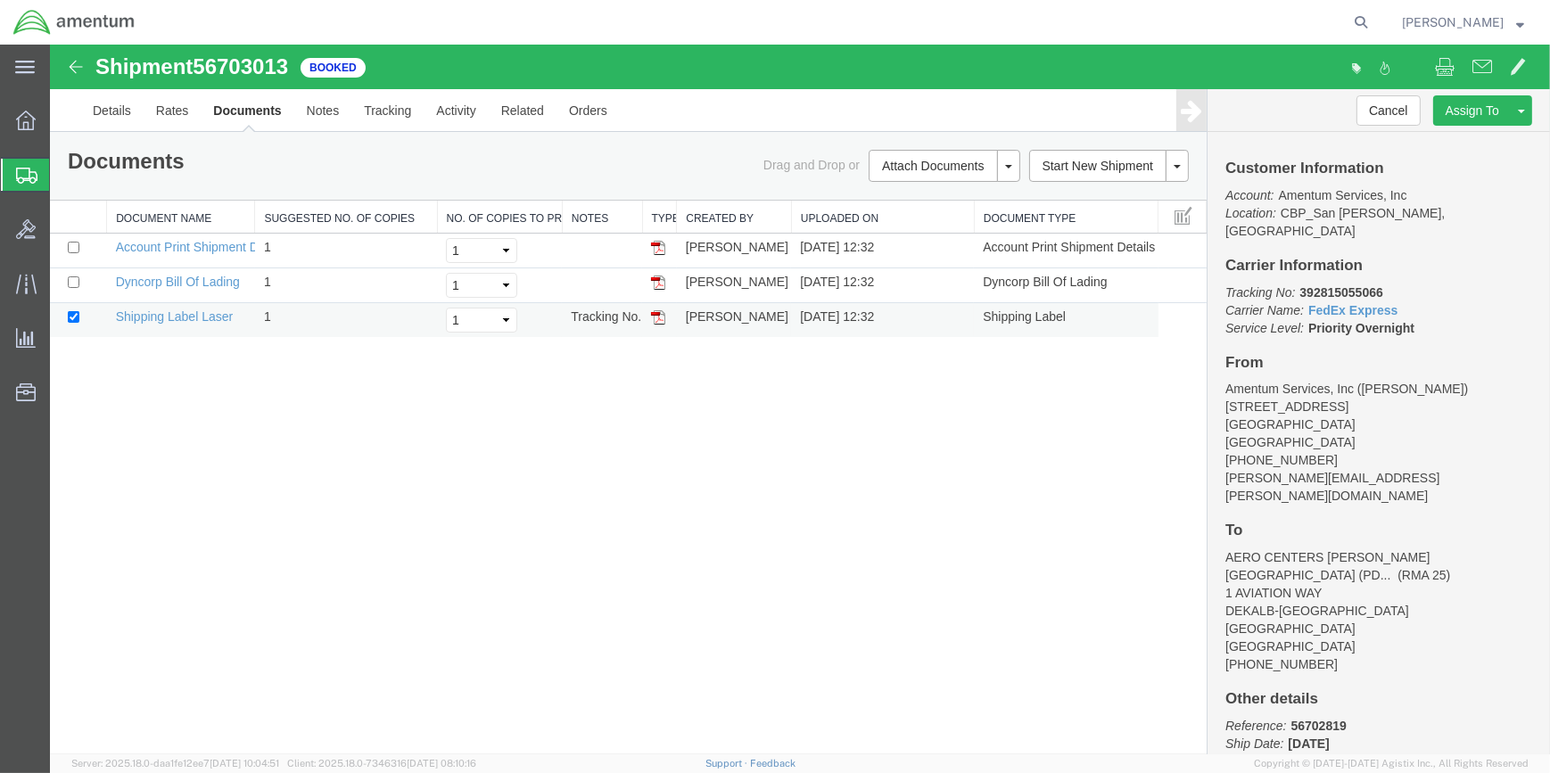
click at [655, 317] on img at bounding box center [658, 317] width 14 height 14
click at [1115, 192] on link "Clone Shipment" at bounding box center [1110, 196] width 154 height 27
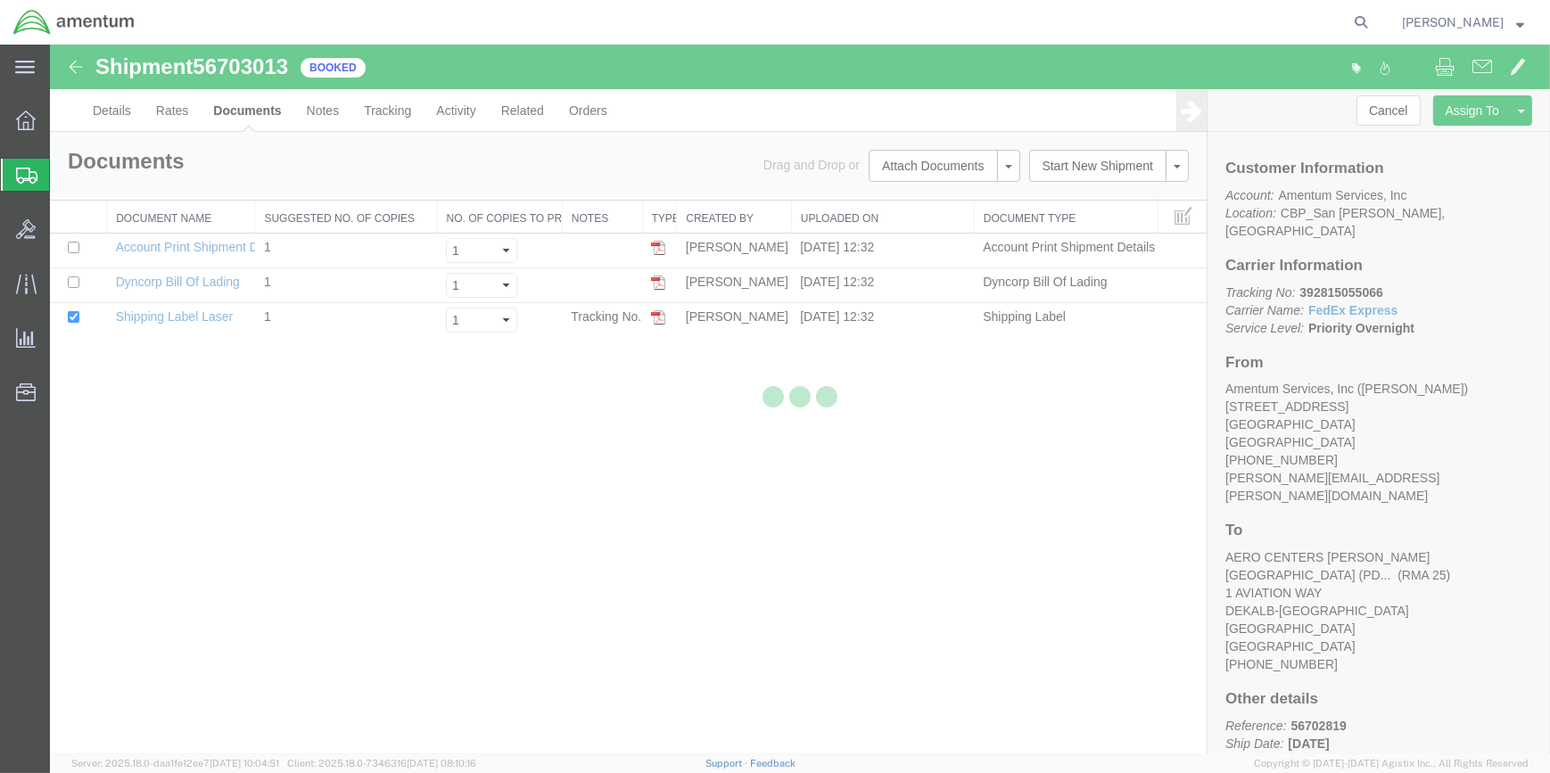
select select "49914"
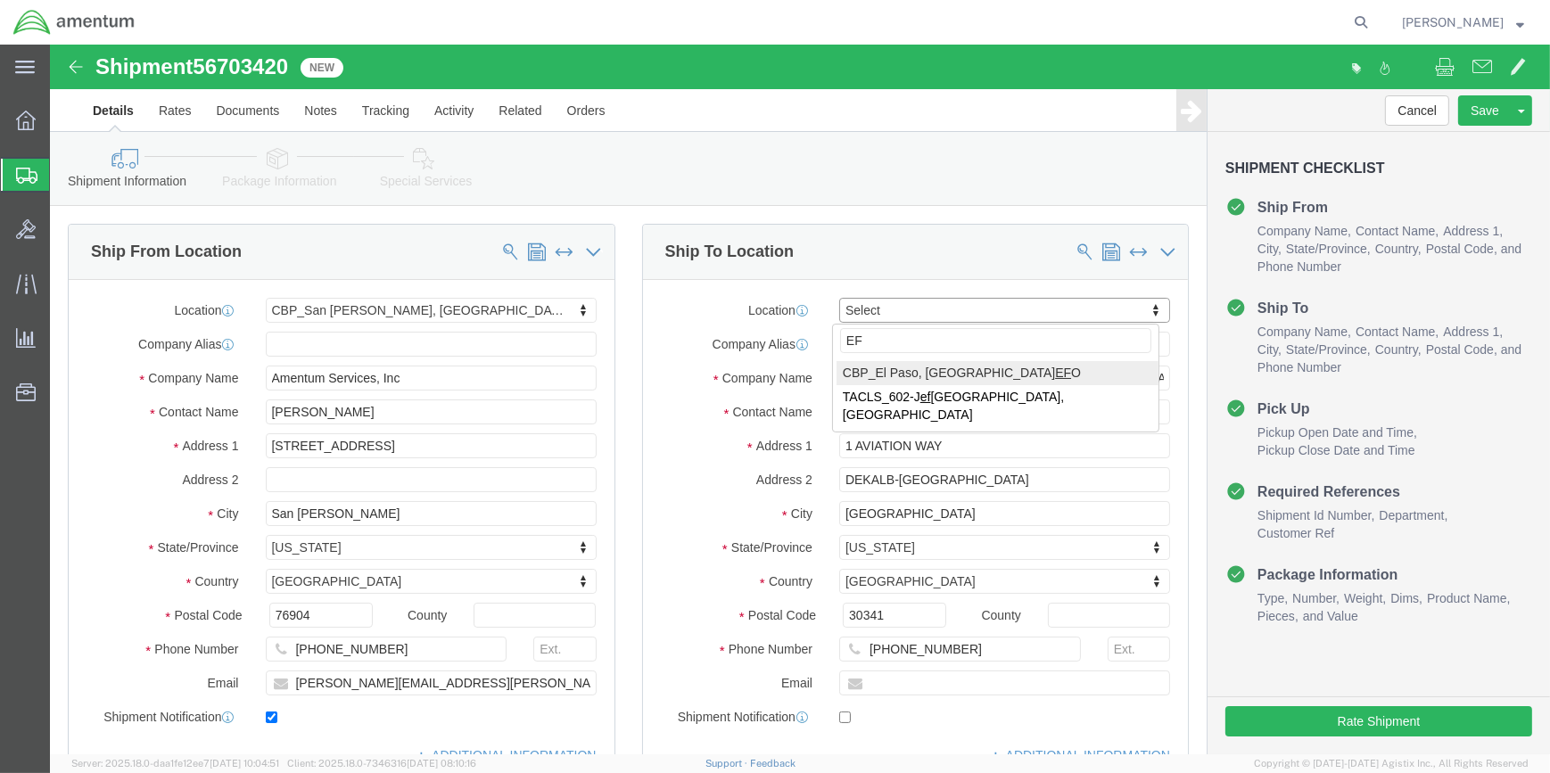
type input "EFO"
select select "49831"
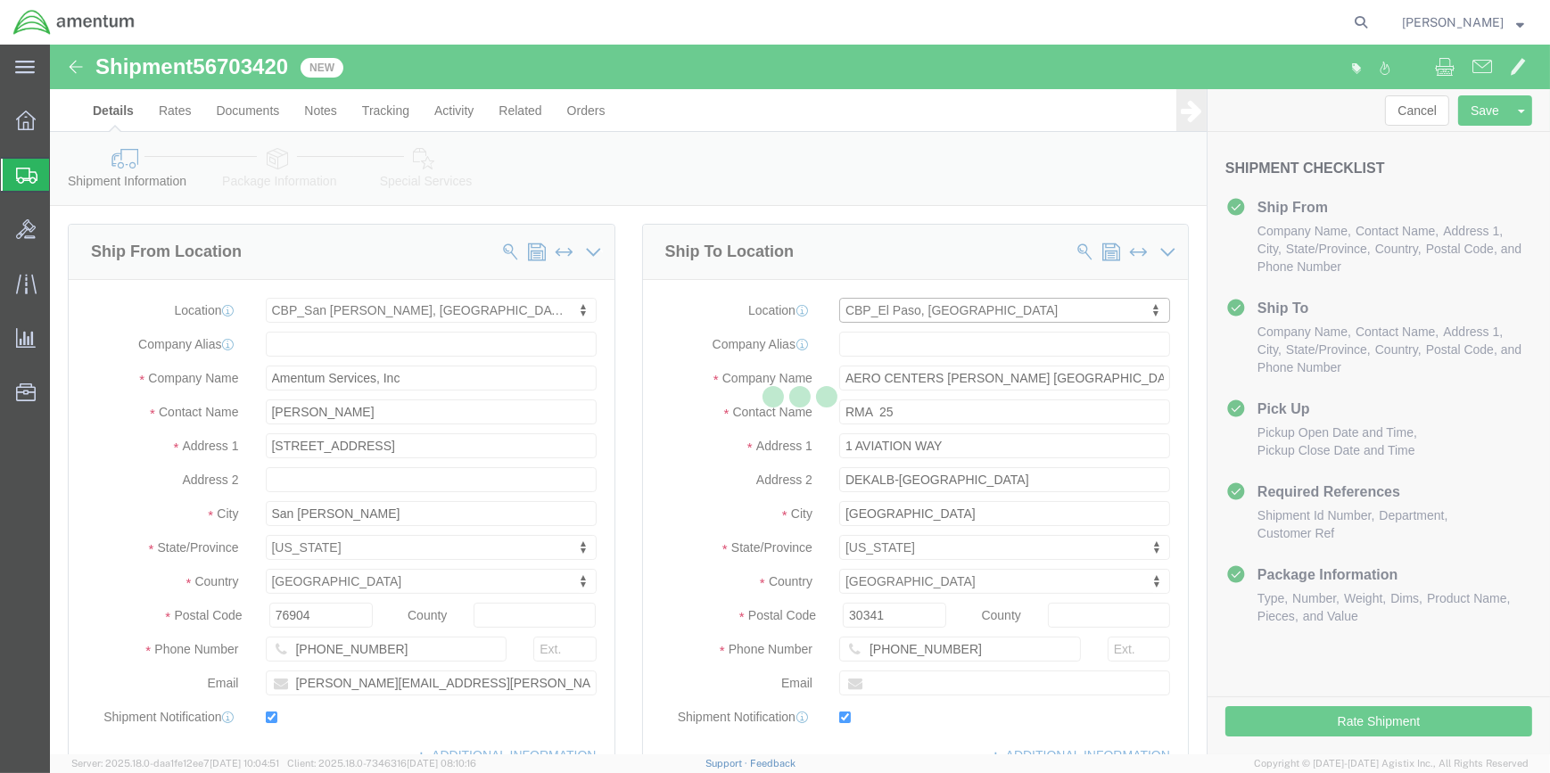
type input "Amentum Services, Inc"
type input "[PERSON_NAME]"
type input "[STREET_ADDRESS][PERSON_NAME]"
type input "[GEOGRAPHIC_DATA]"
type input "79906"
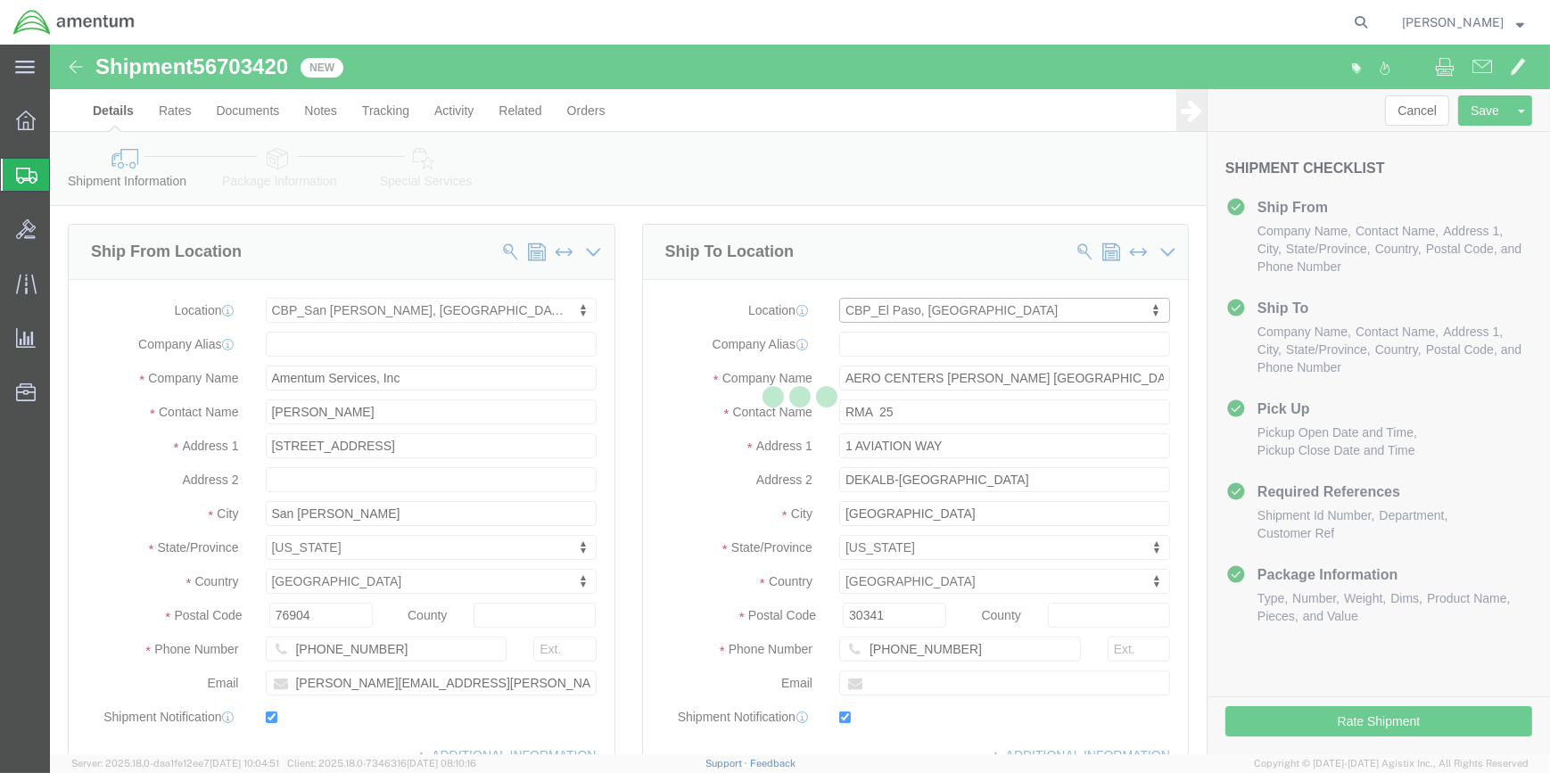
type input "[PHONE_NUMBER]"
type input "[PERSON_NAME][EMAIL_ADDRESS][PERSON_NAME][DOMAIN_NAME]"
checkbox input "true"
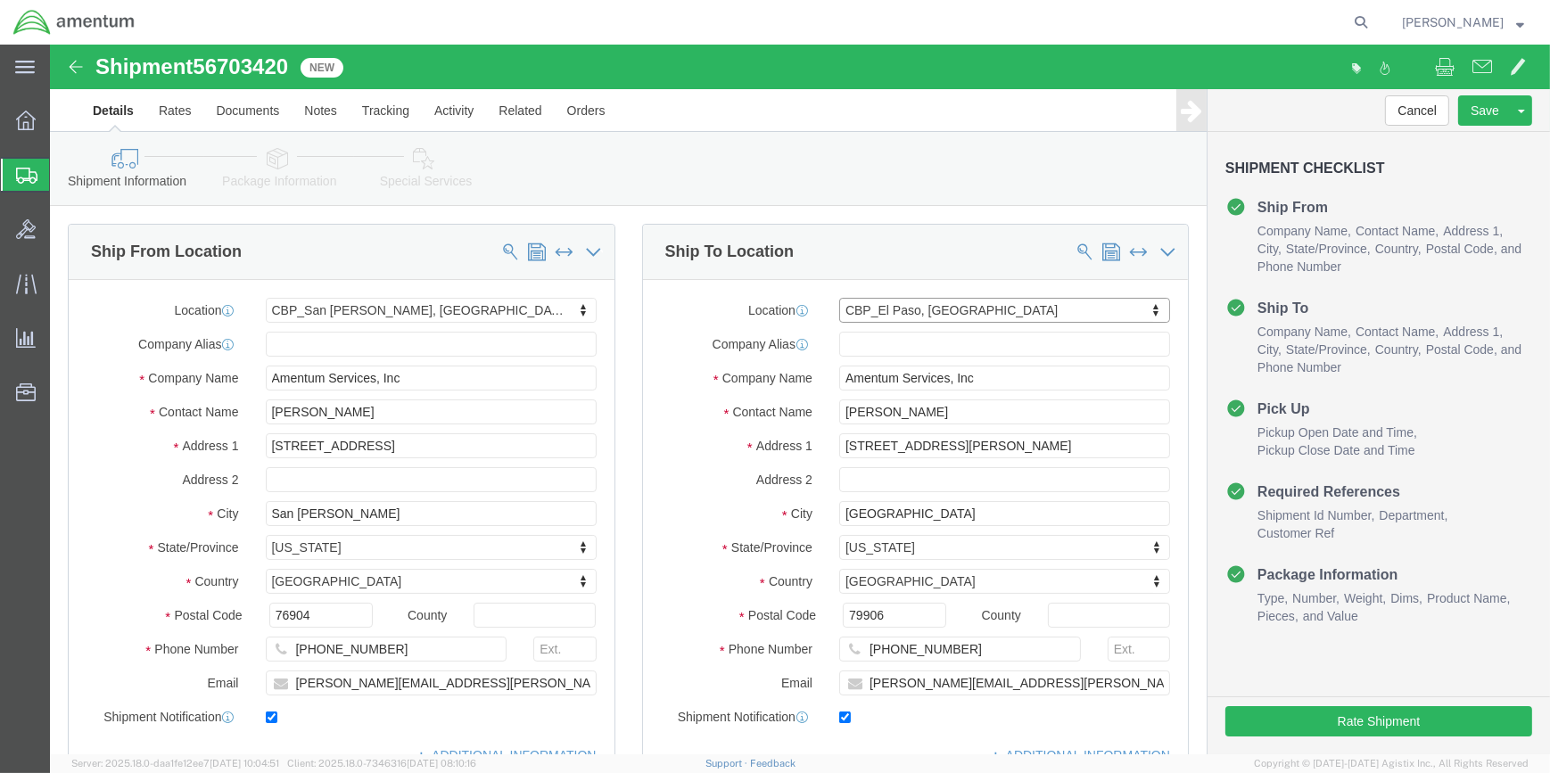
select select "[GEOGRAPHIC_DATA]"
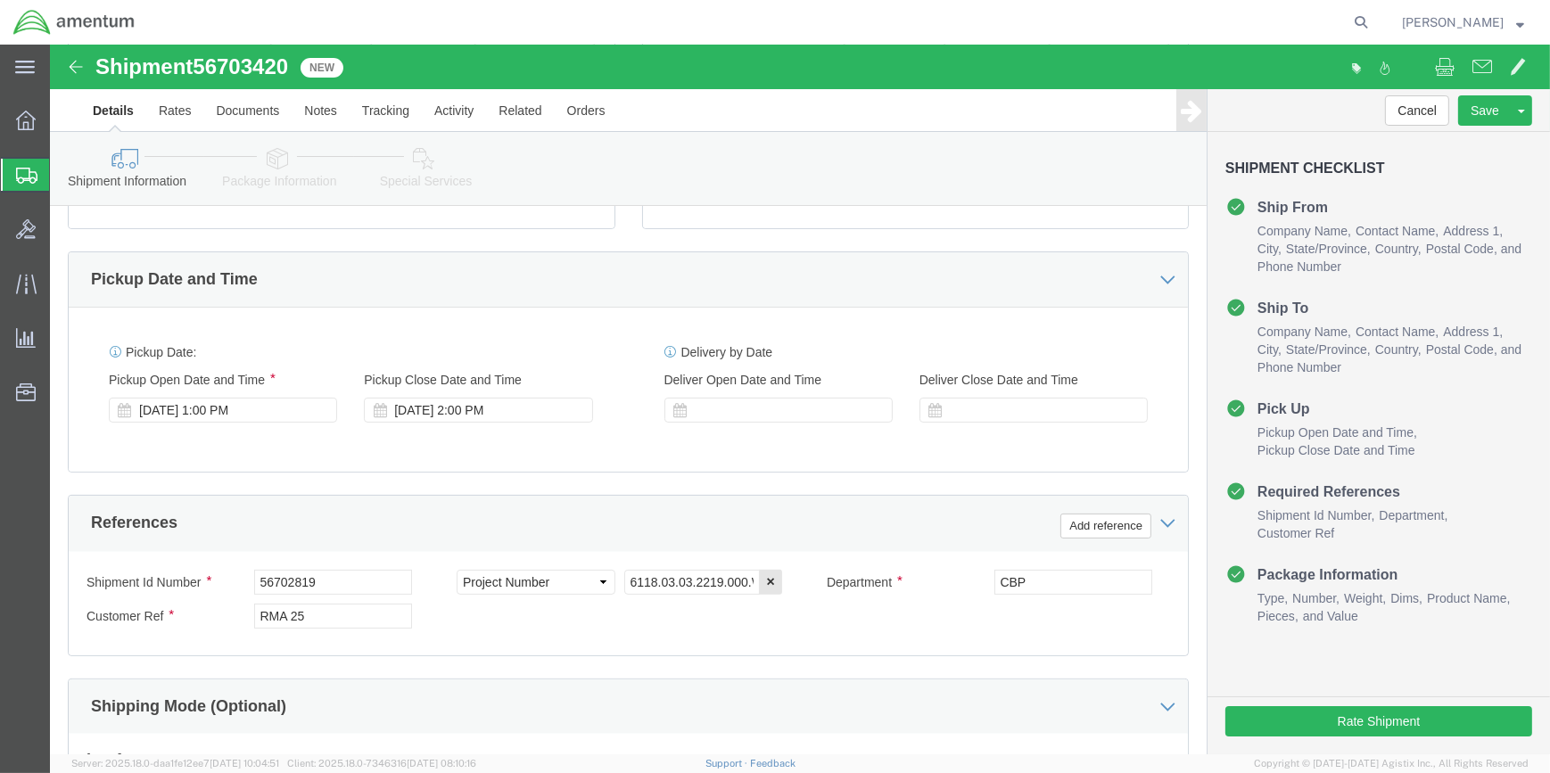
scroll to position [567, 0]
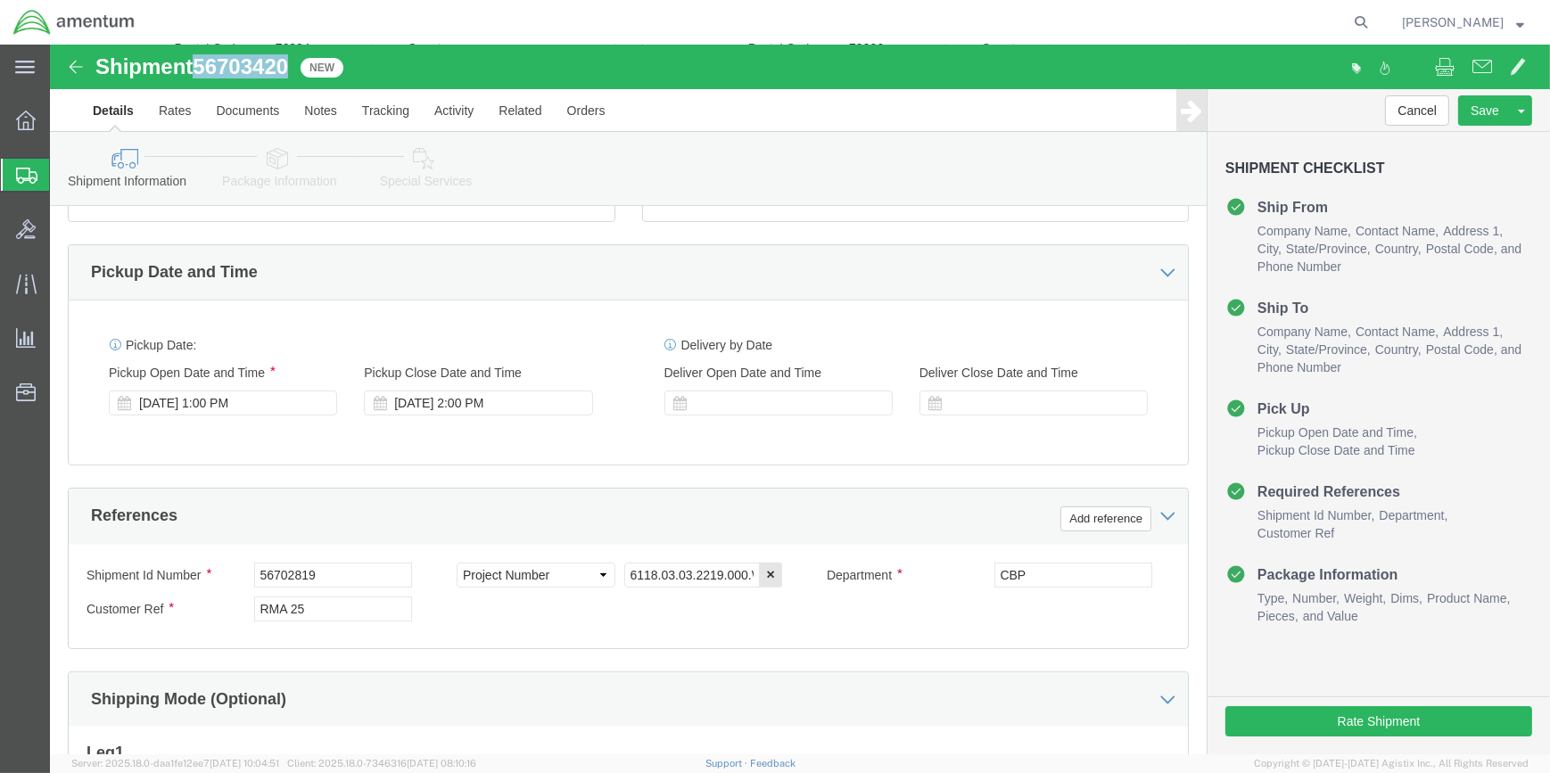
drag, startPoint x: 148, startPoint y: 17, endPoint x: 247, endPoint y: 21, distance: 99.0
click div "Shipment 56703420 New"
drag, startPoint x: 240, startPoint y: 21, endPoint x: 226, endPoint y: 21, distance: 14.3
copy span "56703420"
drag, startPoint x: 280, startPoint y: 524, endPoint x: 294, endPoint y: 525, distance: 14.3
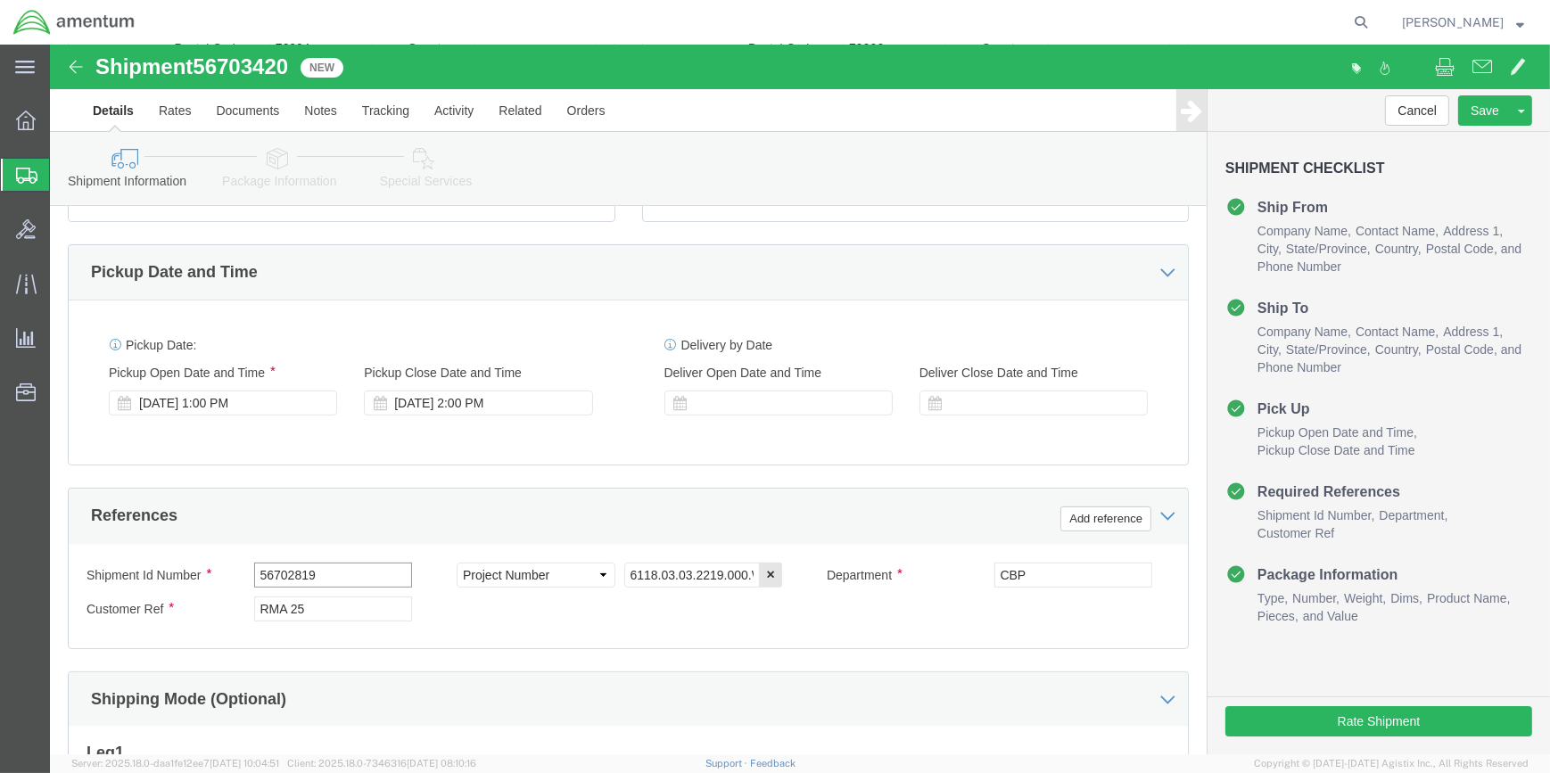
click input "56702819"
type input "5"
paste input "56703420"
type input "56703420"
click input "RMA 25"
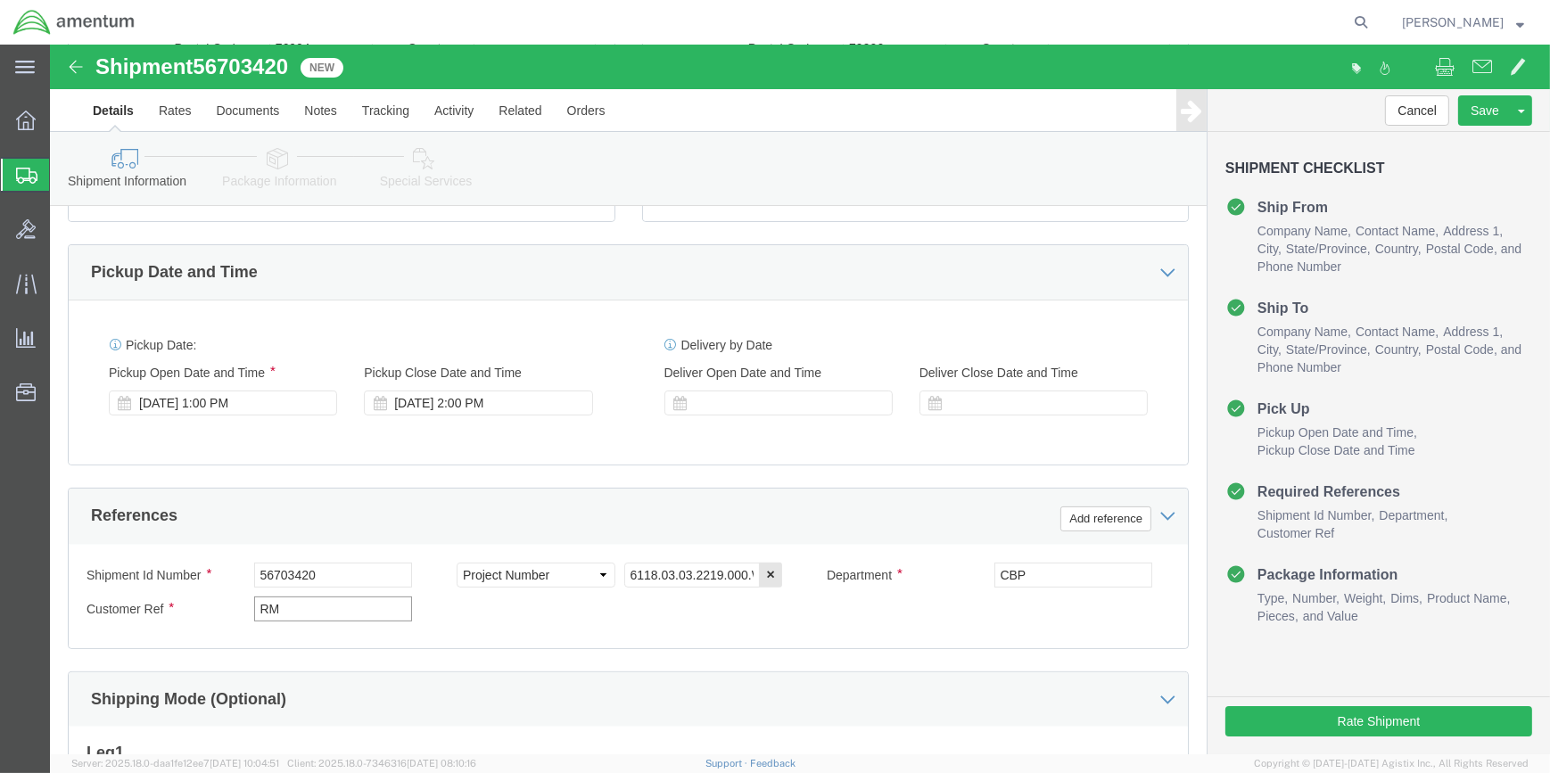
type input "R"
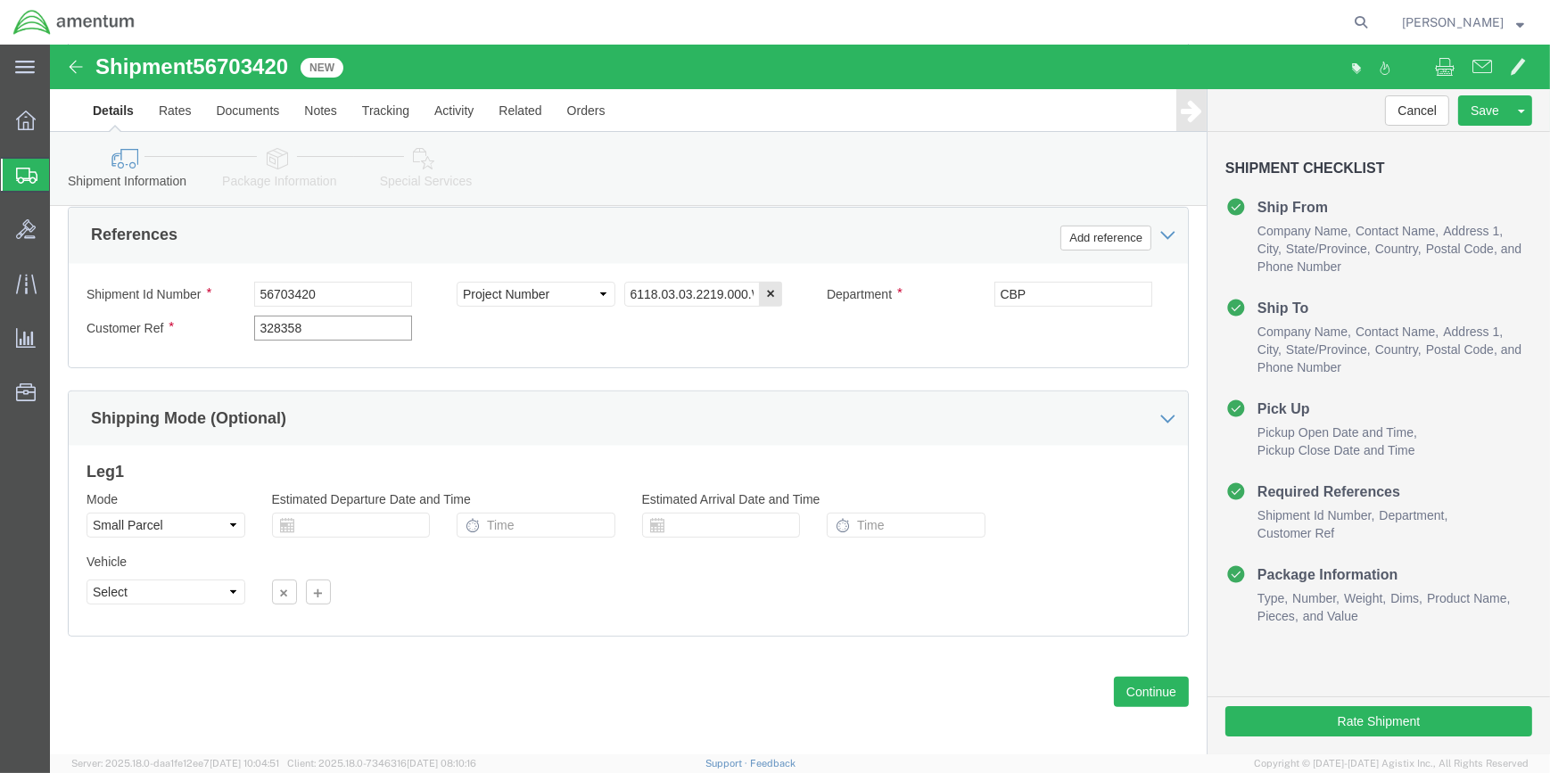
scroll to position [854, 0]
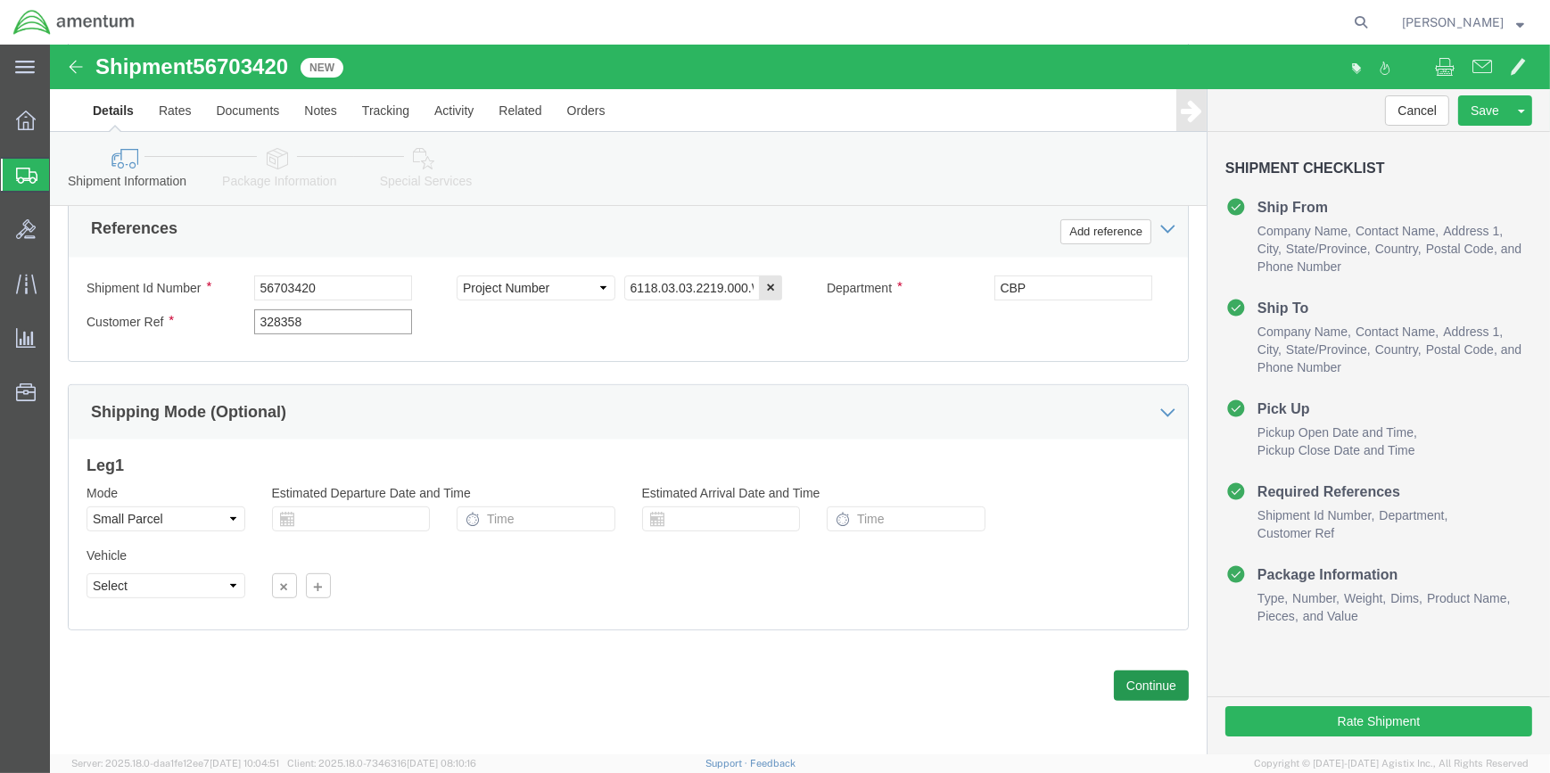
type input "328358"
click button "Continue"
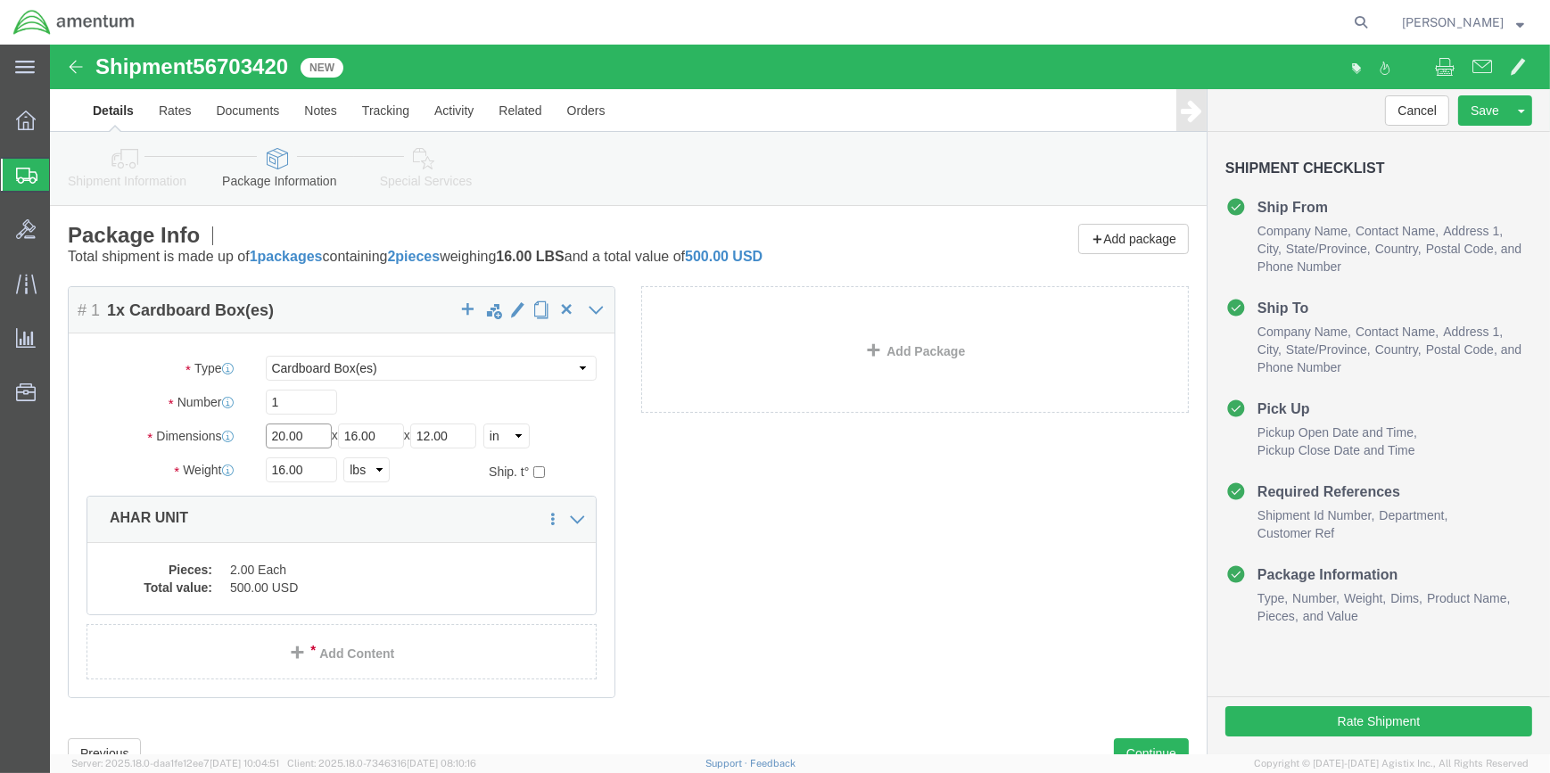
click input "20.00"
type input "2"
type input "26"
type input "27"
type input "16"
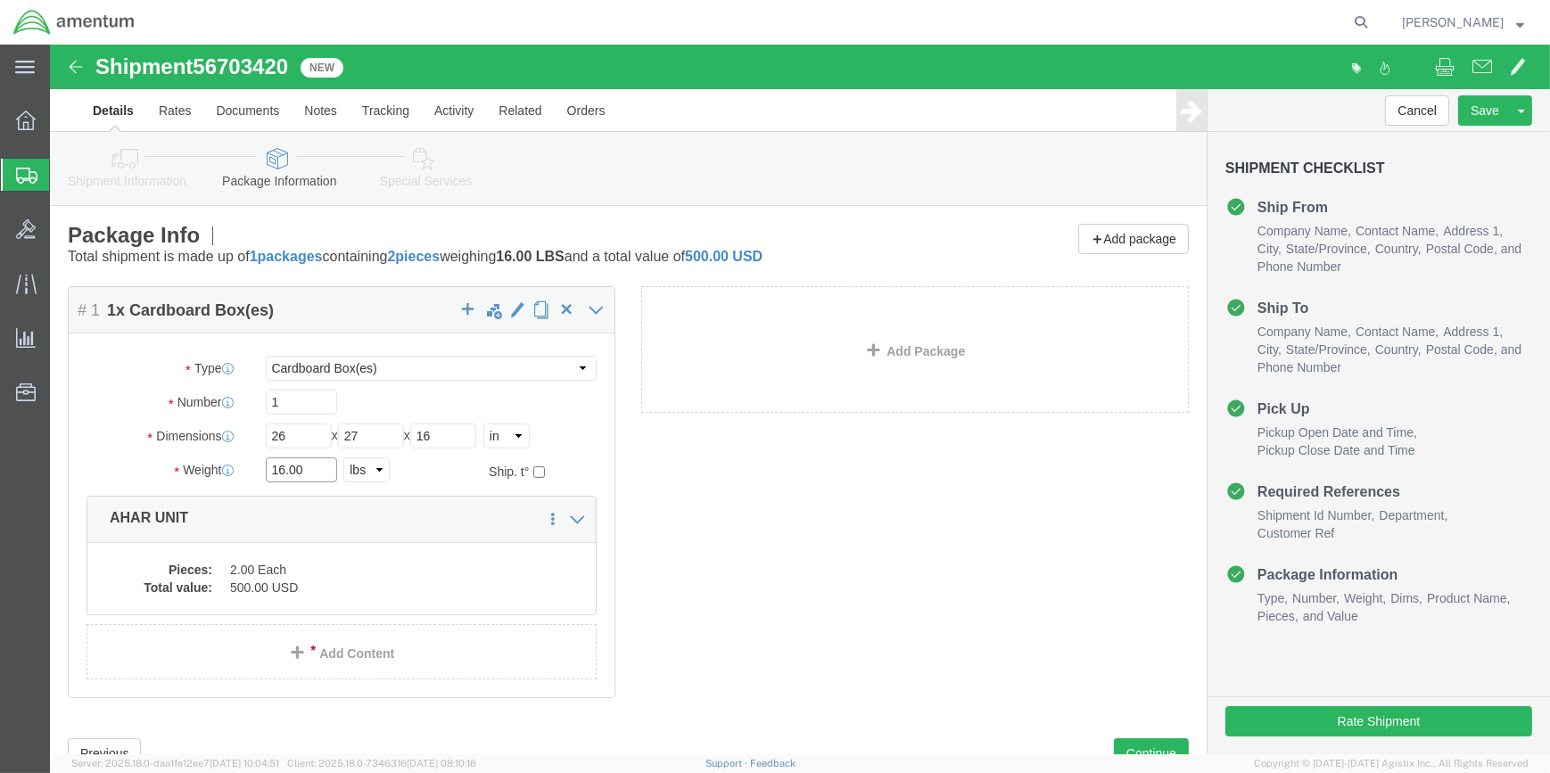
click input "16.00"
type input "1"
type input "45"
click div "Package Content # 1 1 x Cardboard Box(es) Package Type Select Bale(s) Basket(s)…"
click dd "500.00 USD"
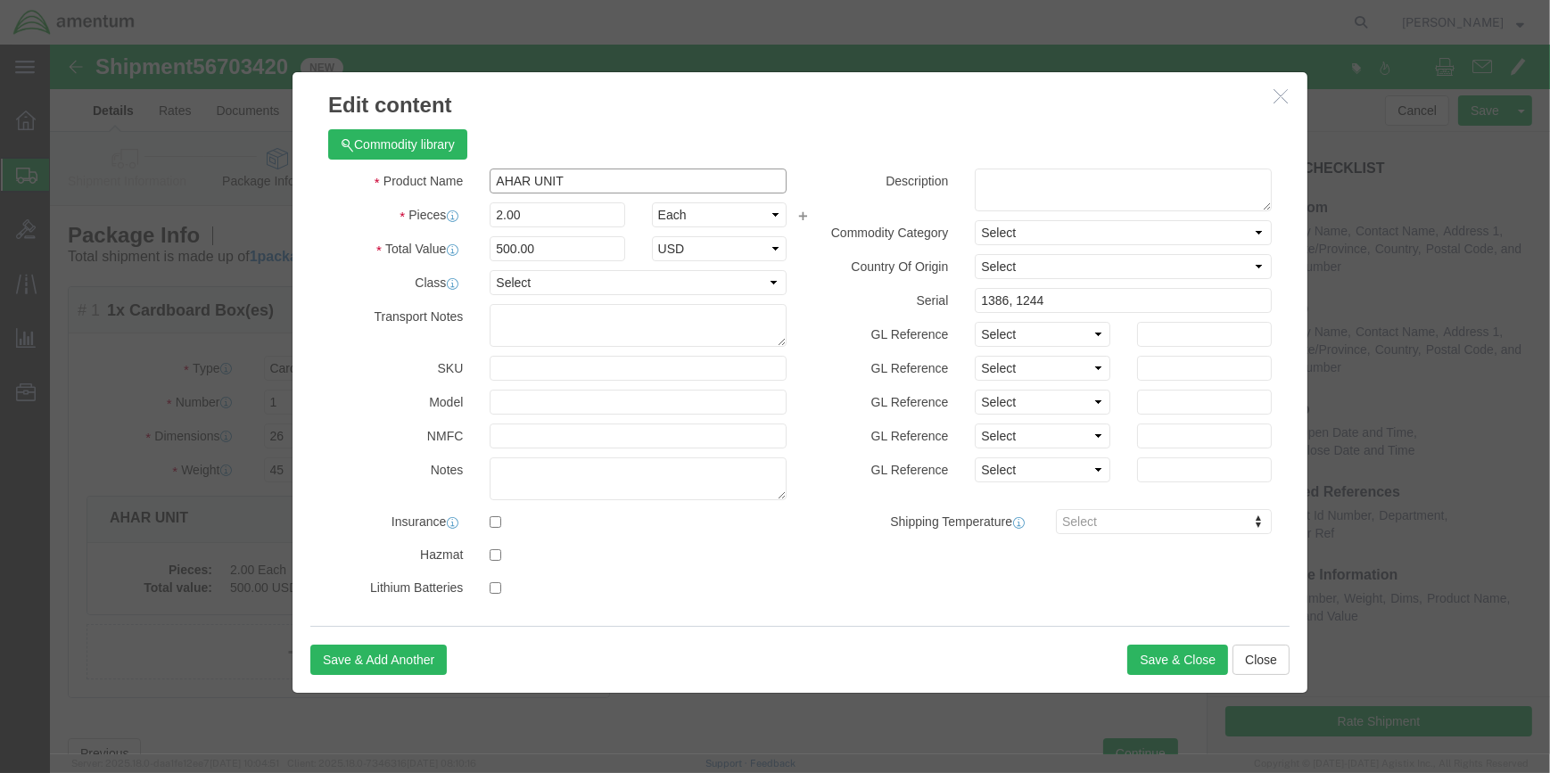
click input "AHAR UNIT"
type input "A"
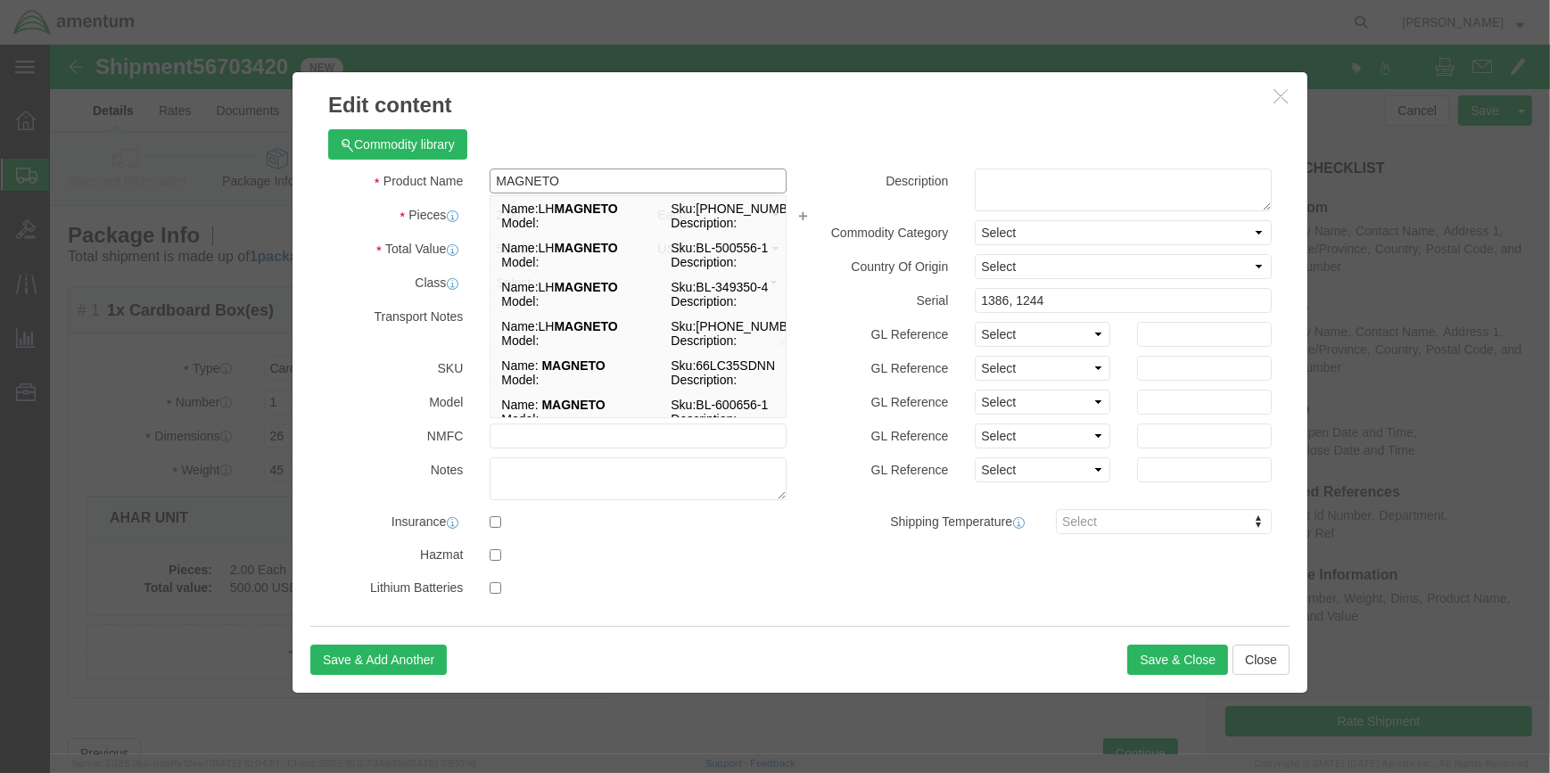
type input "MAGNETO"
click h3 "Edit content"
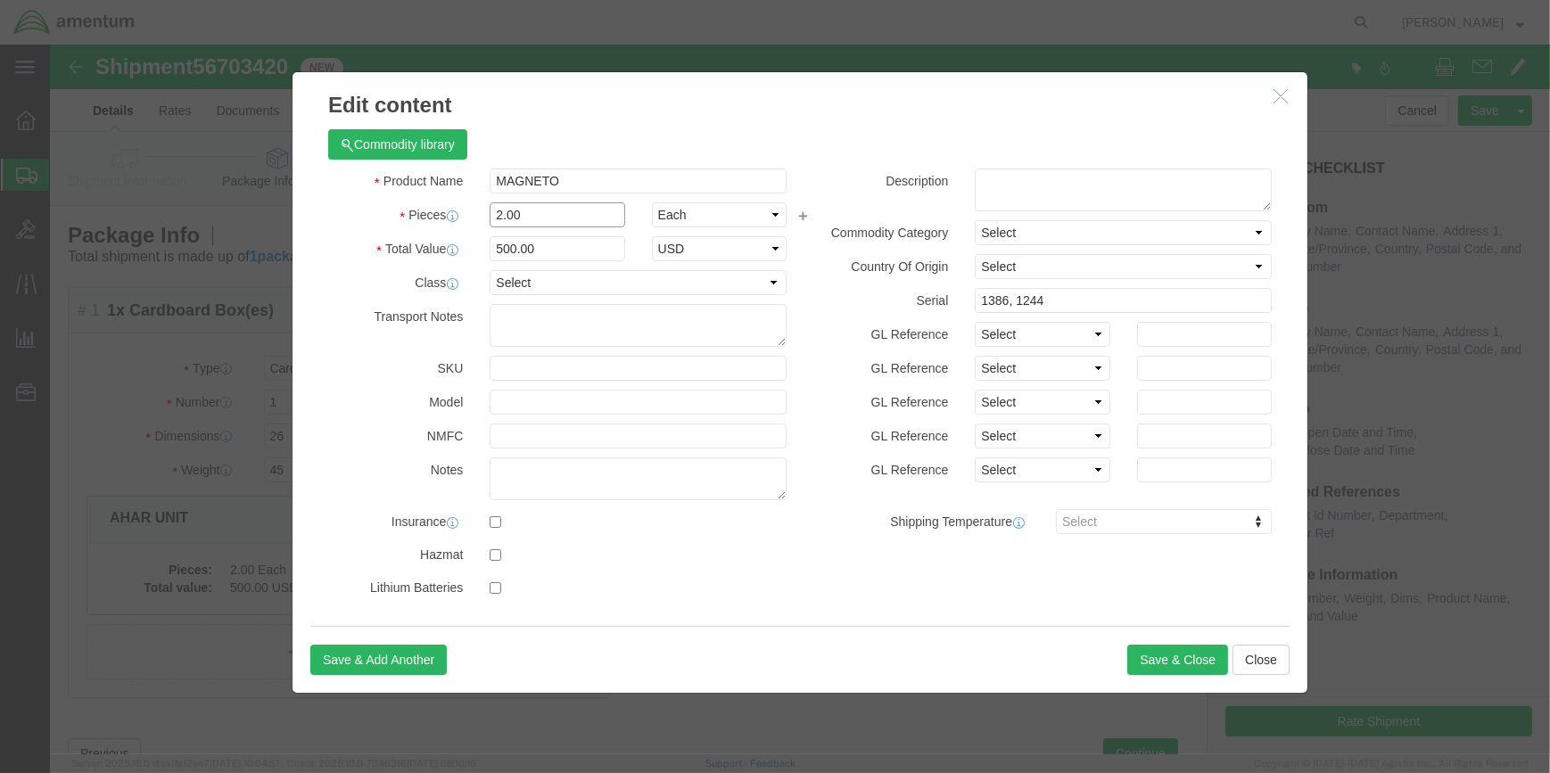
click input "2.00"
type input "2"
type input "7"
click input "1750"
type input "1"
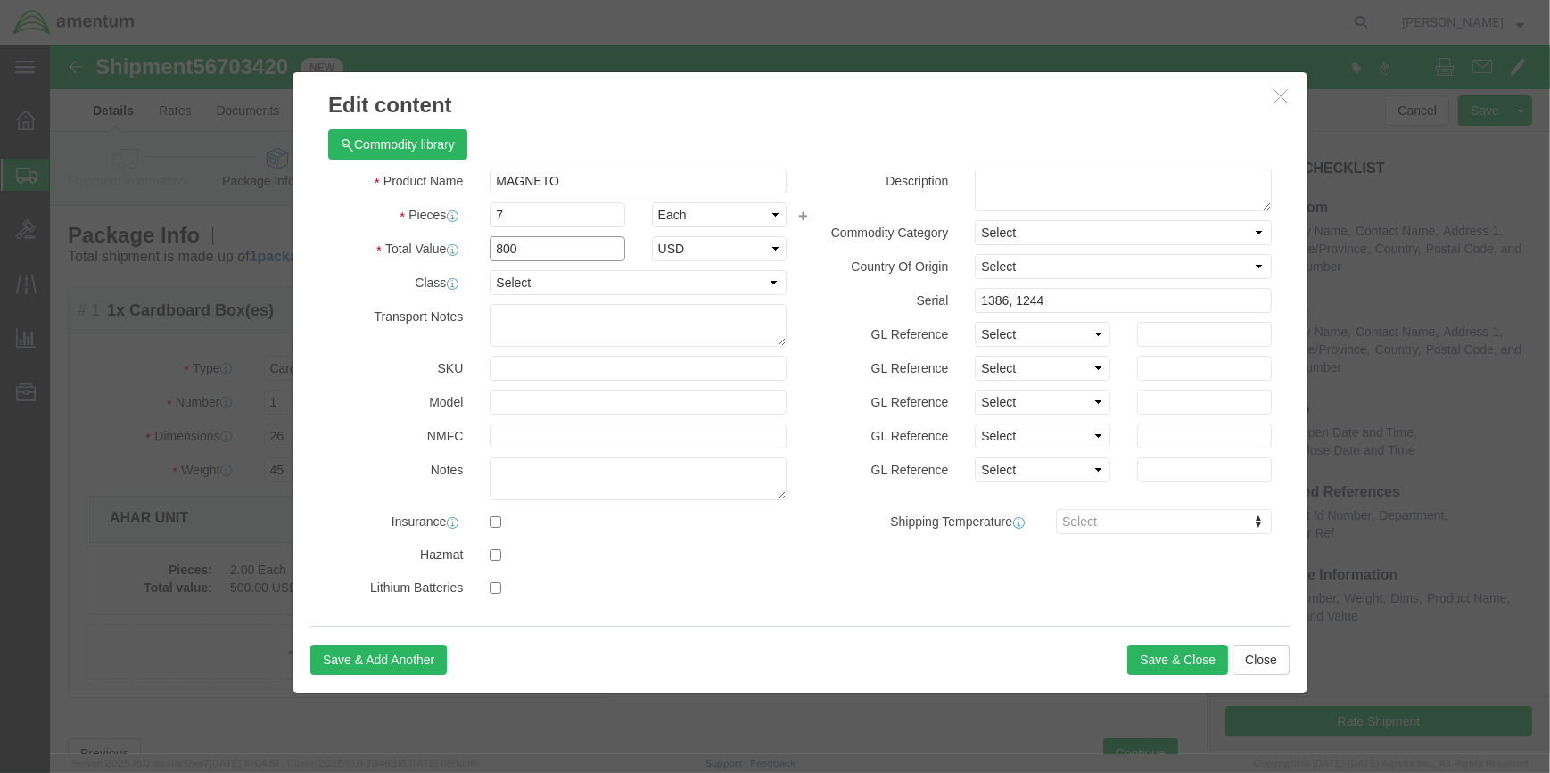
type input "800"
click input "1386, 1244"
type input "1"
drag, startPoint x: 1135, startPoint y: 612, endPoint x: 1091, endPoint y: 607, distance: 43.9
click button "Save & Close"
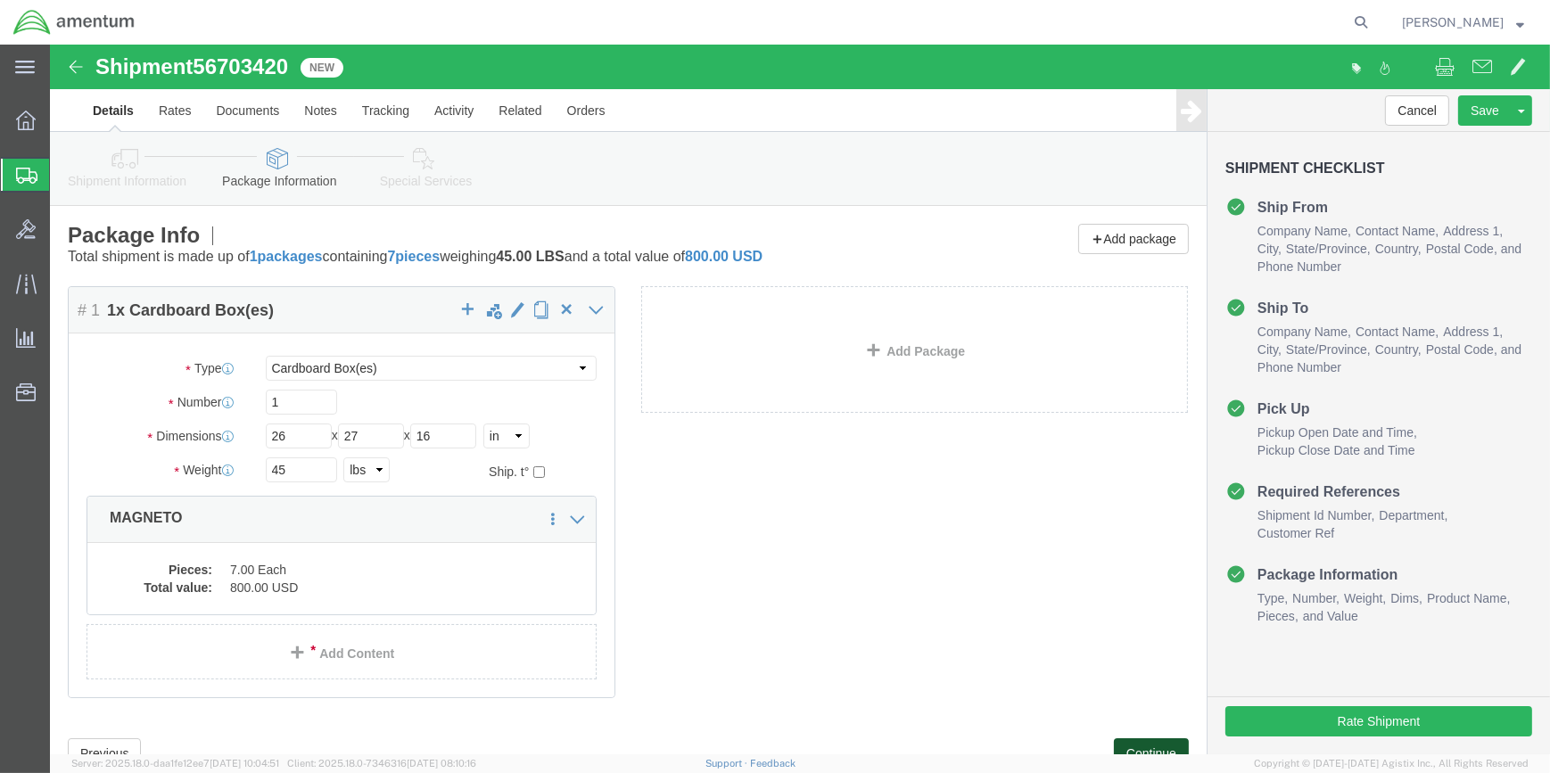
drag, startPoint x: 1097, startPoint y: 703, endPoint x: 697, endPoint y: 582, distance: 417.4
click button "Continue"
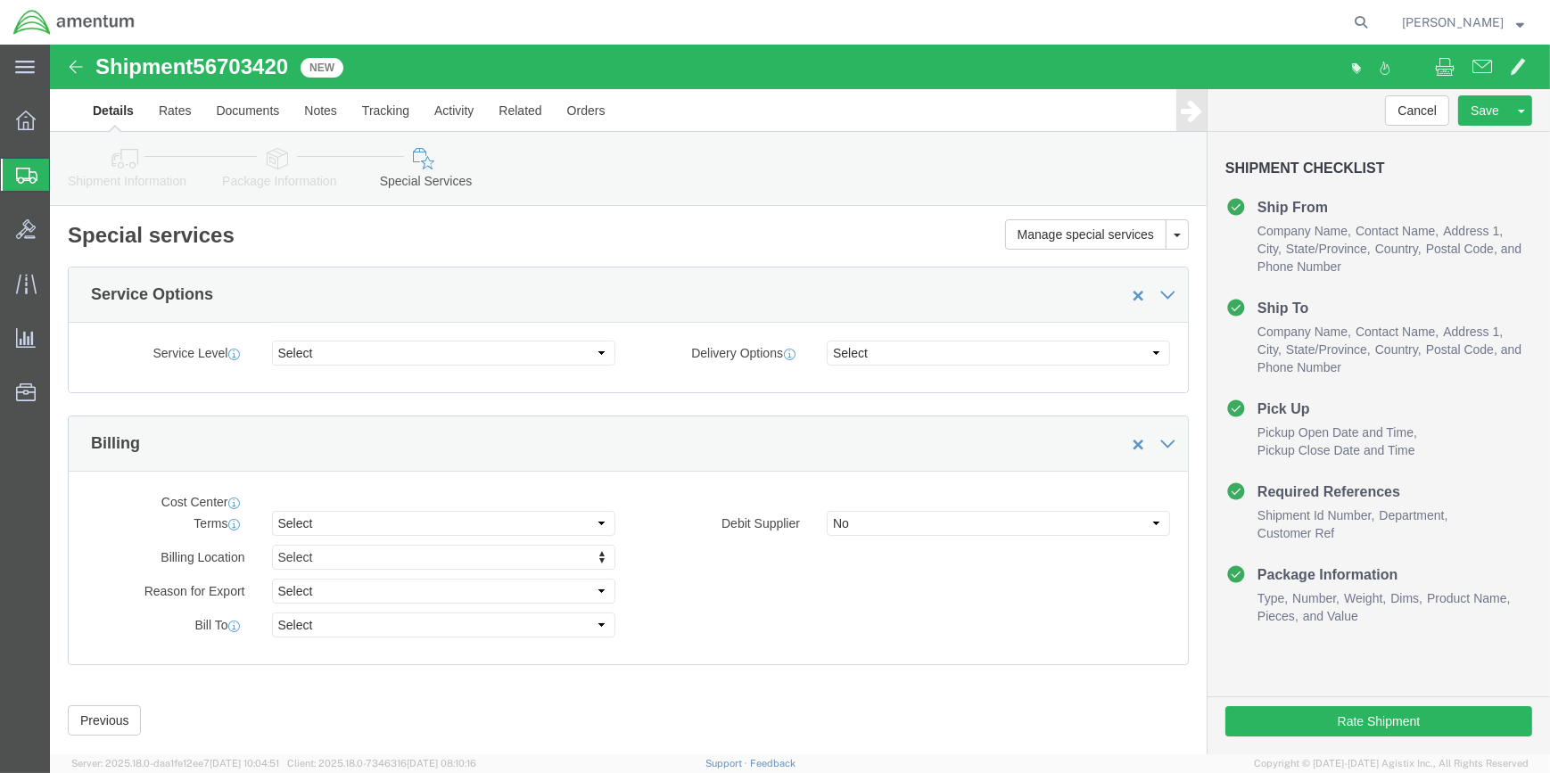
select select "DEPARTMENT"
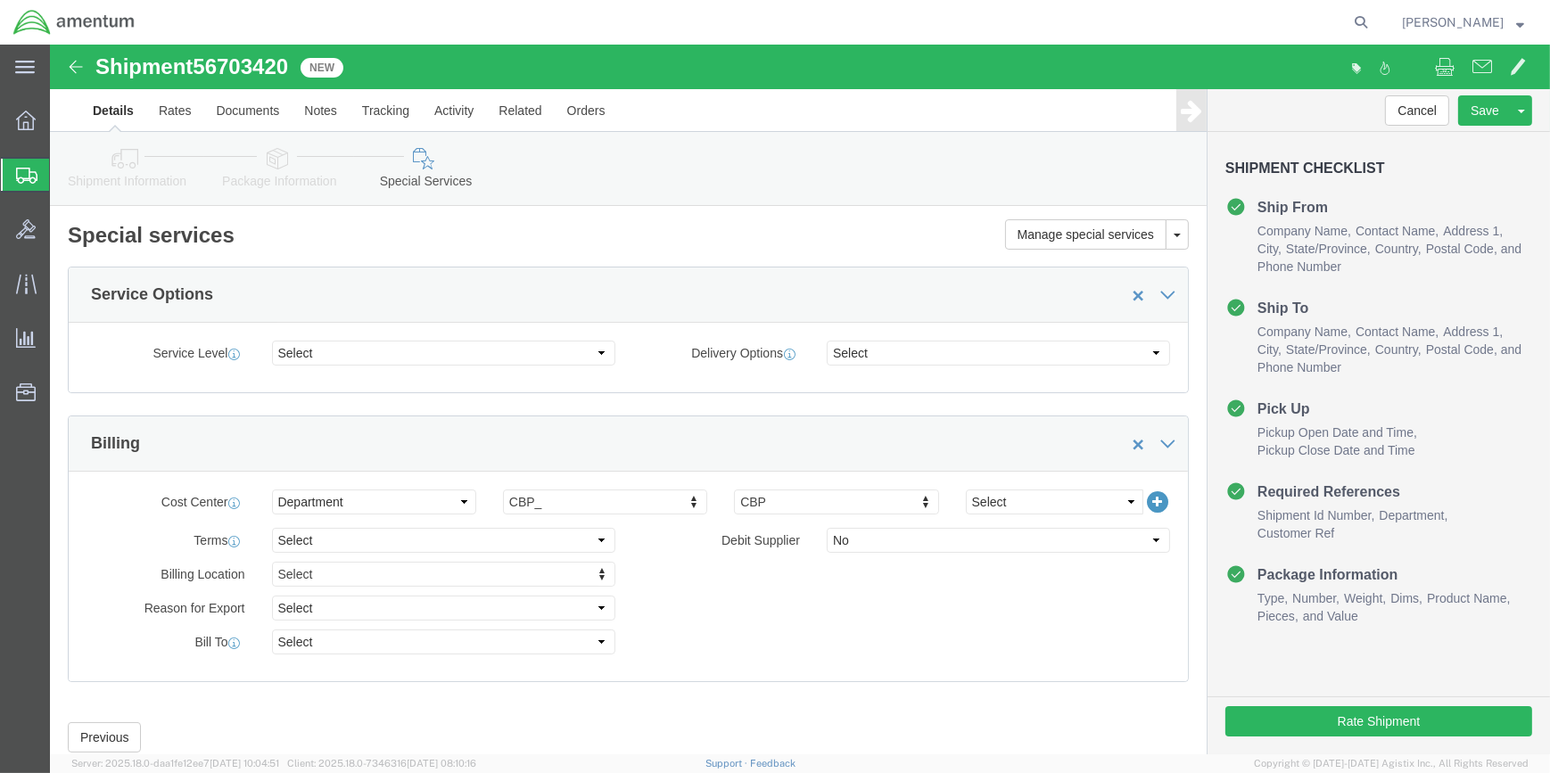
click icon
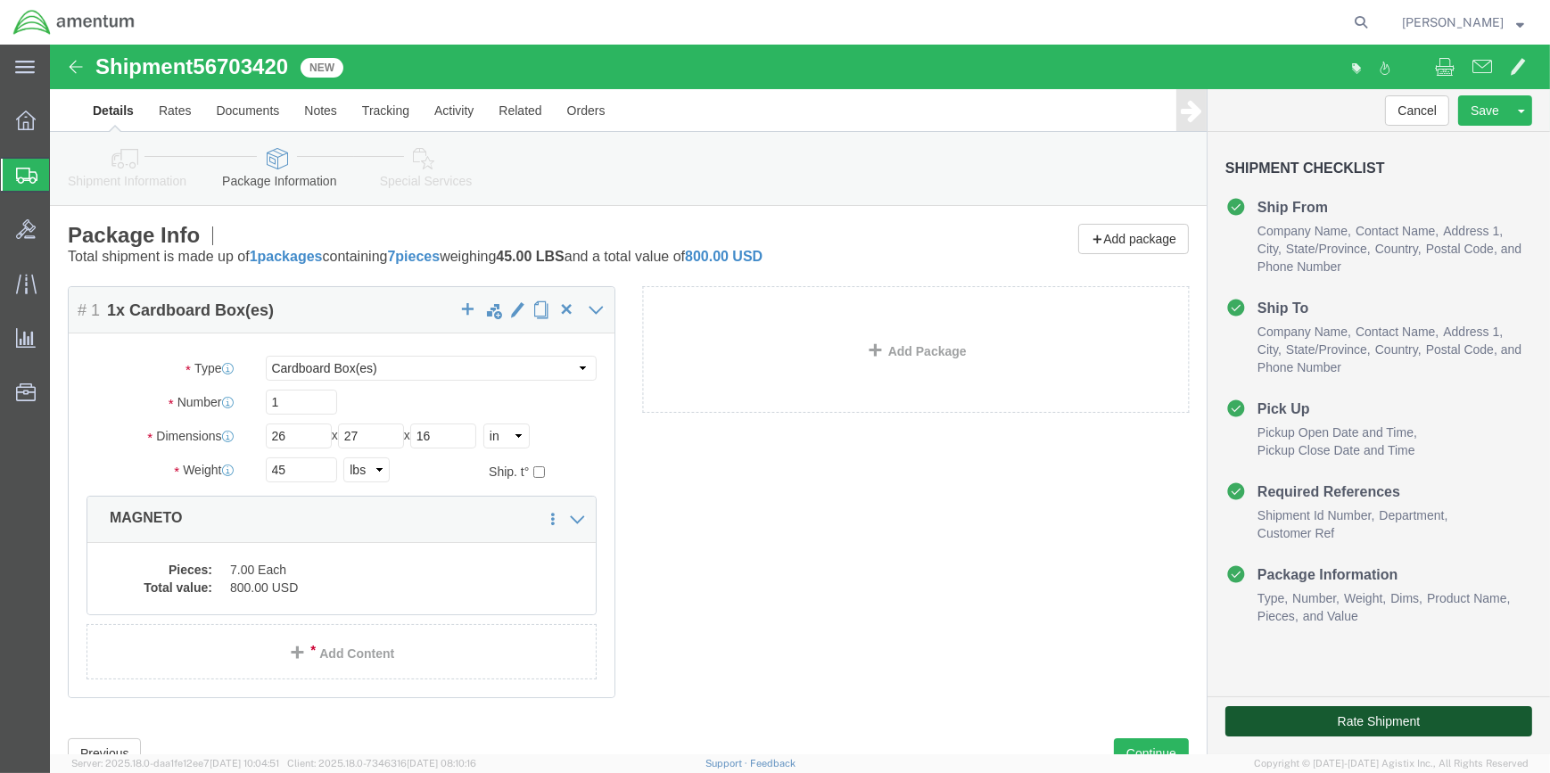
click button "Rate Shipment"
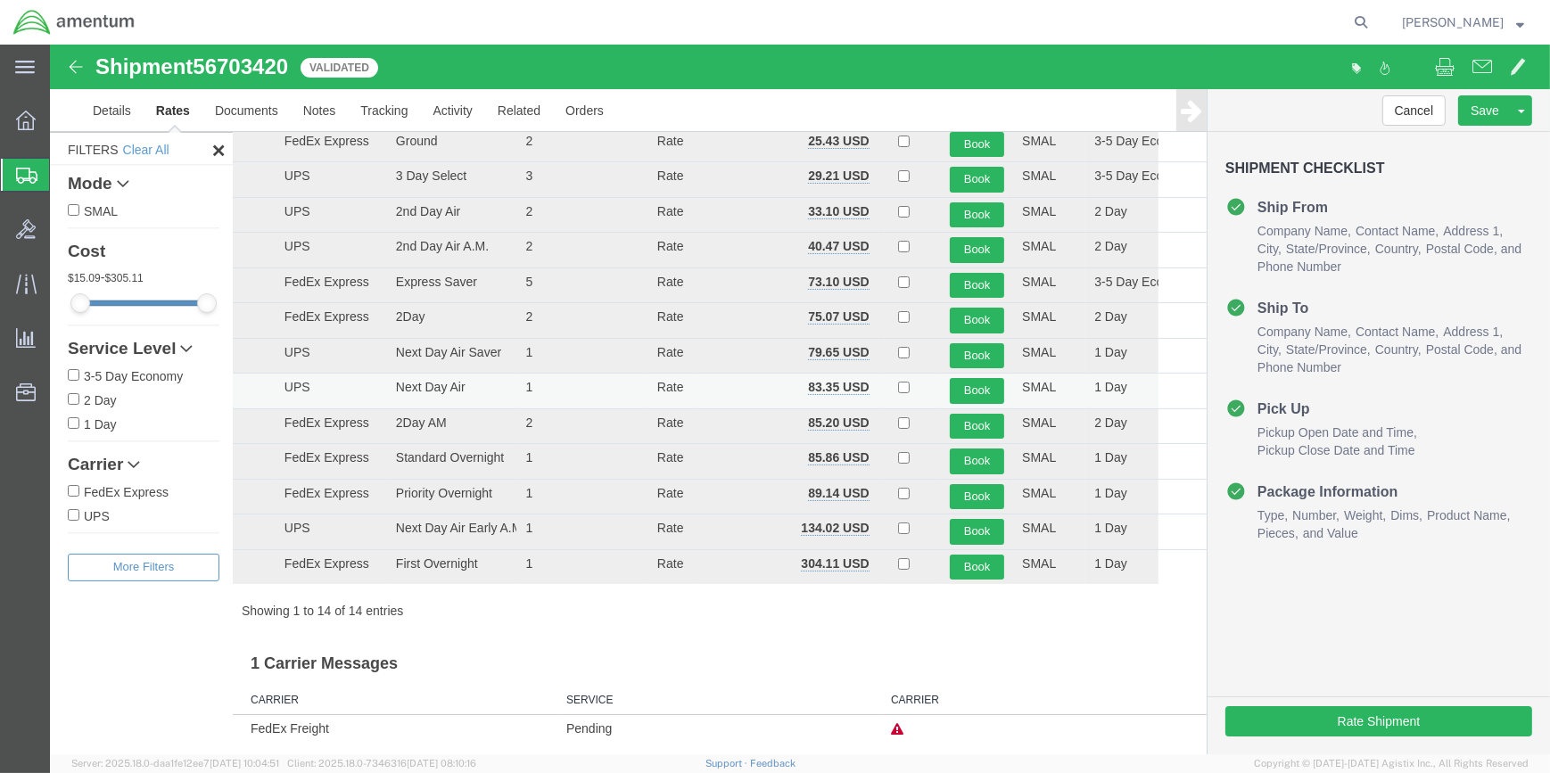
scroll to position [150, 0]
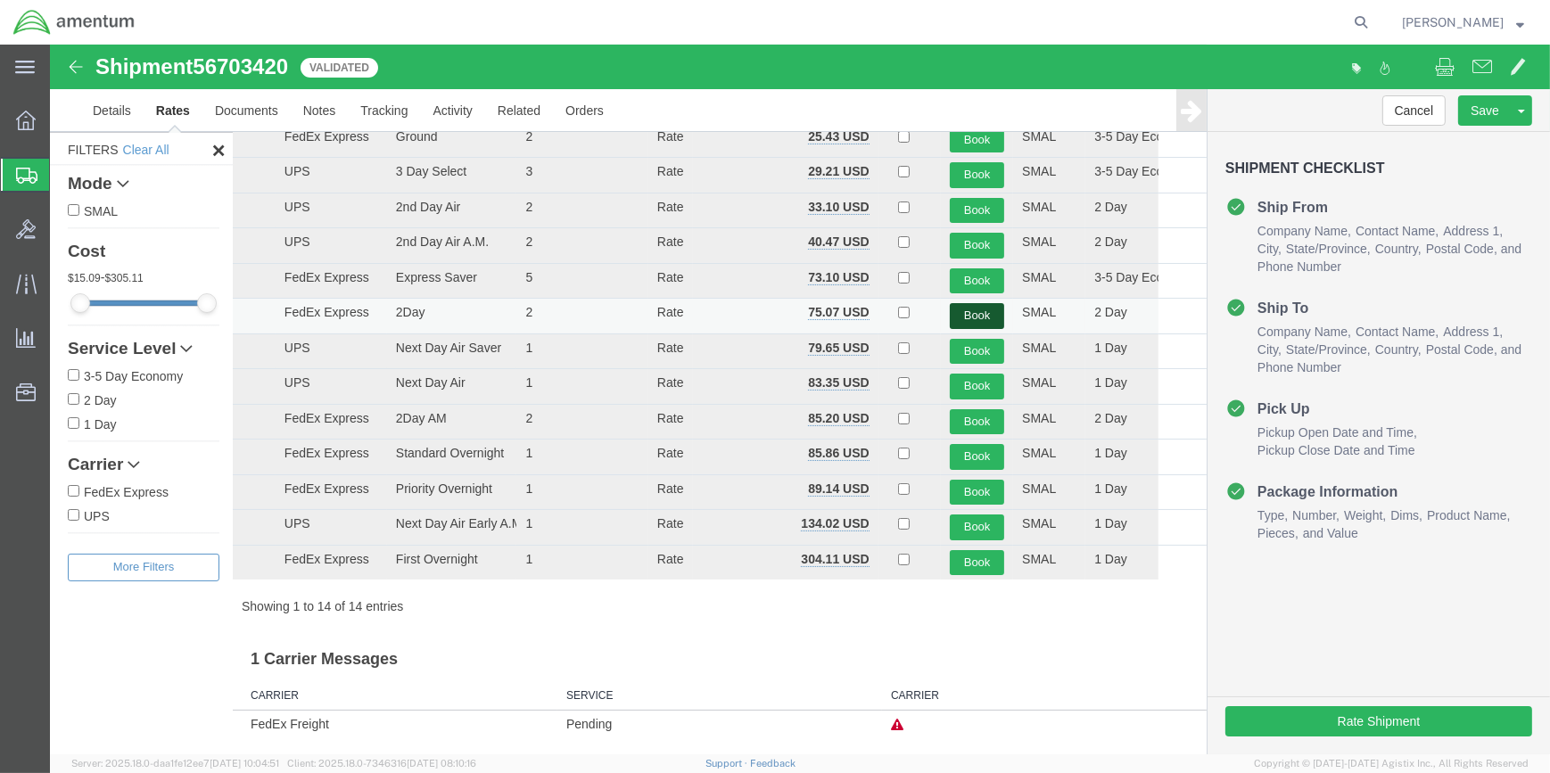
click at [978, 309] on button "Book" at bounding box center [977, 316] width 54 height 26
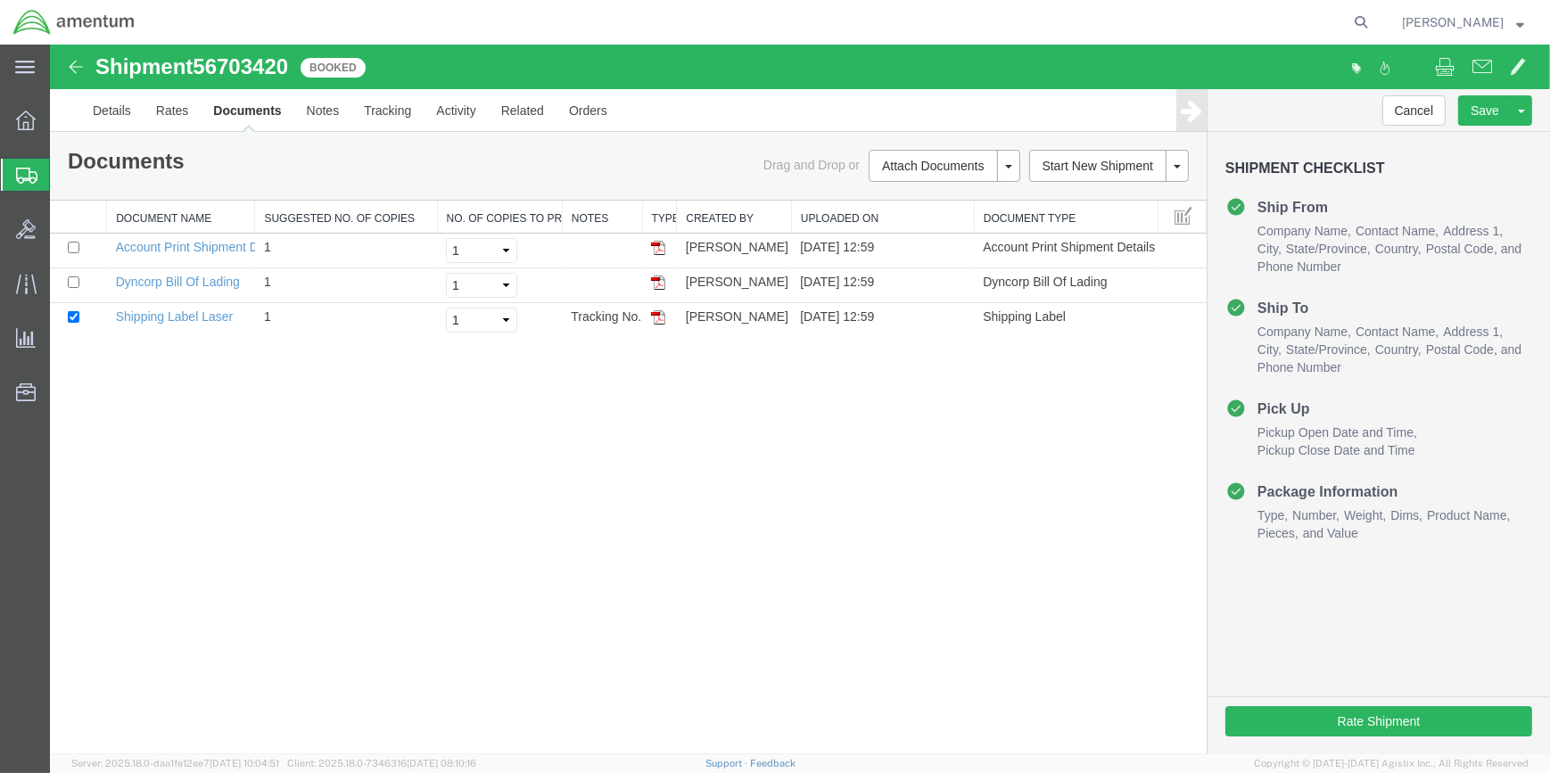
scroll to position [0, 0]
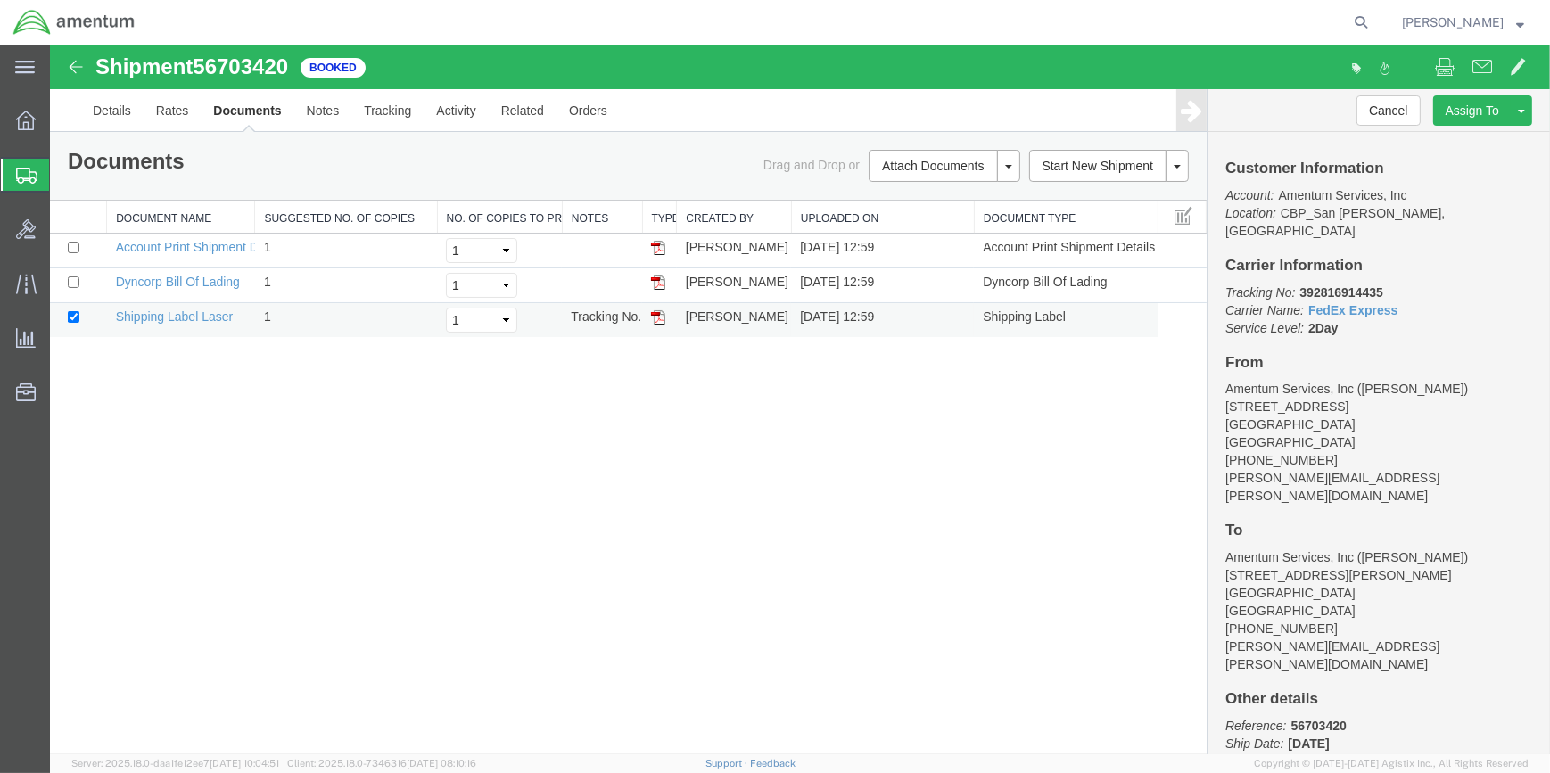
click at [655, 313] on img at bounding box center [658, 317] width 14 height 14
click at [0, 0] on span "Shipment Manager" at bounding box center [0, 0] width 0 height 0
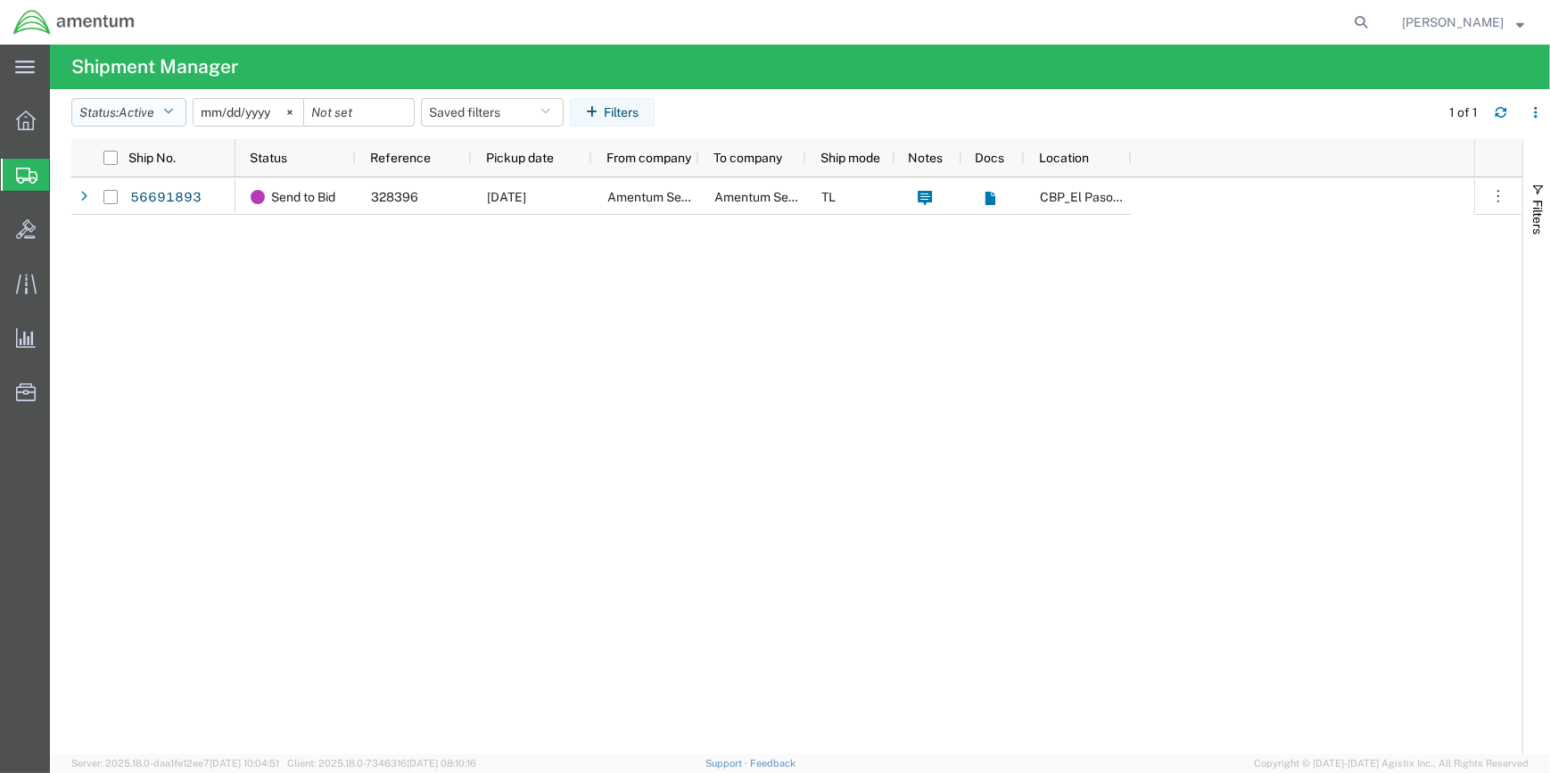
click at [169, 111] on icon "button" at bounding box center [168, 112] width 10 height 12
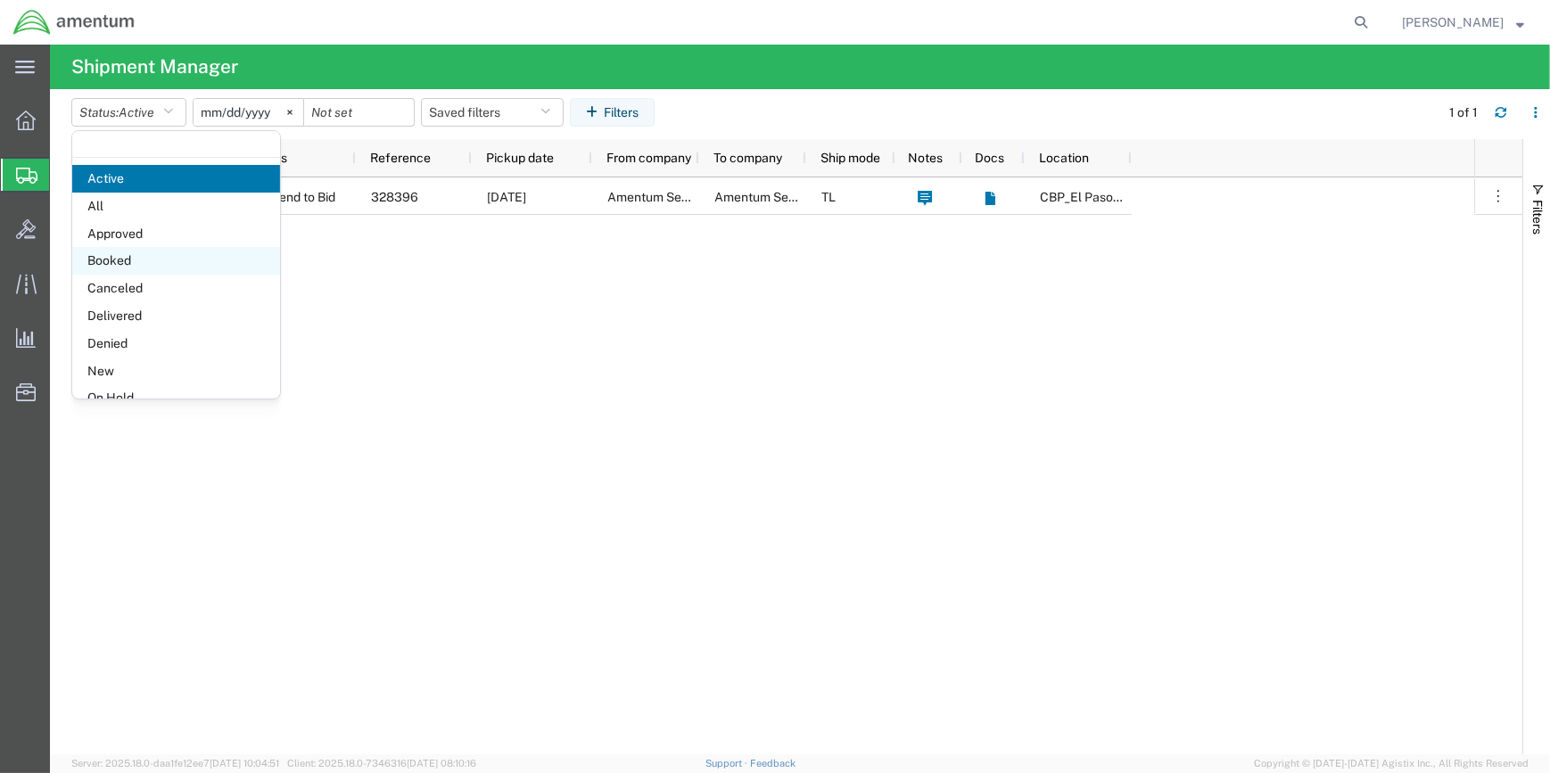
click at [120, 259] on span "Booked" at bounding box center [176, 261] width 208 height 28
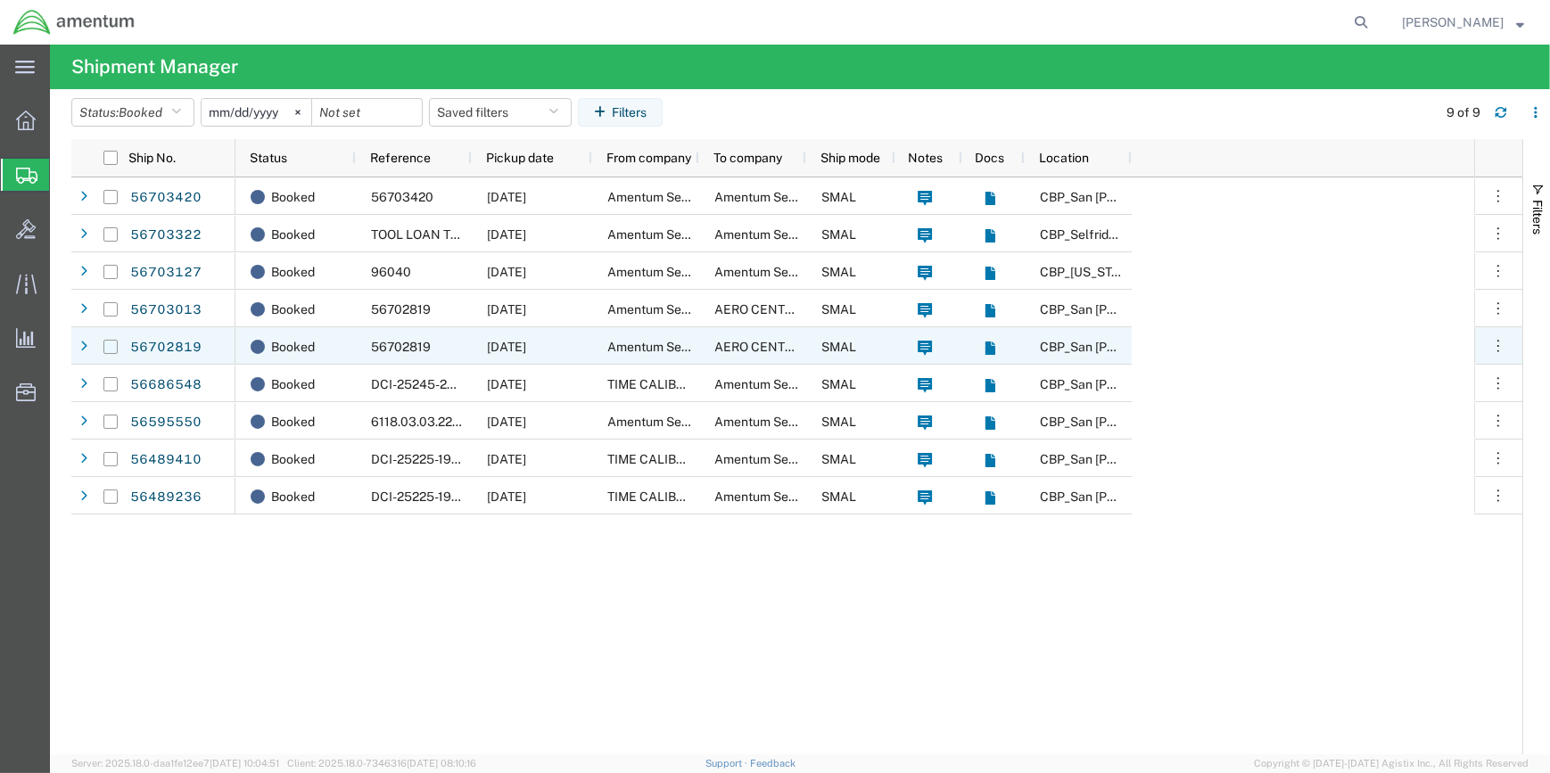
click at [107, 345] on input "Press Space to toggle row selection (unchecked)" at bounding box center [110, 347] width 14 height 14
checkbox input "true"
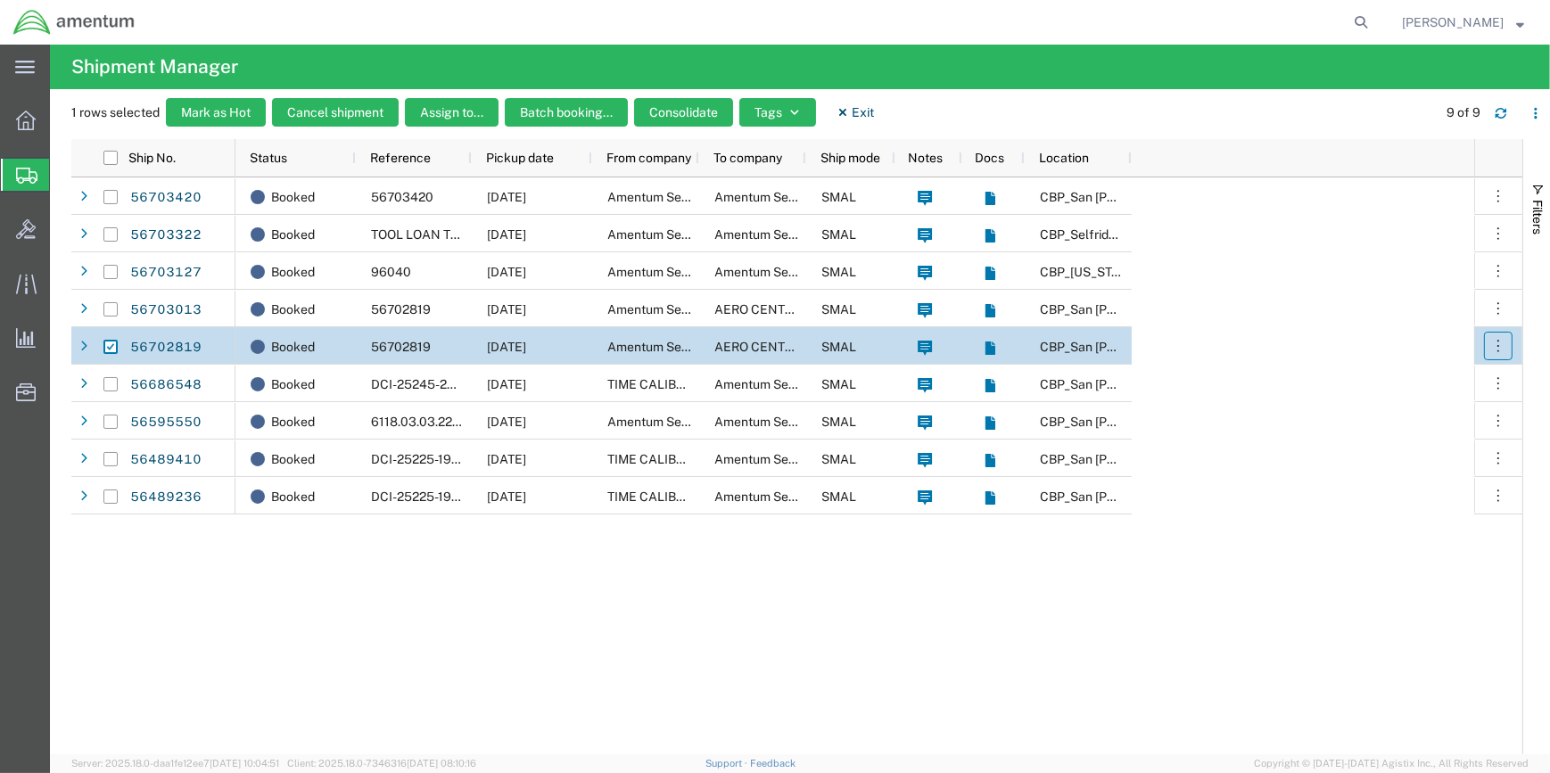
click at [1492, 346] on icon "button" at bounding box center [1498, 346] width 18 height 18
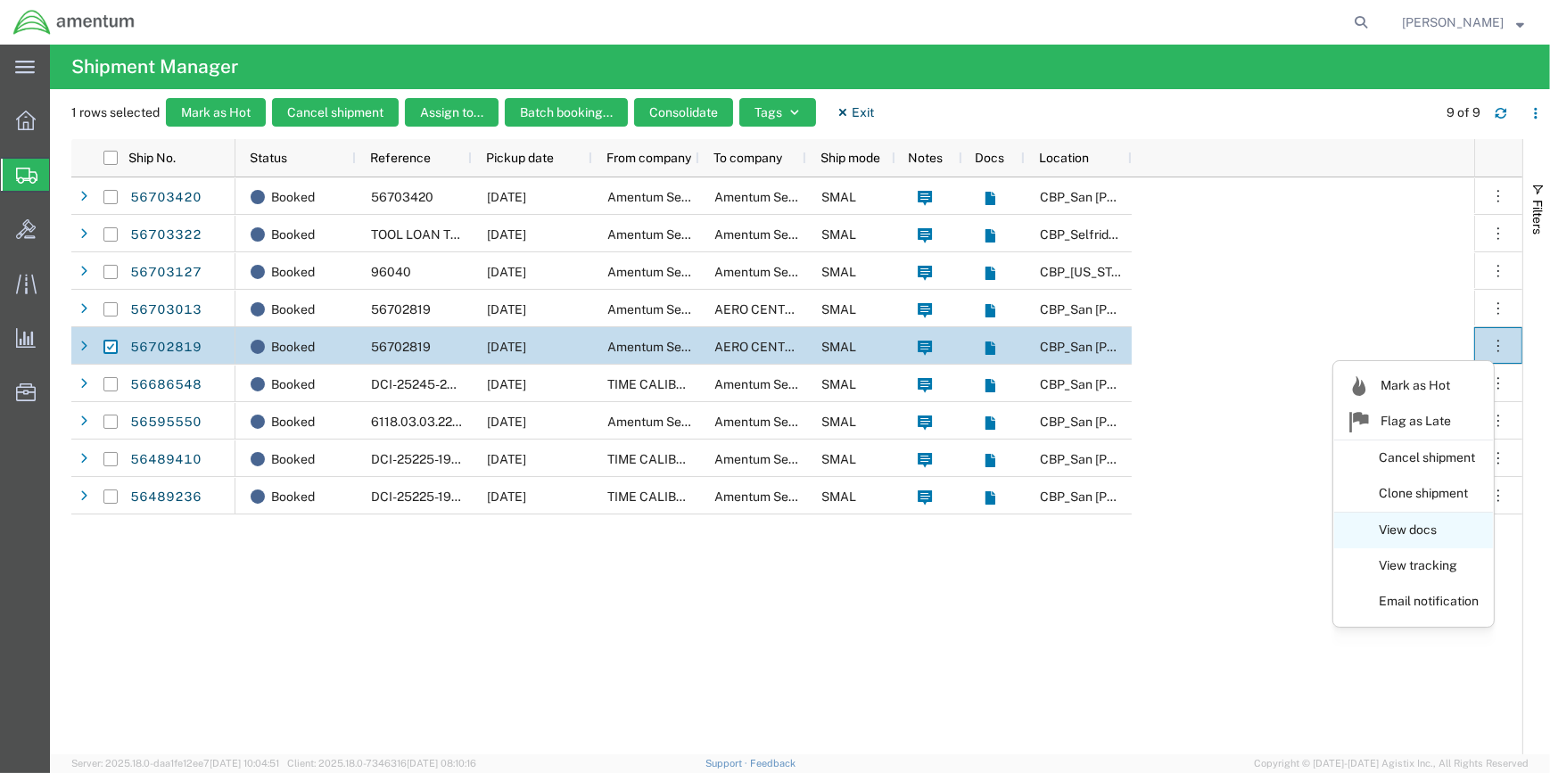
click at [1391, 526] on link "View docs" at bounding box center [1413, 530] width 159 height 32
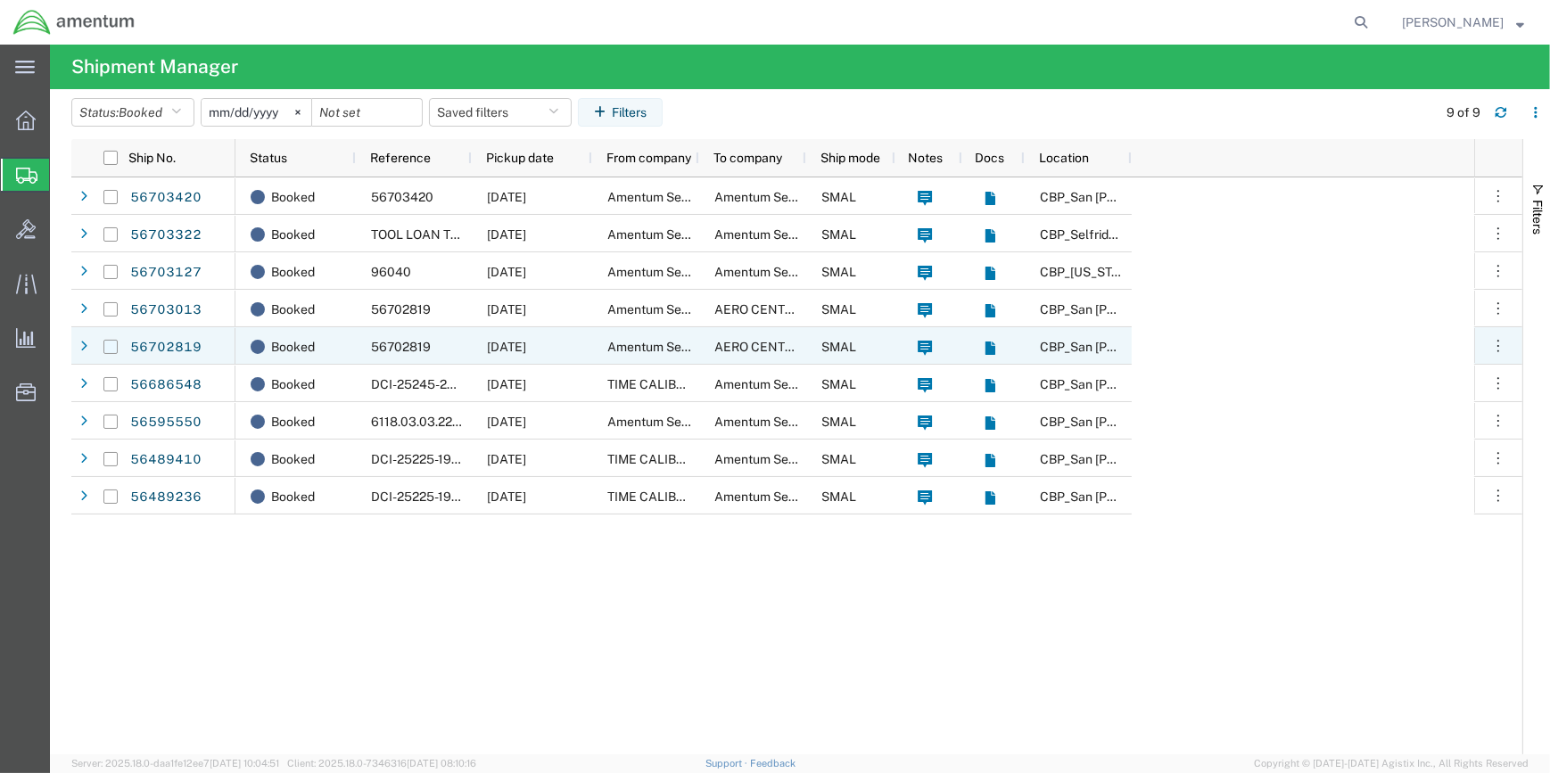
click at [110, 340] on input "Press Space to toggle row selection (unchecked)" at bounding box center [110, 347] width 14 height 14
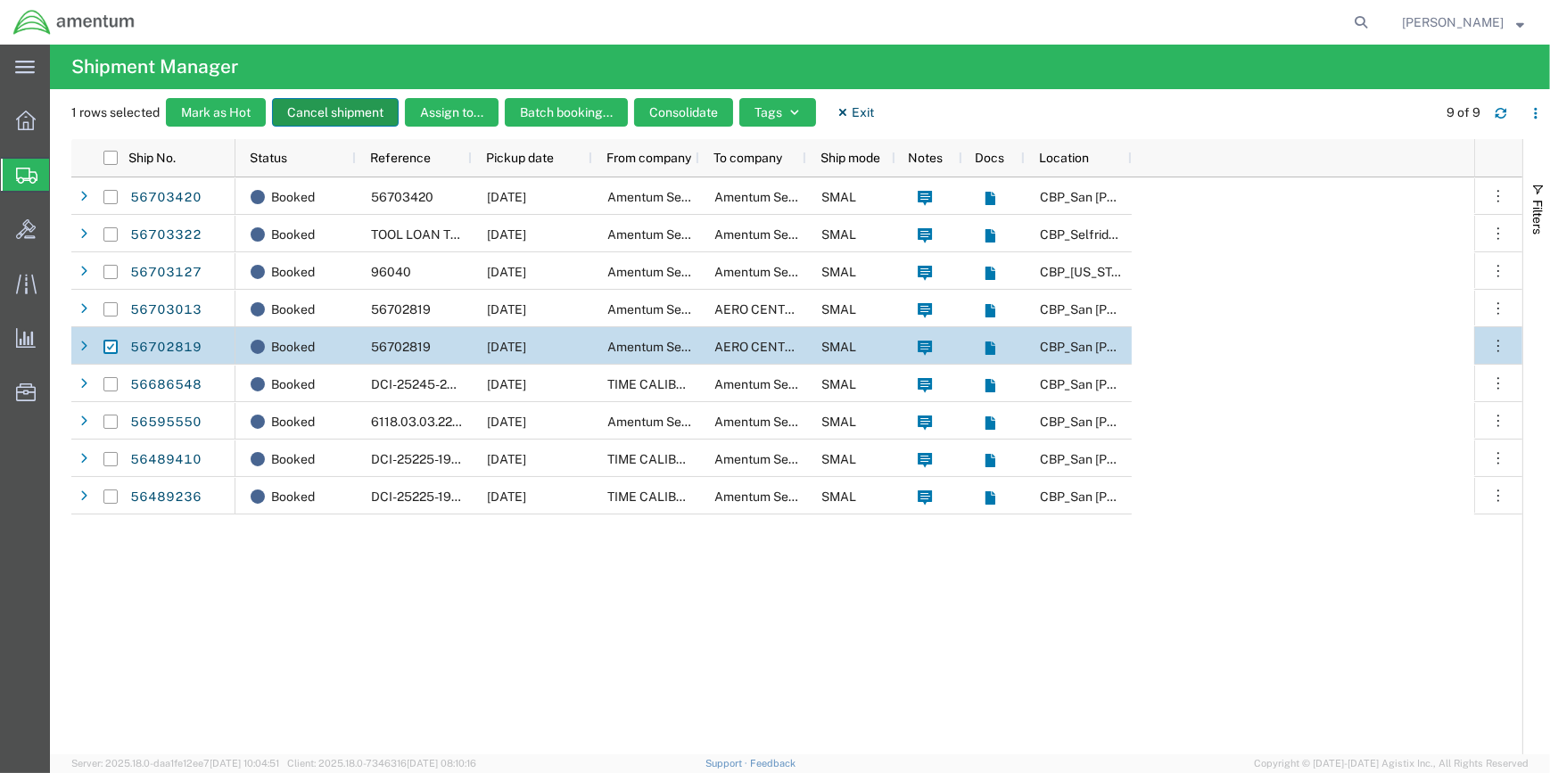
click at [343, 106] on button "Cancel shipment" at bounding box center [335, 112] width 127 height 29
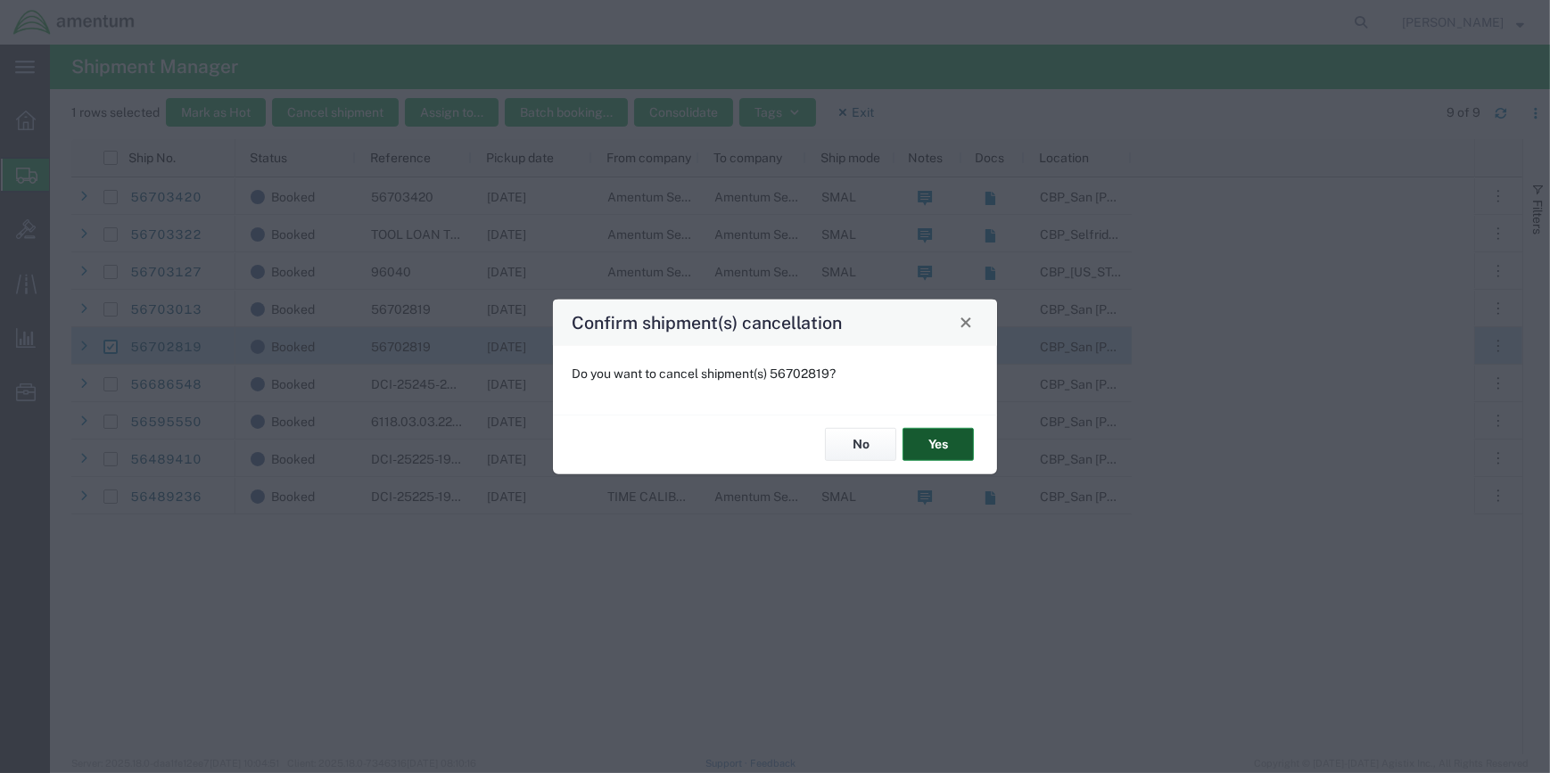
click at [943, 436] on button "Yes" at bounding box center [937, 444] width 71 height 33
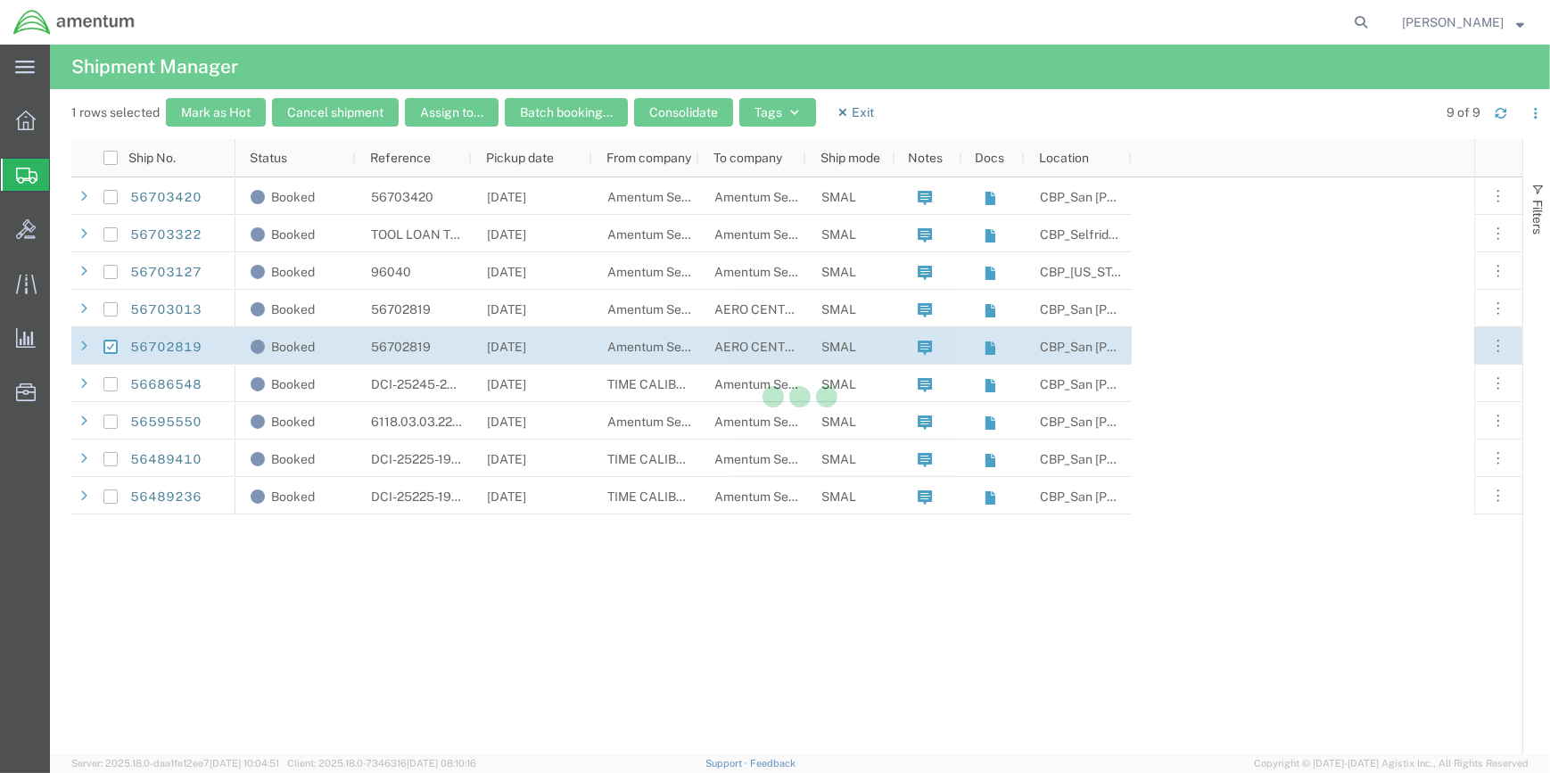
checkbox input "false"
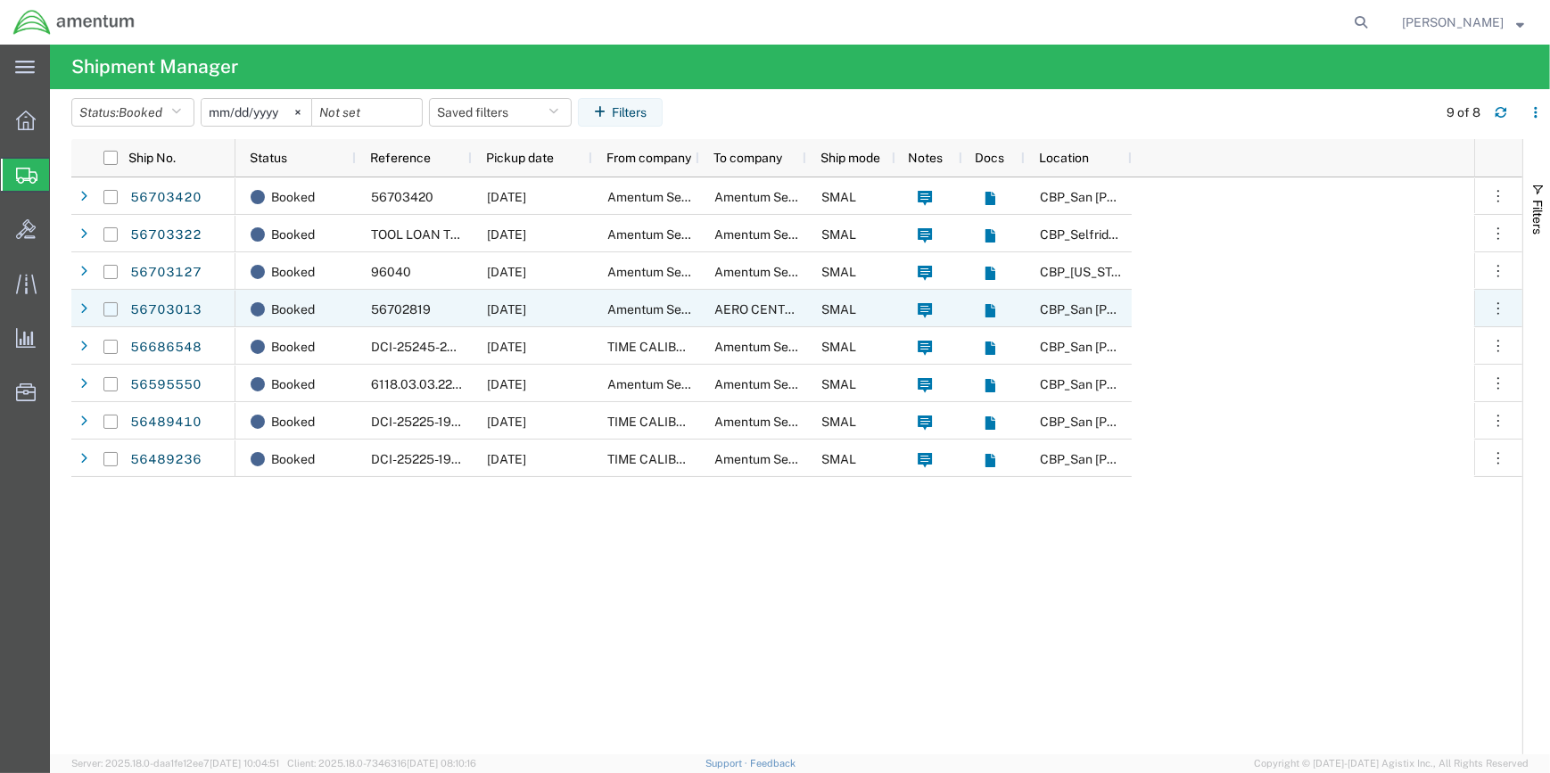
click at [108, 308] on input "Press Space to toggle row selection (unchecked)" at bounding box center [110, 309] width 14 height 14
checkbox input "true"
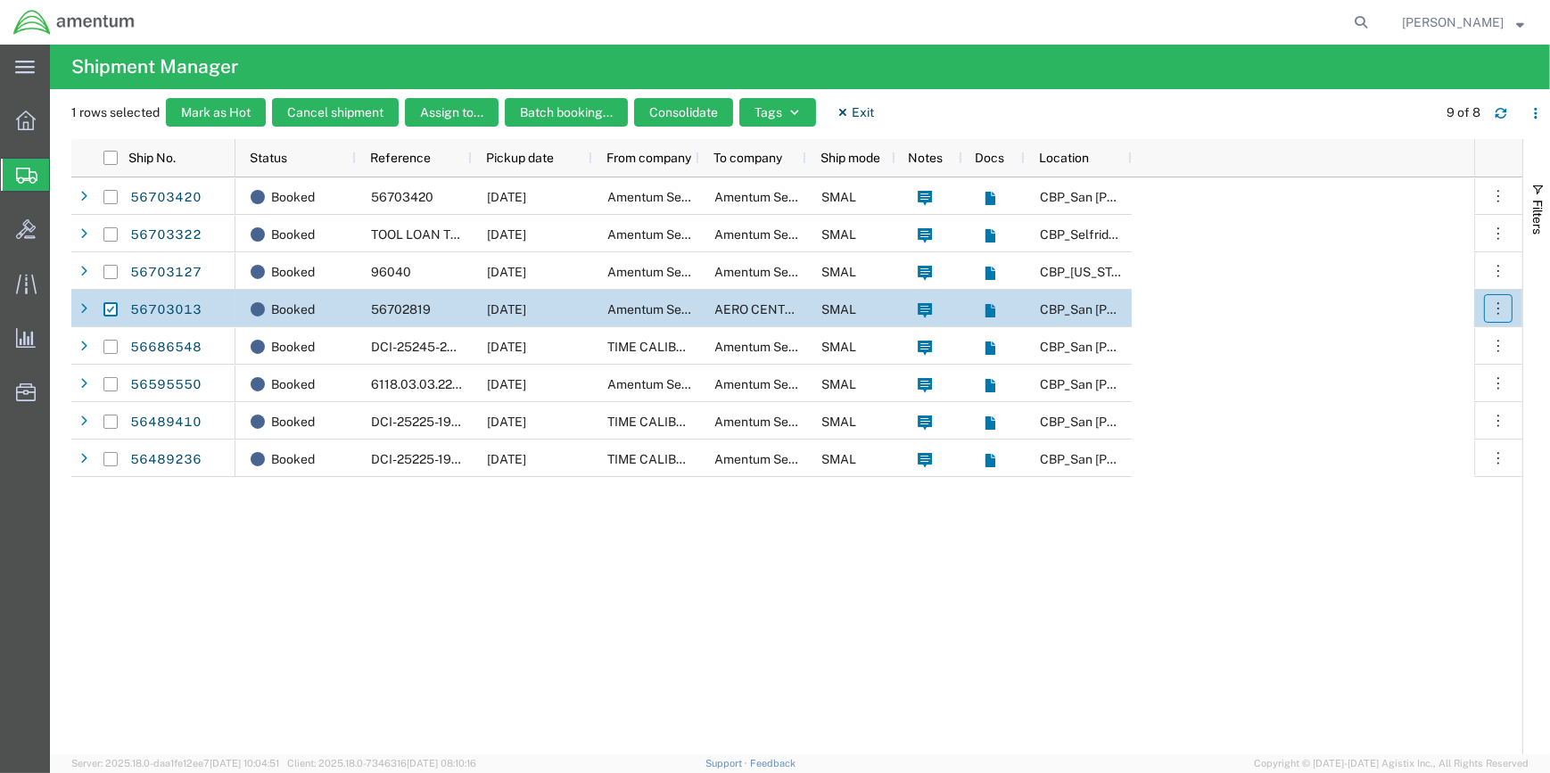
click at [1500, 301] on icon "button" at bounding box center [1498, 309] width 18 height 18
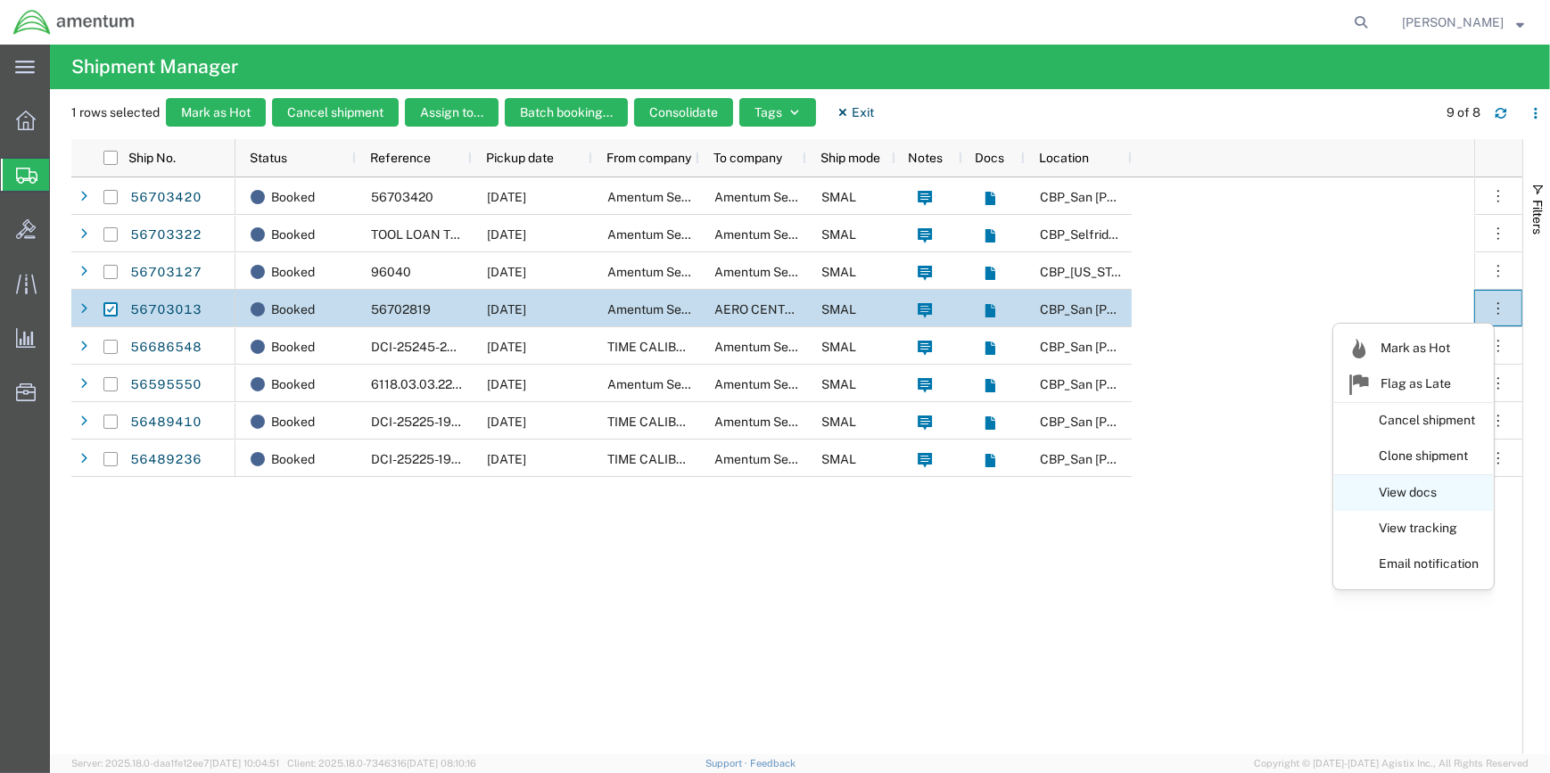
click at [1387, 492] on link "View docs" at bounding box center [1413, 493] width 159 height 32
